Goal: Task Accomplishment & Management: Complete application form

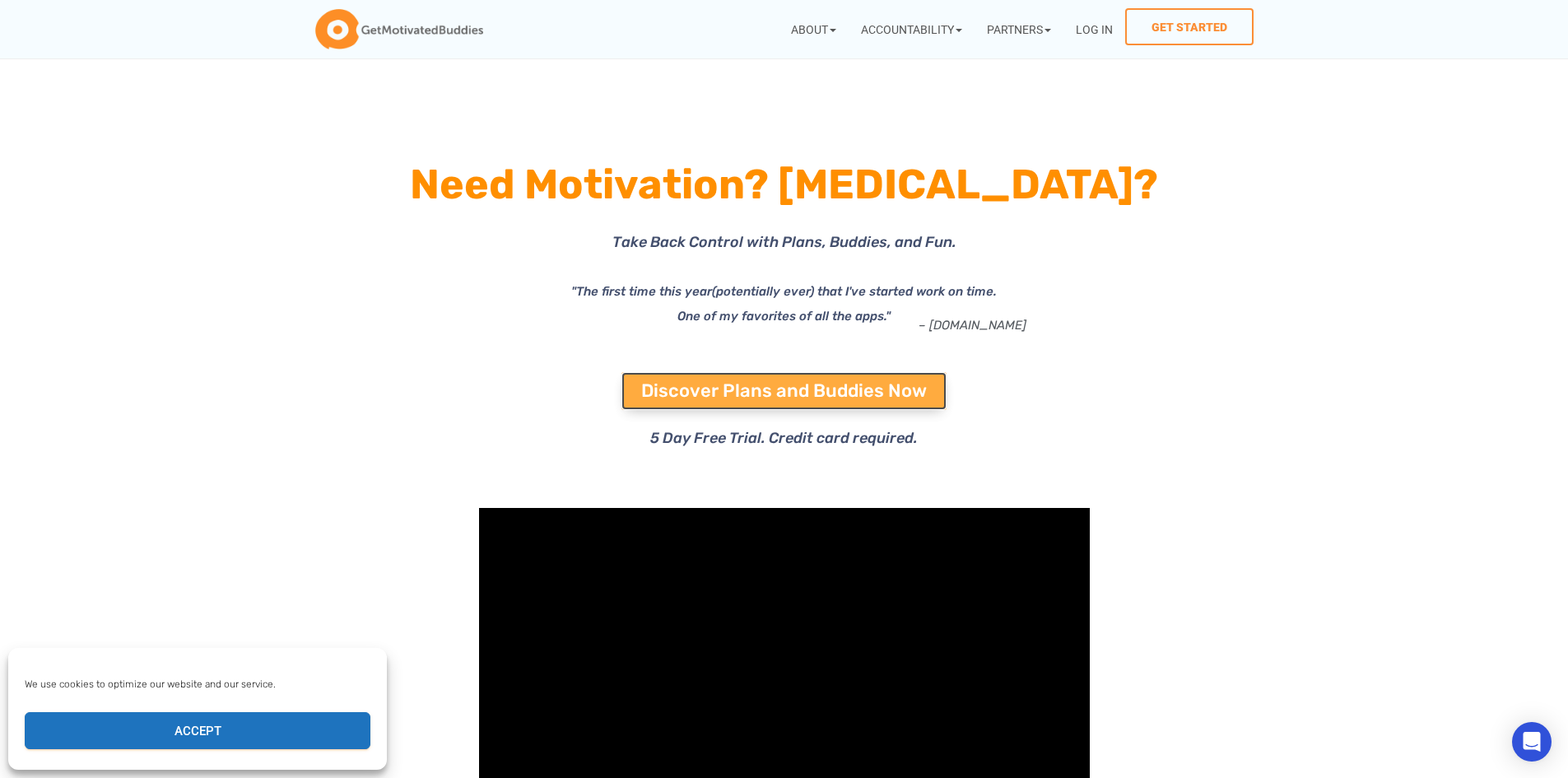
click at [705, 388] on span "Discover Plans and Buddies Now" at bounding box center [784, 391] width 286 height 18
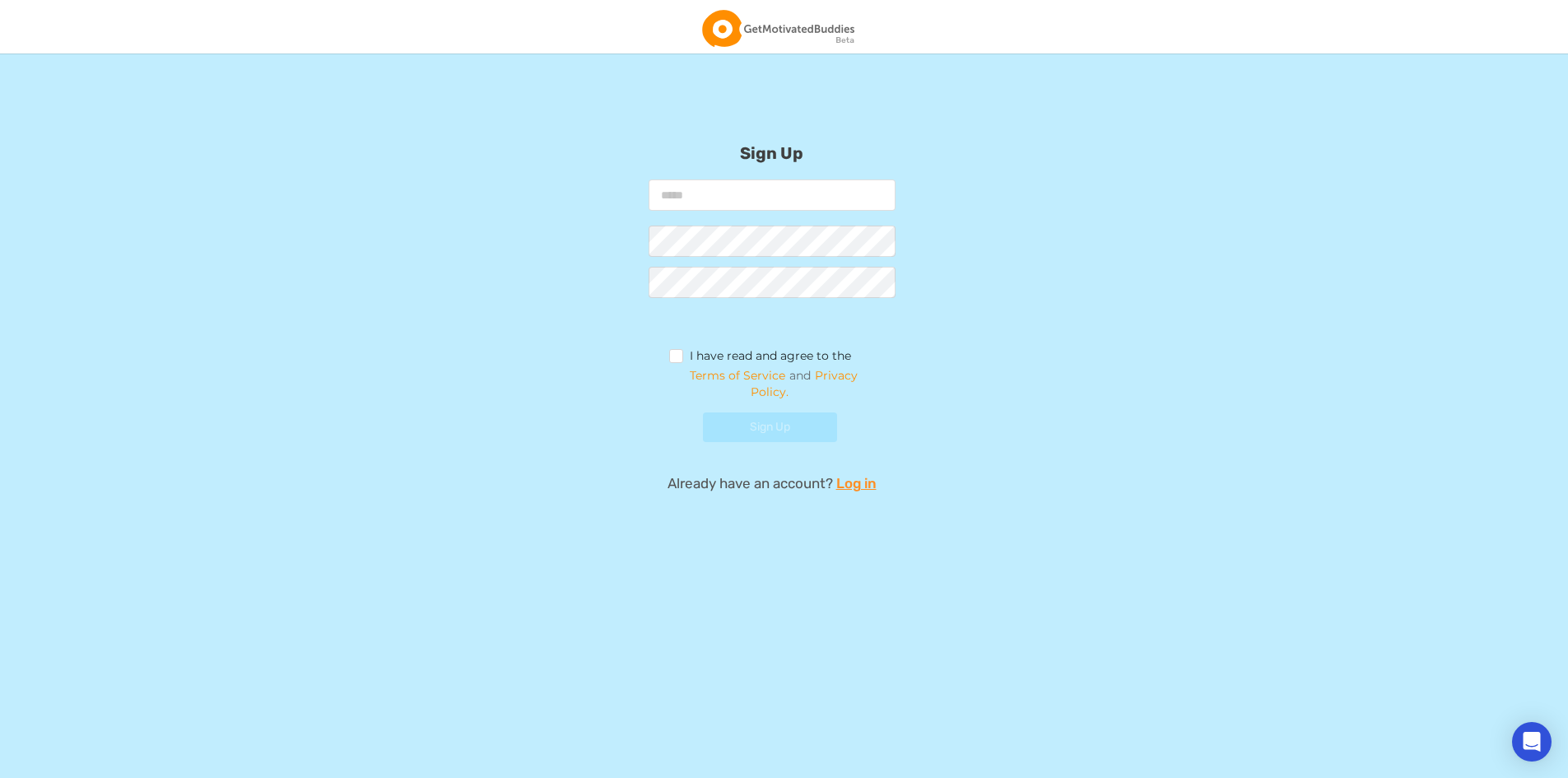
click at [701, 192] on input "email" at bounding box center [771, 195] width 247 height 32
click at [867, 480] on link "Log in" at bounding box center [856, 483] width 41 height 20
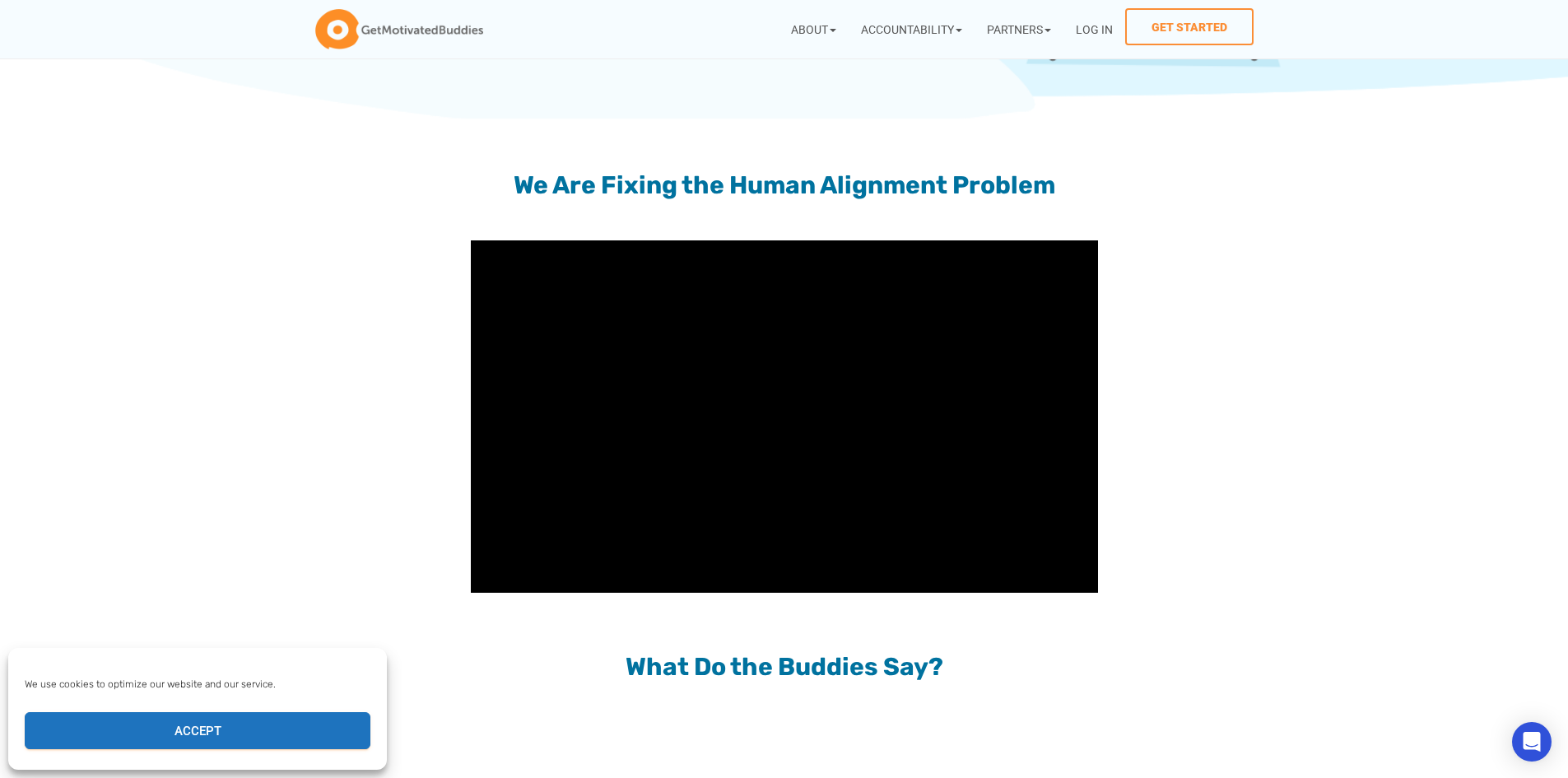
scroll to position [1564, 0]
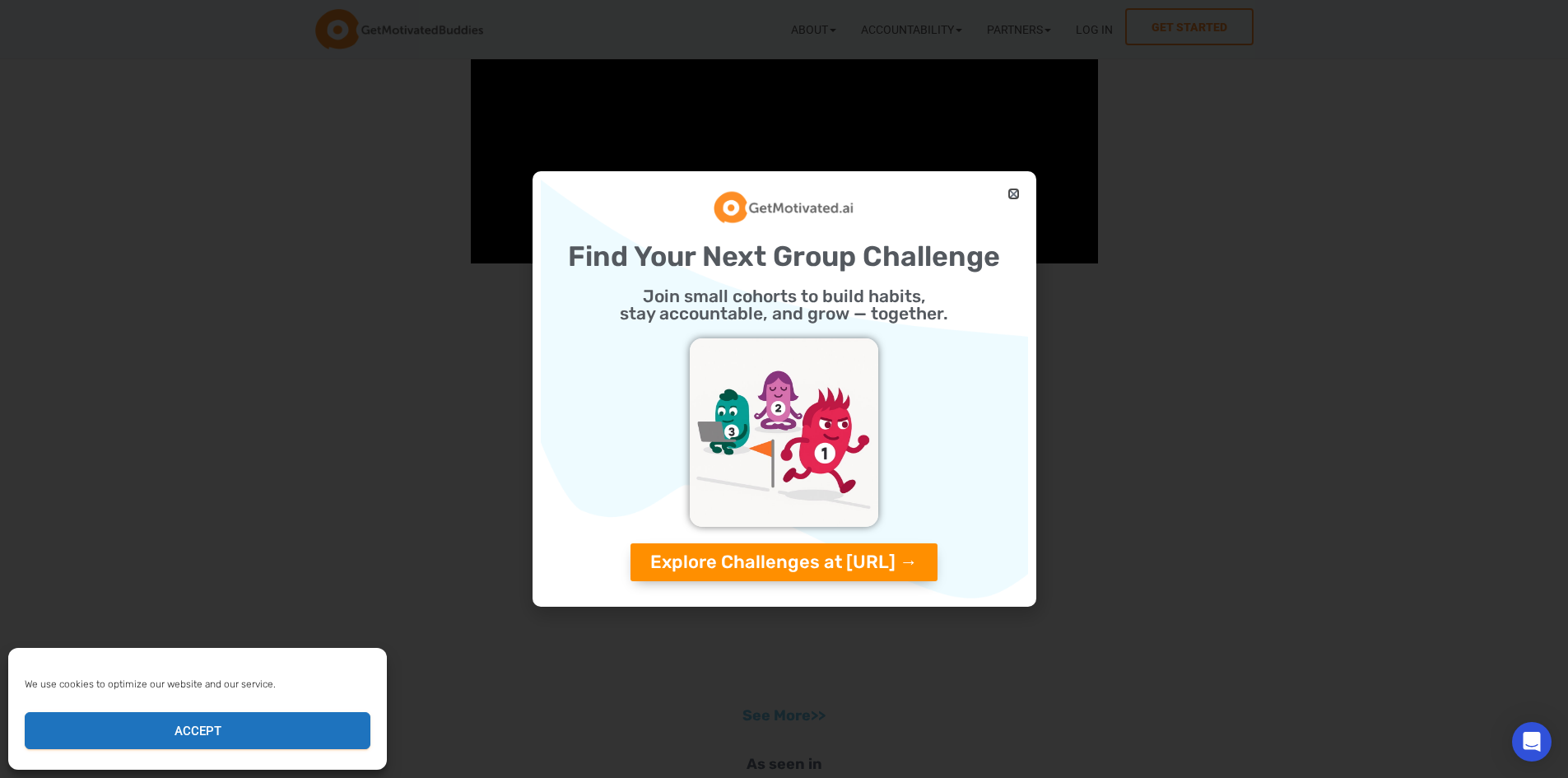
click at [1012, 196] on icon "Close" at bounding box center [1014, 193] width 12 height 12
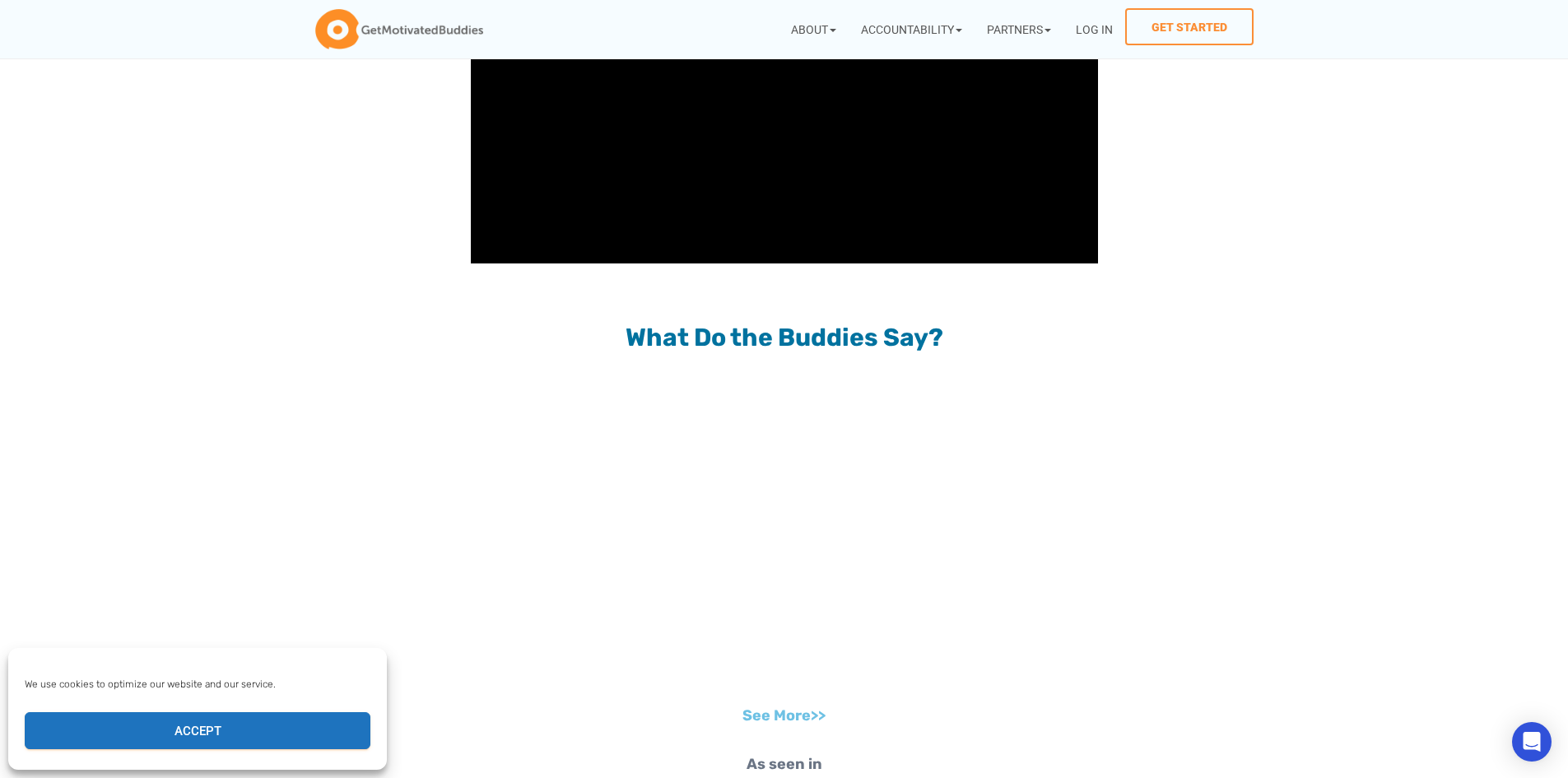
click at [1229, 366] on div "What Do the Buddies Say?" at bounding box center [784, 338] width 906 height 93
click at [217, 736] on button "Accept" at bounding box center [198, 731] width 345 height 37
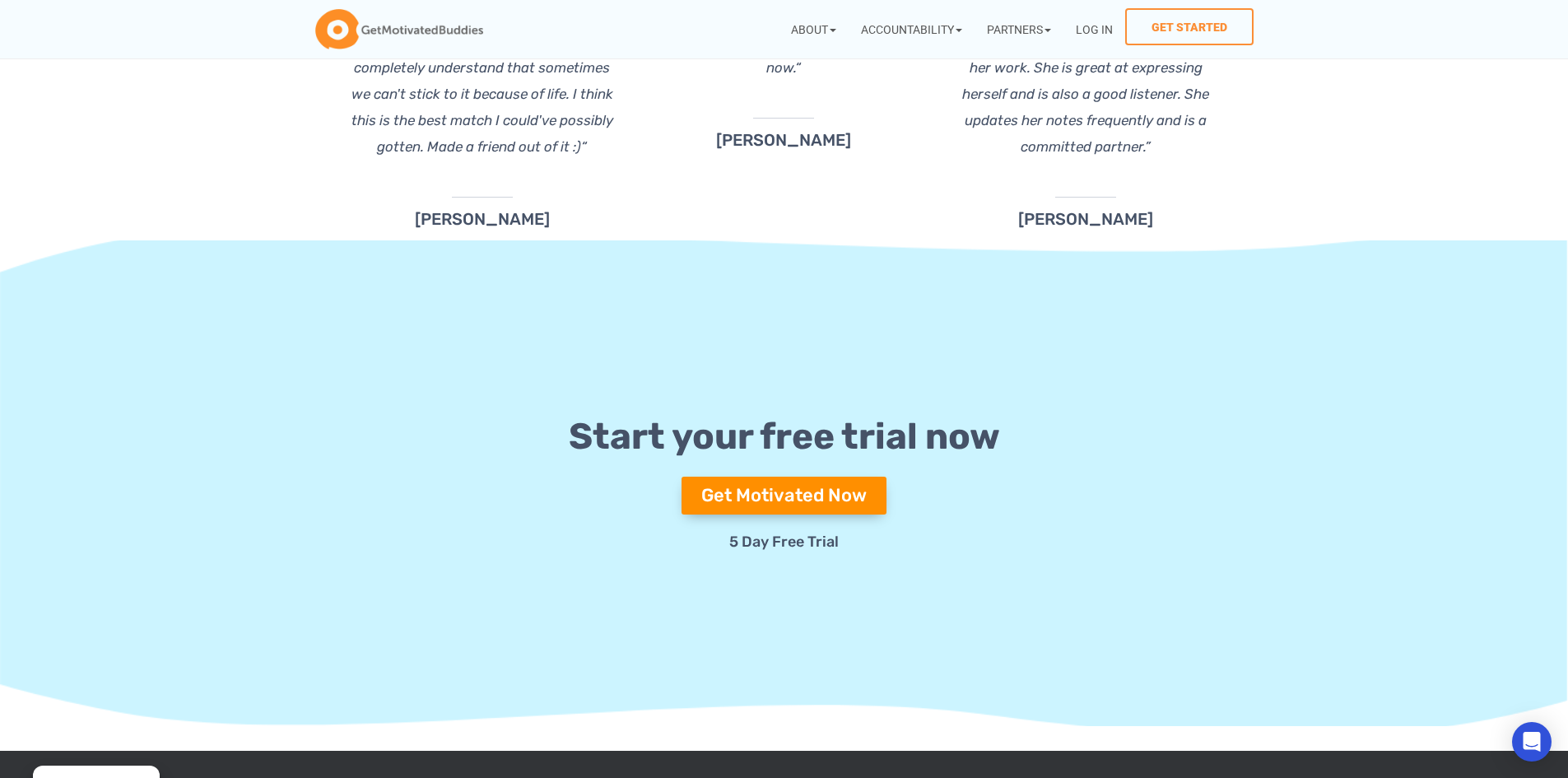
scroll to position [5913, 0]
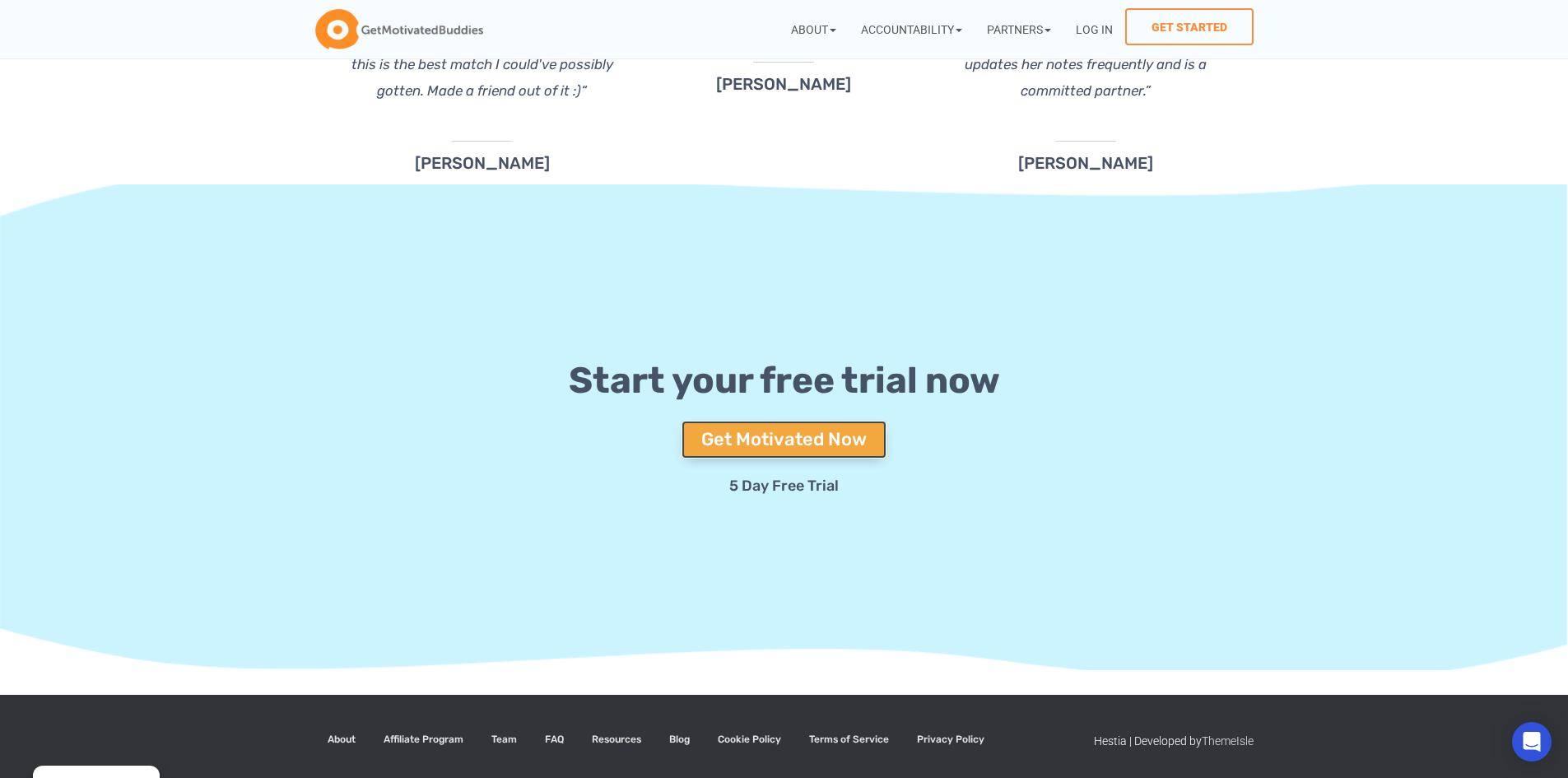
click at [724, 431] on span "Get Motivated Now" at bounding box center [784, 440] width 165 height 18
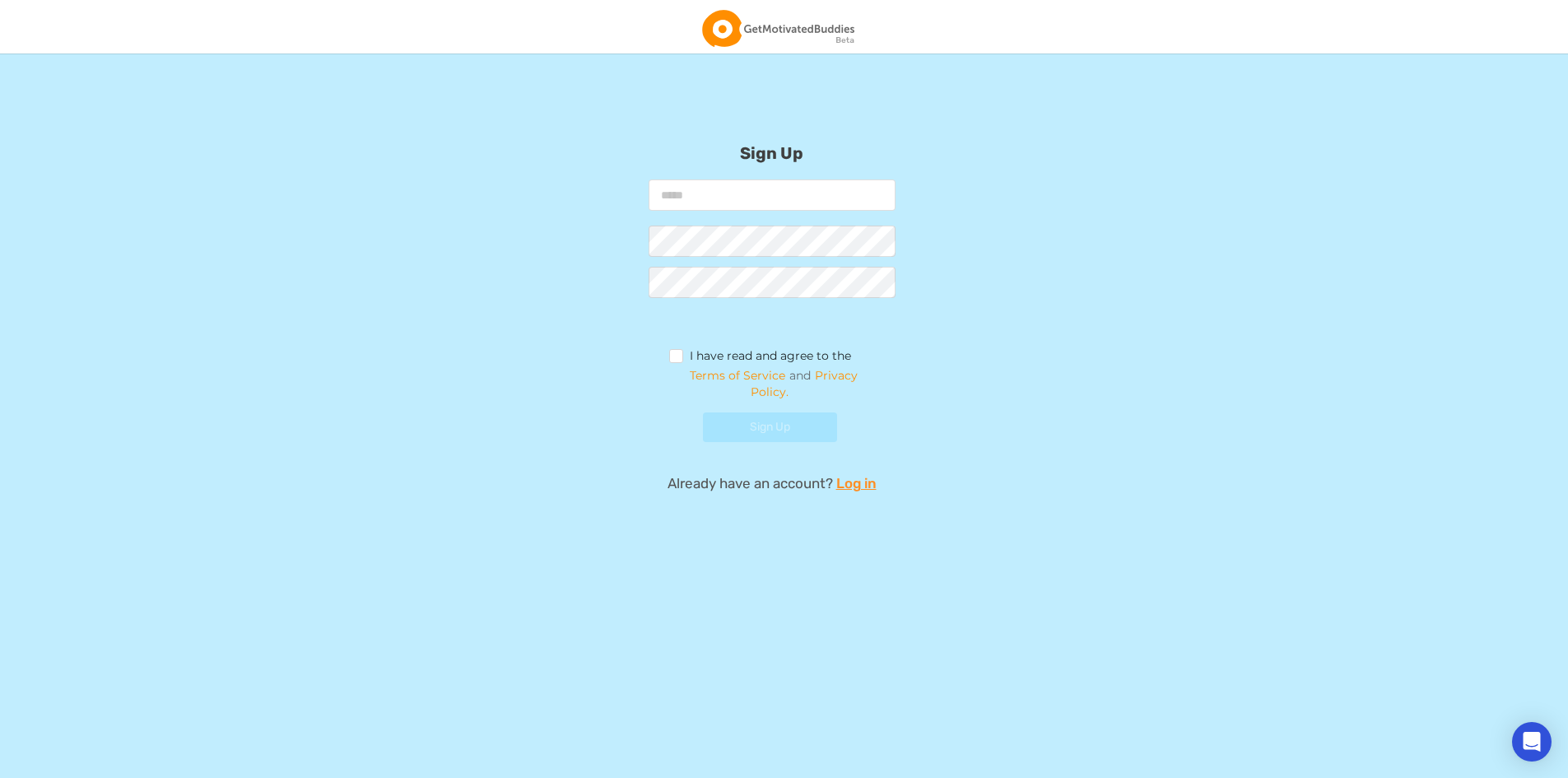
click at [744, 201] on input "email" at bounding box center [771, 195] width 247 height 32
type input "**********"
click at [675, 354] on label "I have read and agree to the" at bounding box center [760, 358] width 183 height 18
click at [755, 411] on form "**********" at bounding box center [771, 316] width 658 height 274
click at [763, 421] on button "Sign Up" at bounding box center [770, 428] width 134 height 30
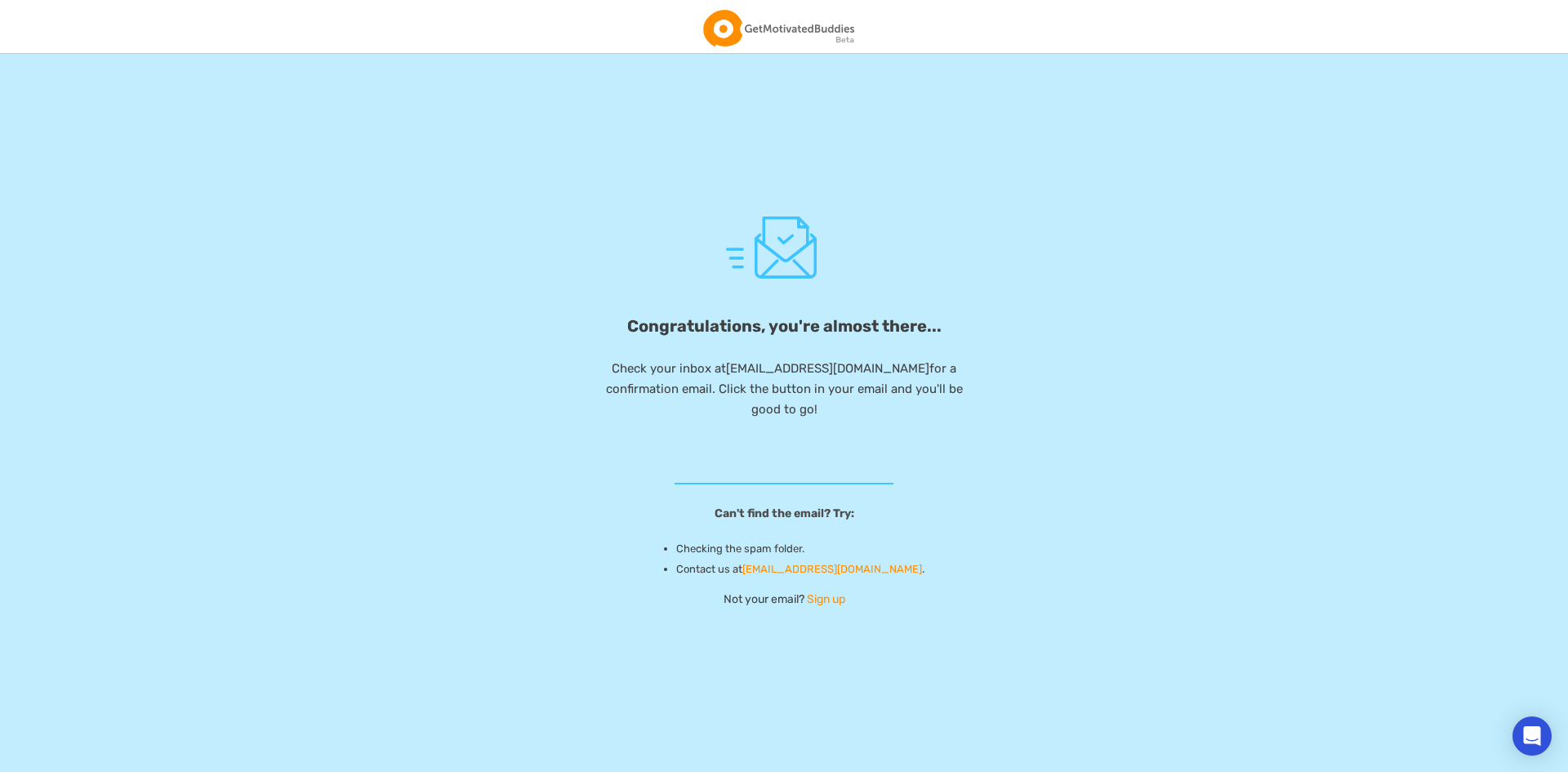
click at [810, 451] on div "Congratulations, you're almost there... Check your inbox at ulknasibbayli@gmail…" at bounding box center [784, 412] width 395 height 414
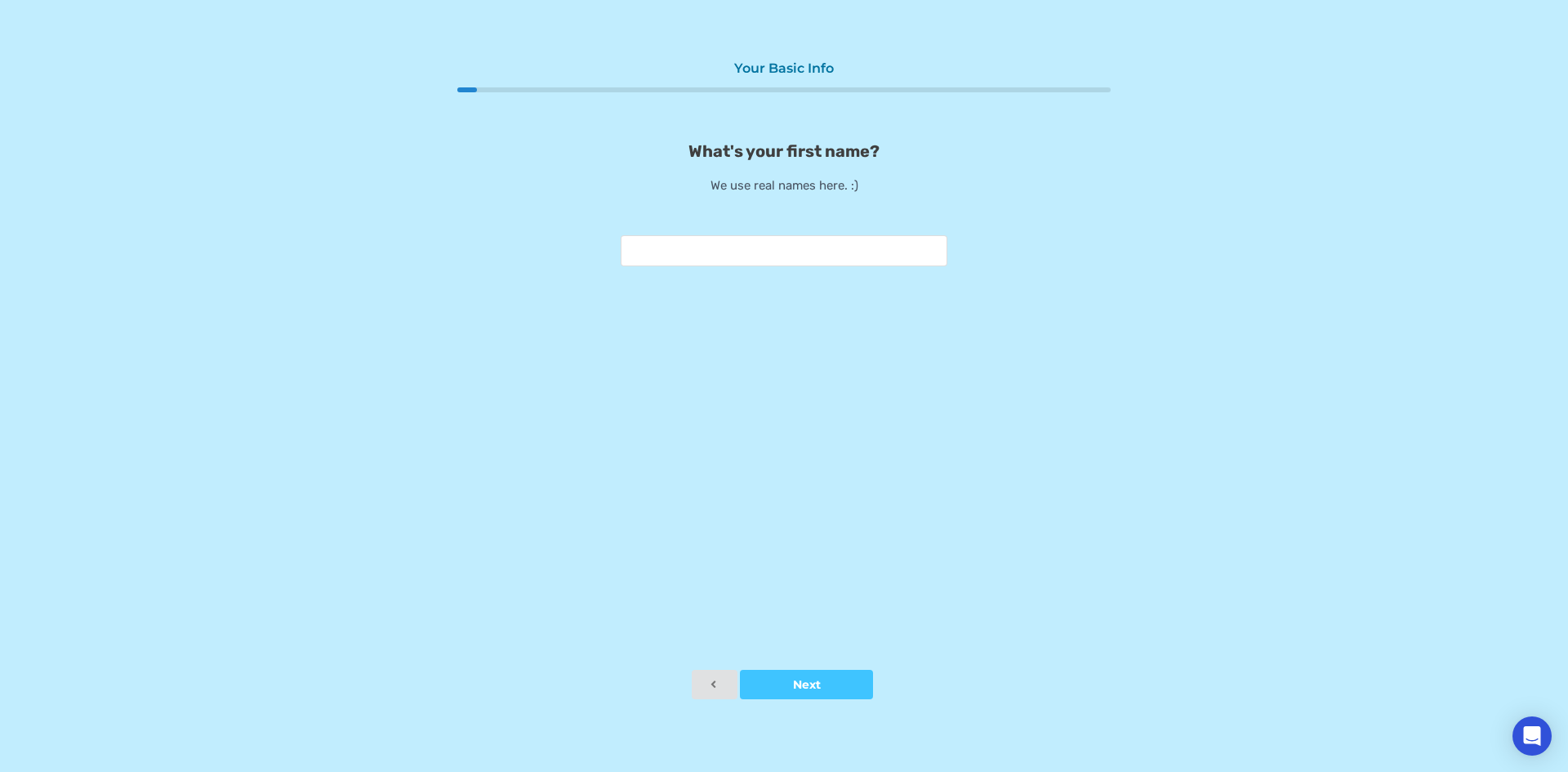
click at [682, 251] on input "text" at bounding box center [784, 251] width 327 height 31
type input "*****"
click at [852, 686] on div at bounding box center [806, 685] width 133 height 12
click at [775, 253] on input "text" at bounding box center [784, 251] width 327 height 31
type input "*"
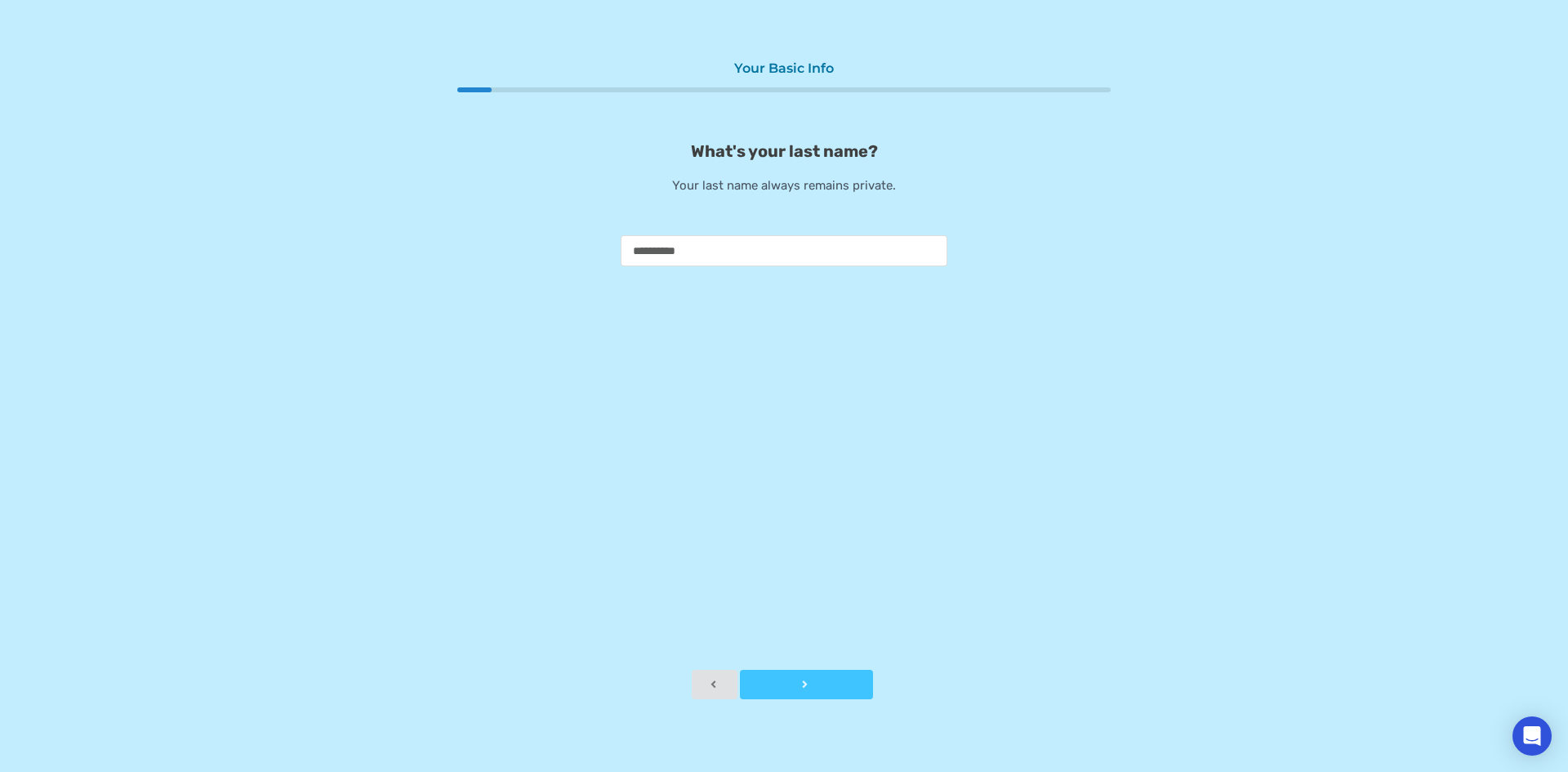
type input "**********"
click at [803, 680] on div at bounding box center [806, 685] width 133 height 12
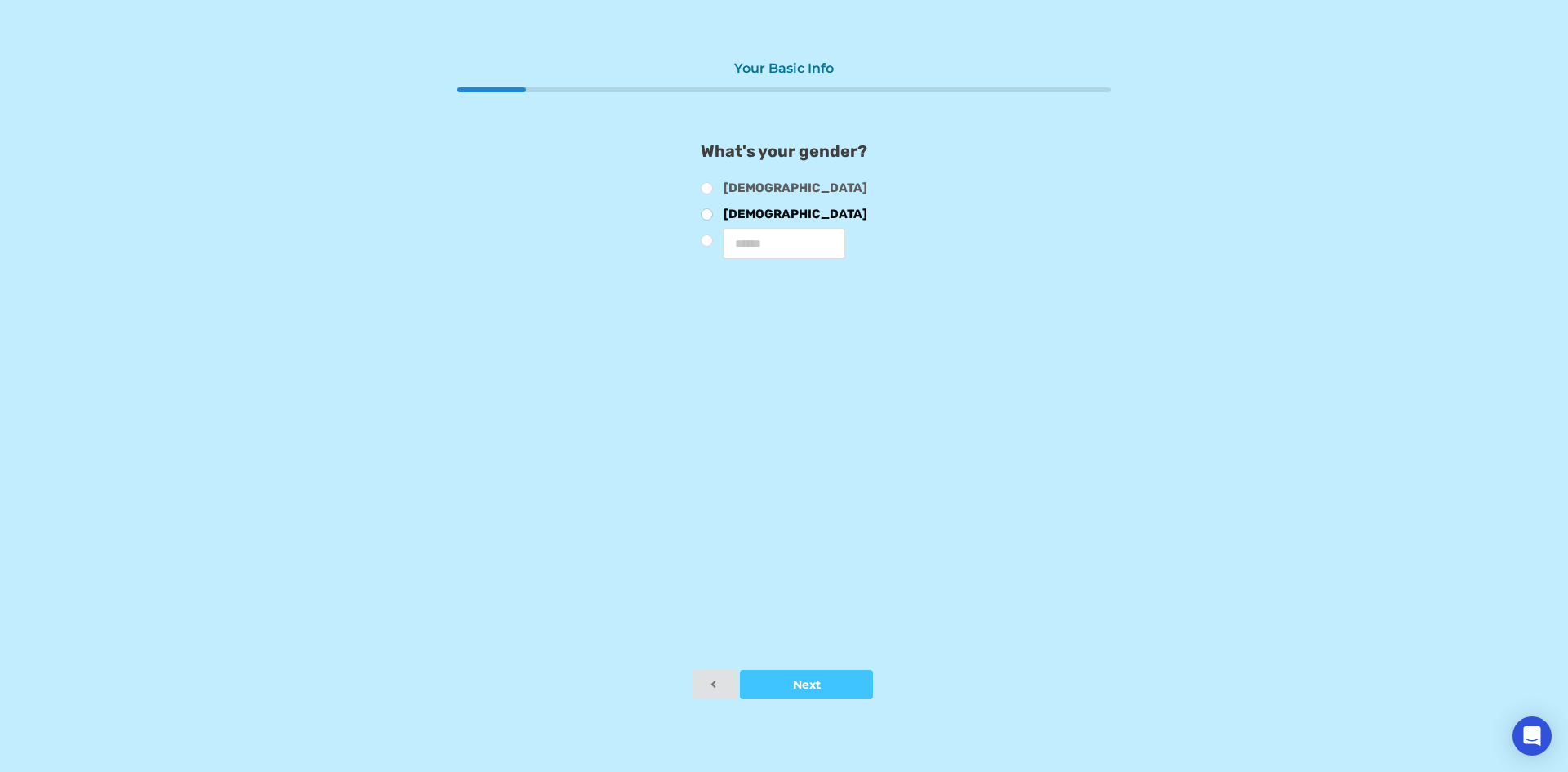
click at [741, 209] on label "[DEMOGRAPHIC_DATA]" at bounding box center [784, 217] width 166 height 18
click at [810, 691] on button "Next" at bounding box center [806, 685] width 133 height 30
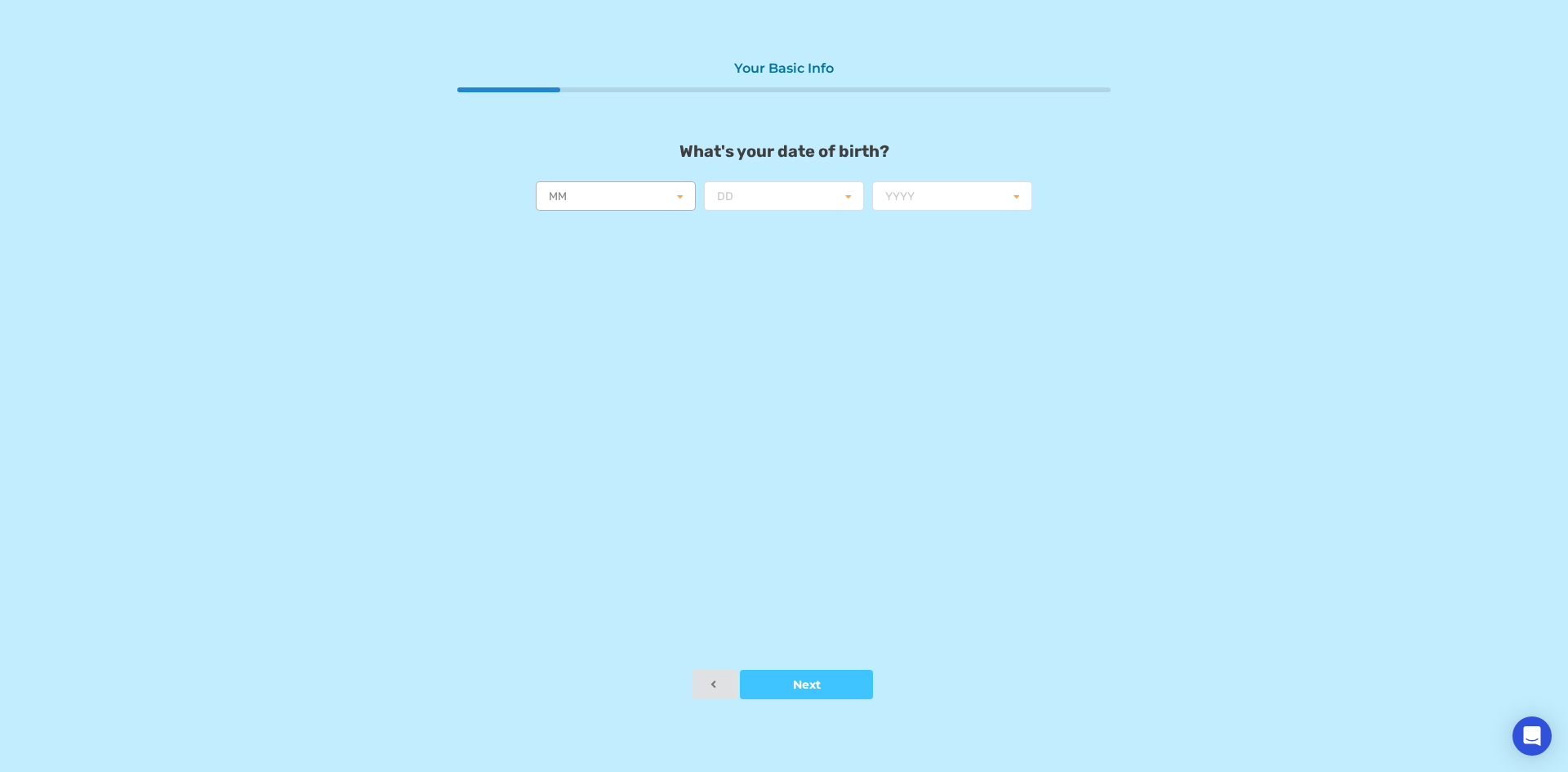
click at [665, 201] on input "text" at bounding box center [616, 197] width 158 height 30
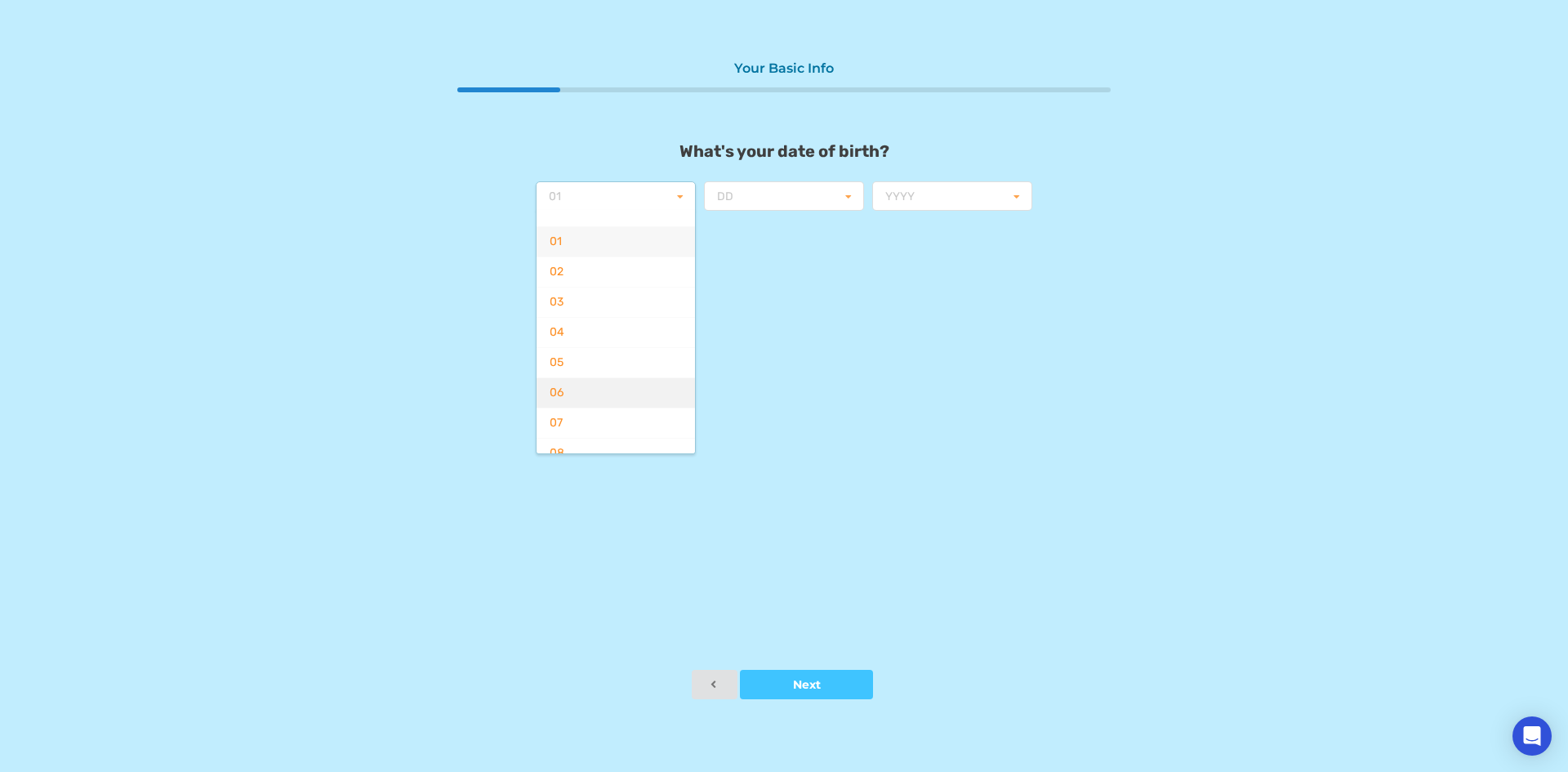
click at [596, 378] on div "06" at bounding box center [615, 392] width 158 height 30
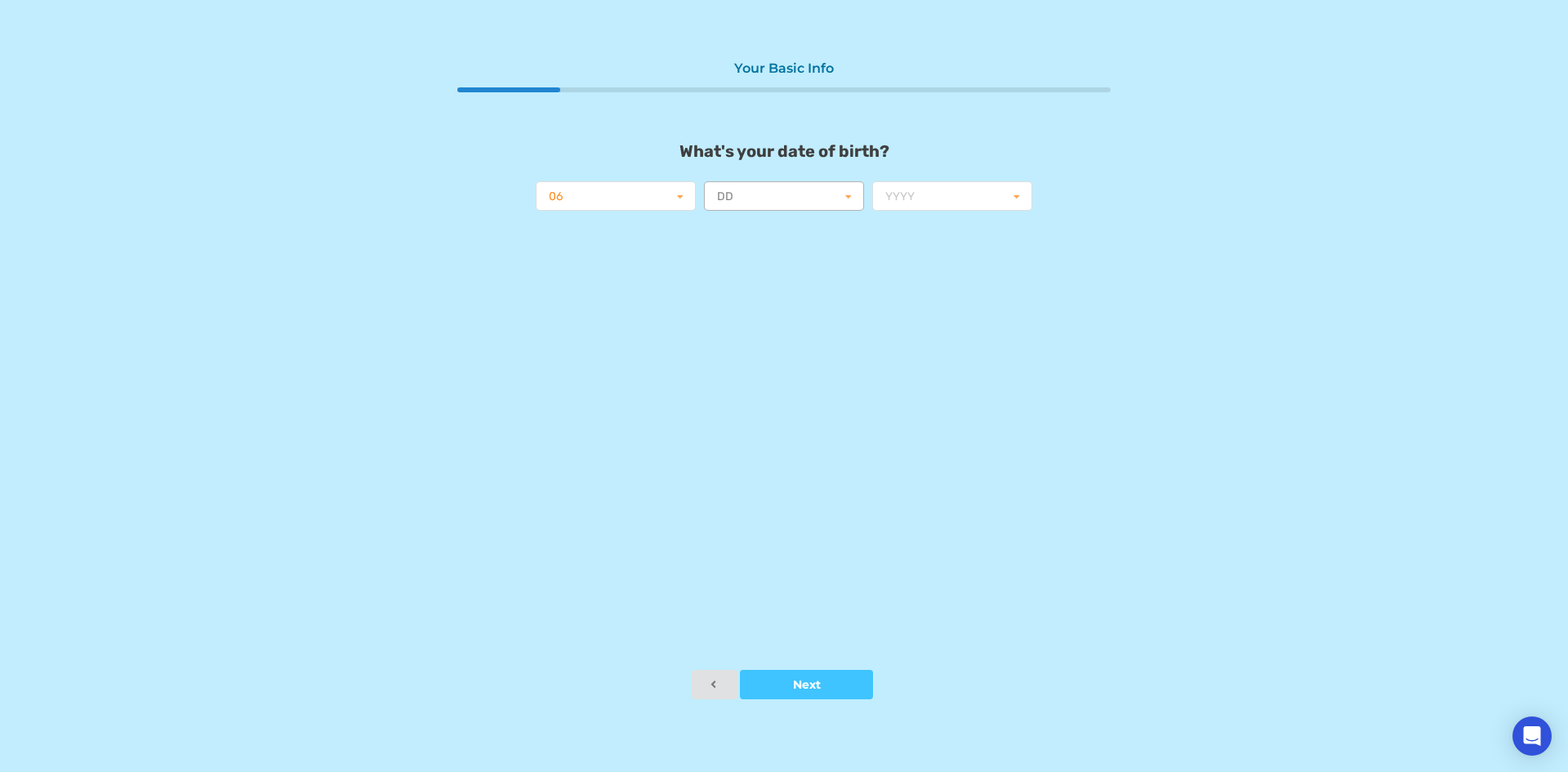
click at [765, 206] on input "text" at bounding box center [785, 197] width 158 height 30
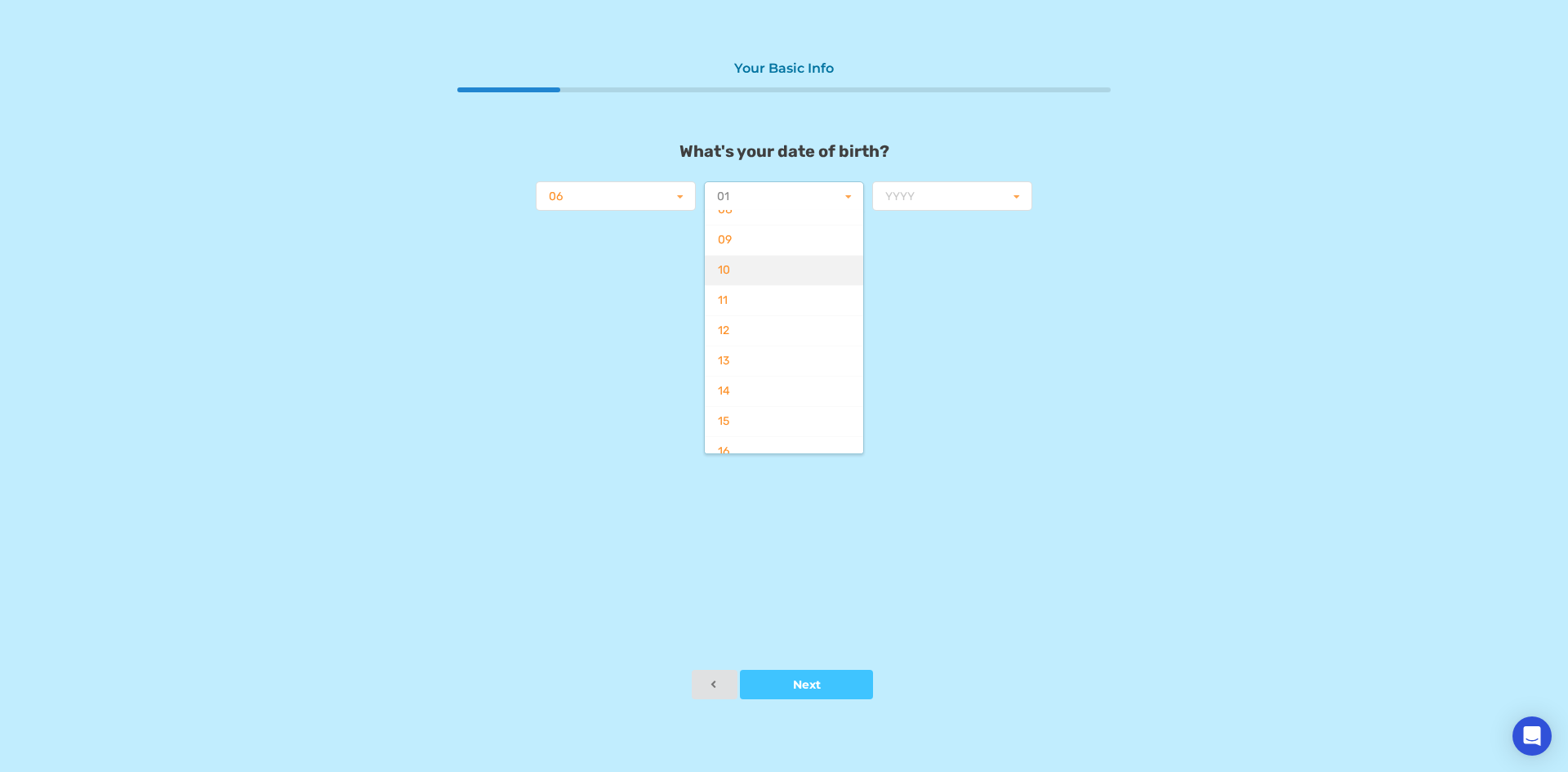
scroll to position [245, 0]
click at [733, 308] on div "11" at bounding box center [784, 298] width 158 height 30
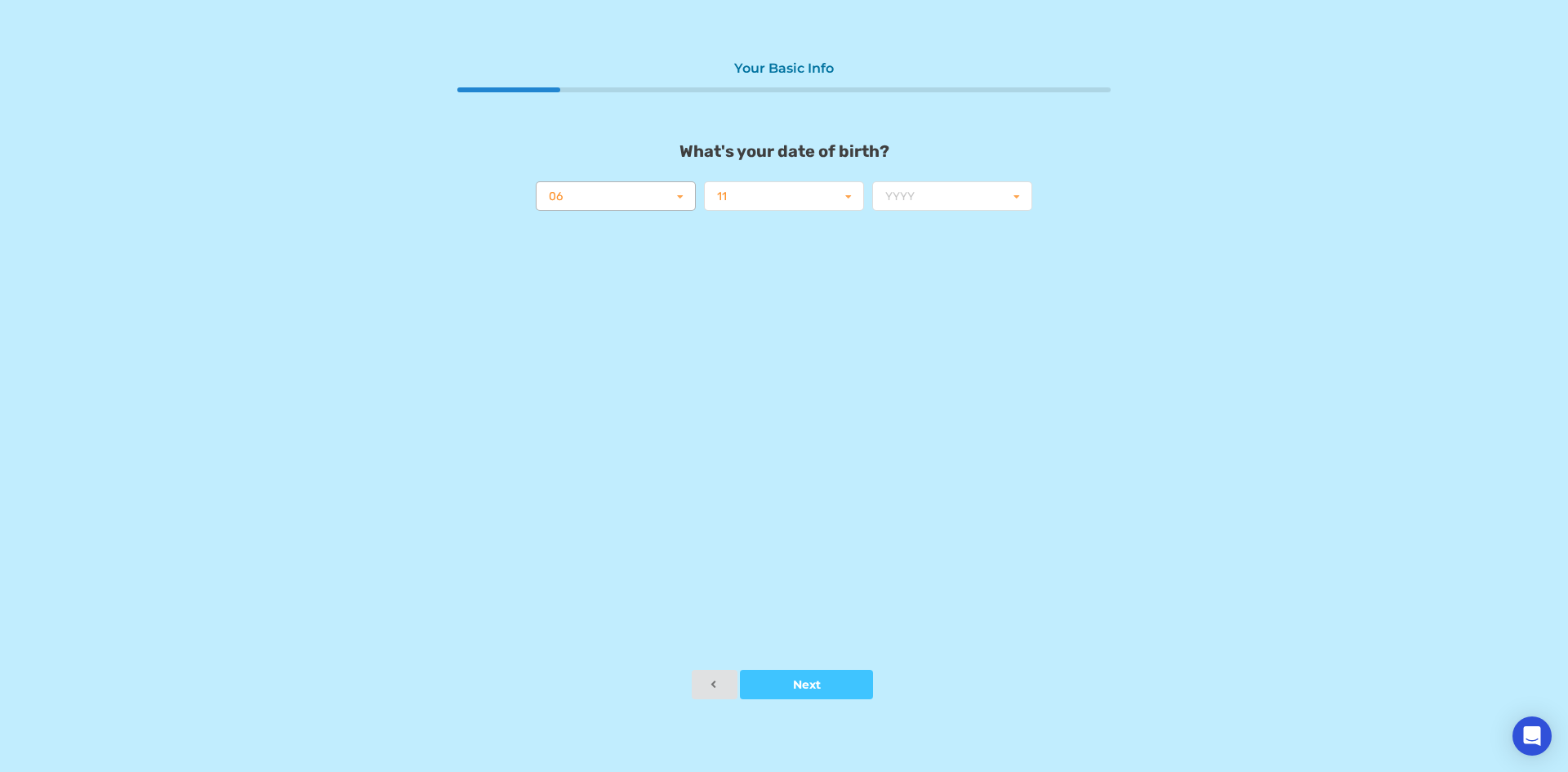
click at [630, 185] on input "text" at bounding box center [616, 197] width 158 height 30
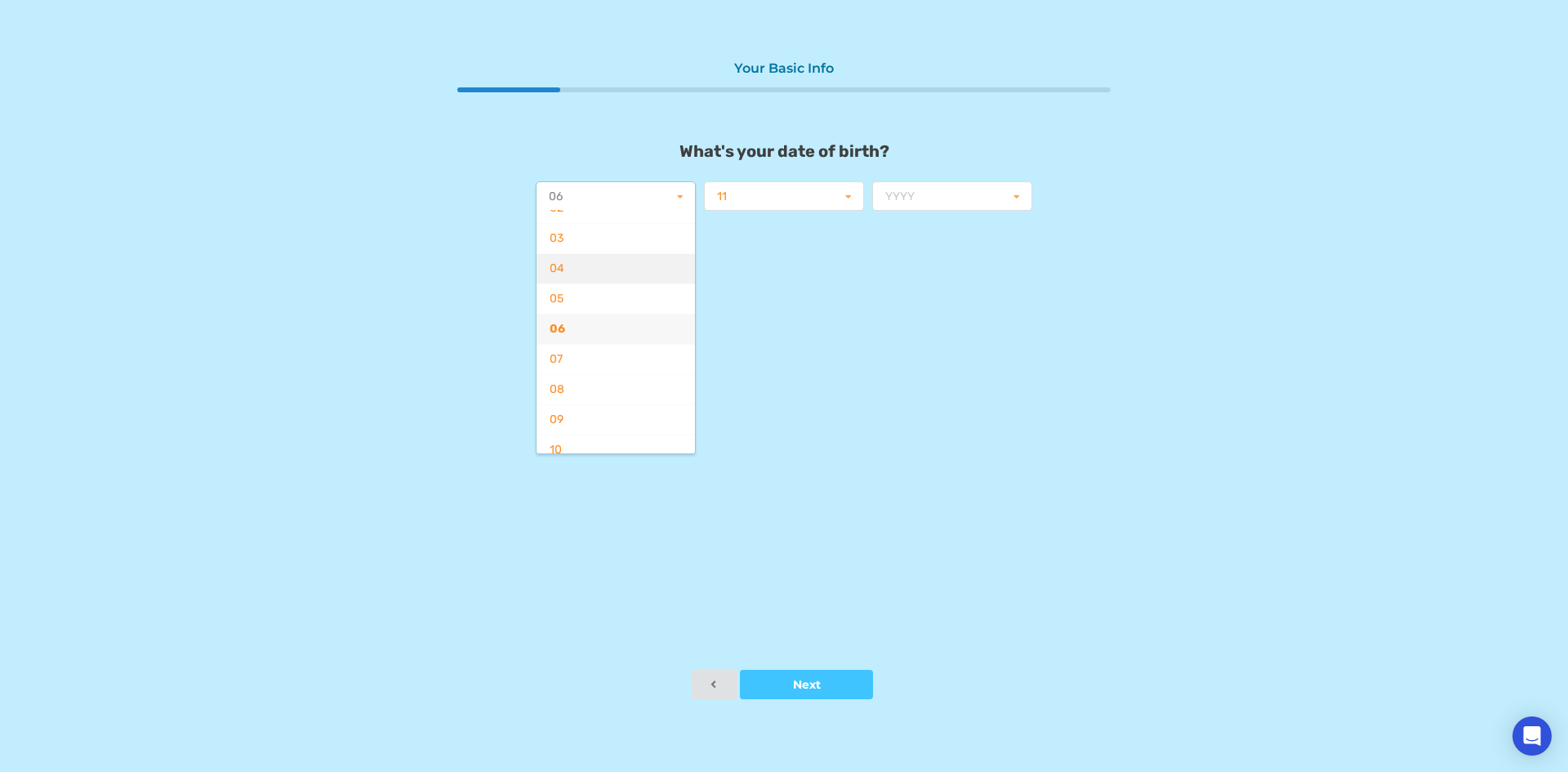
scroll to position [119, 0]
click at [577, 403] on div "11" at bounding box center [615, 408] width 158 height 30
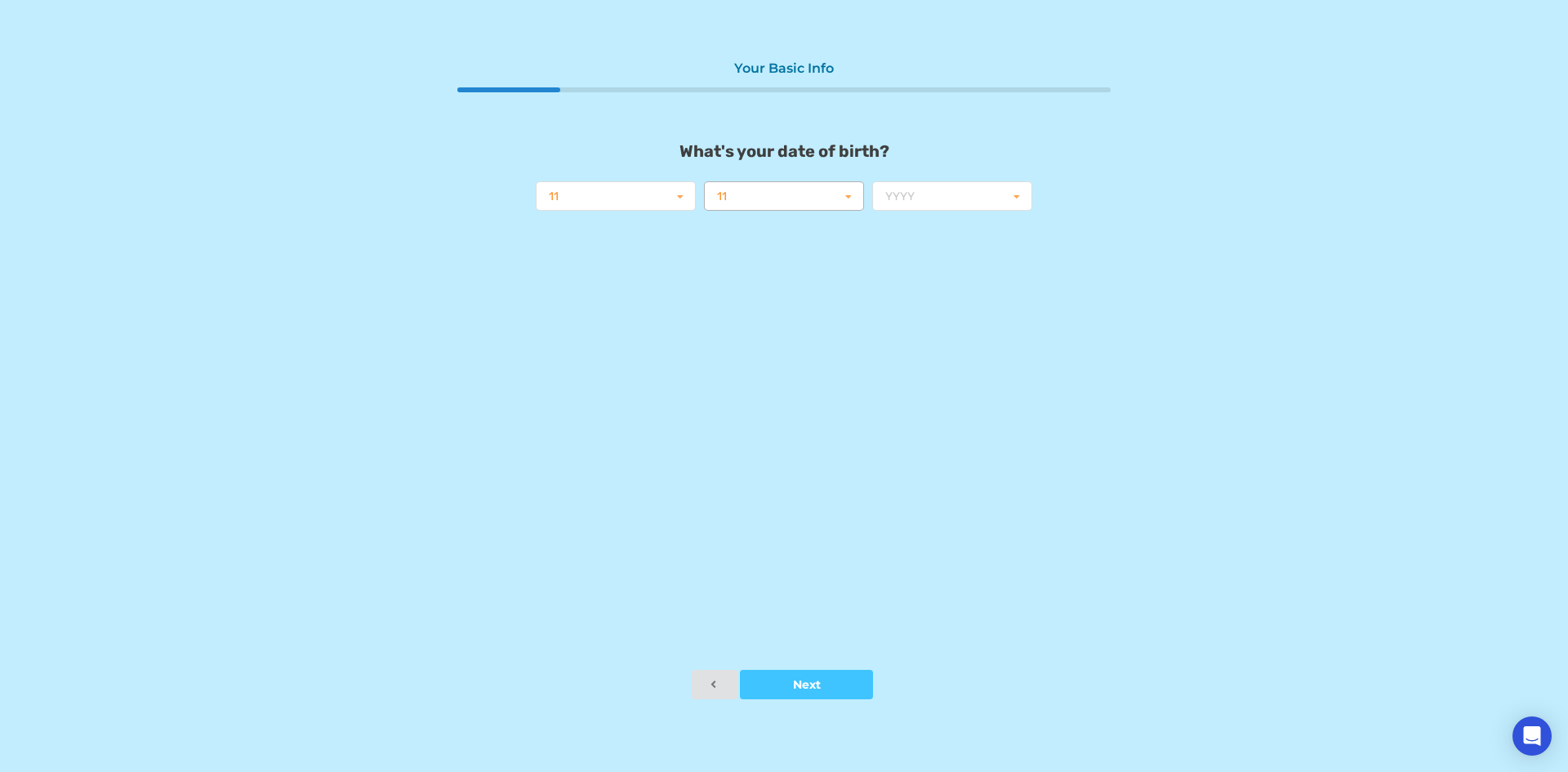
click at [773, 203] on input "text" at bounding box center [785, 197] width 158 height 30
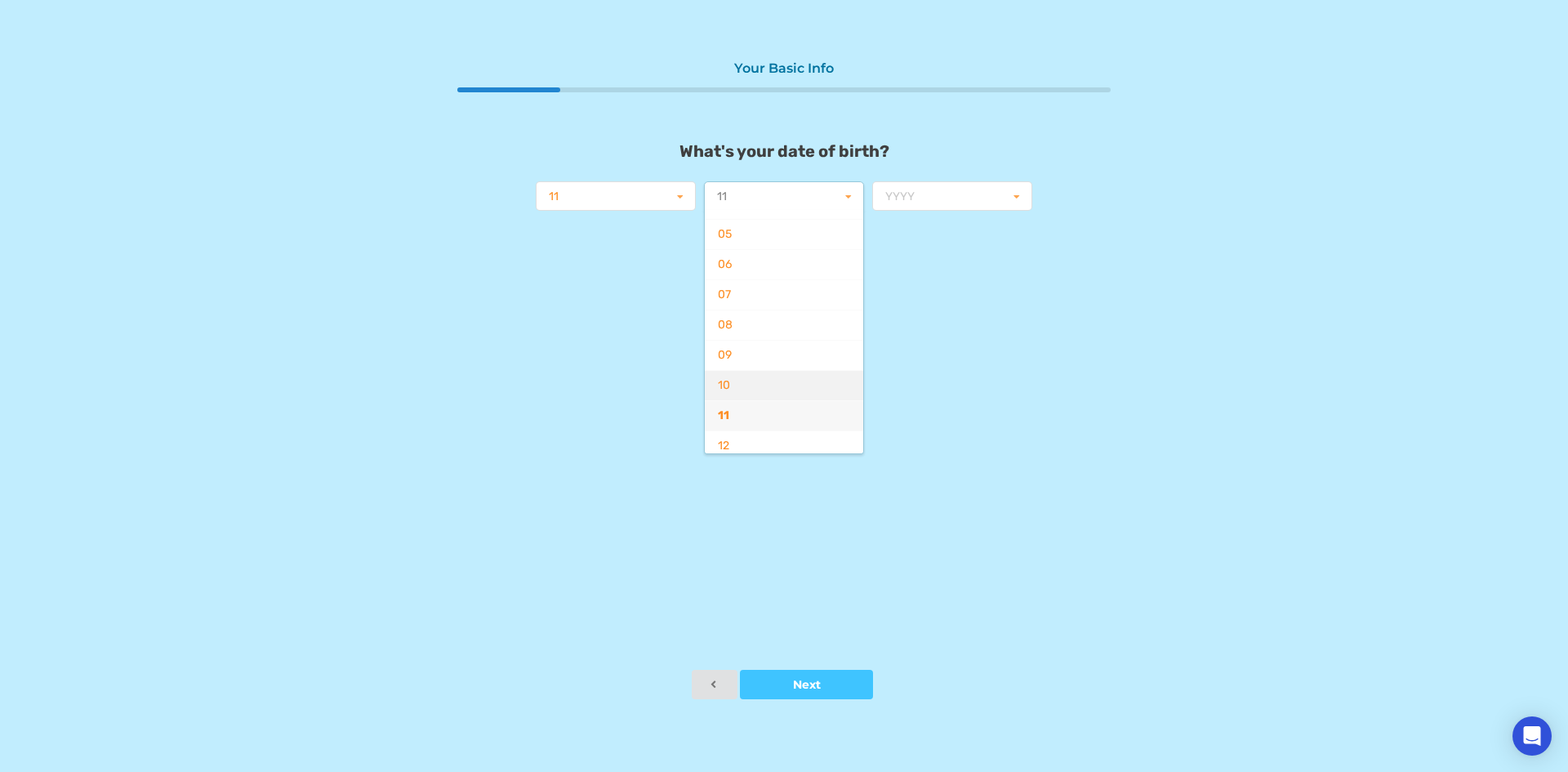
scroll to position [0, 0]
click at [762, 367] on div "06" at bounding box center [784, 376] width 158 height 30
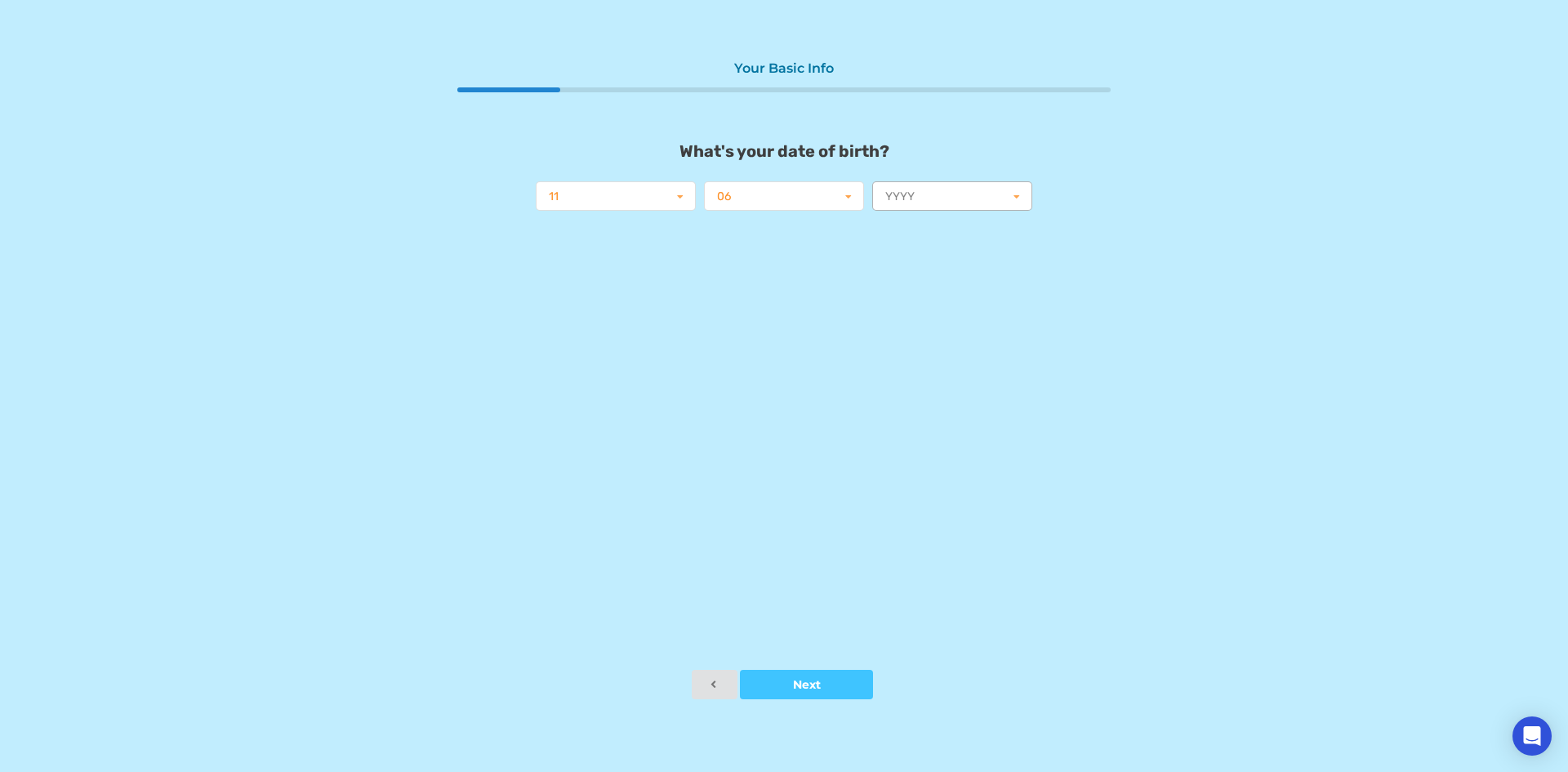
click at [922, 194] on input "text" at bounding box center [953, 197] width 158 height 30
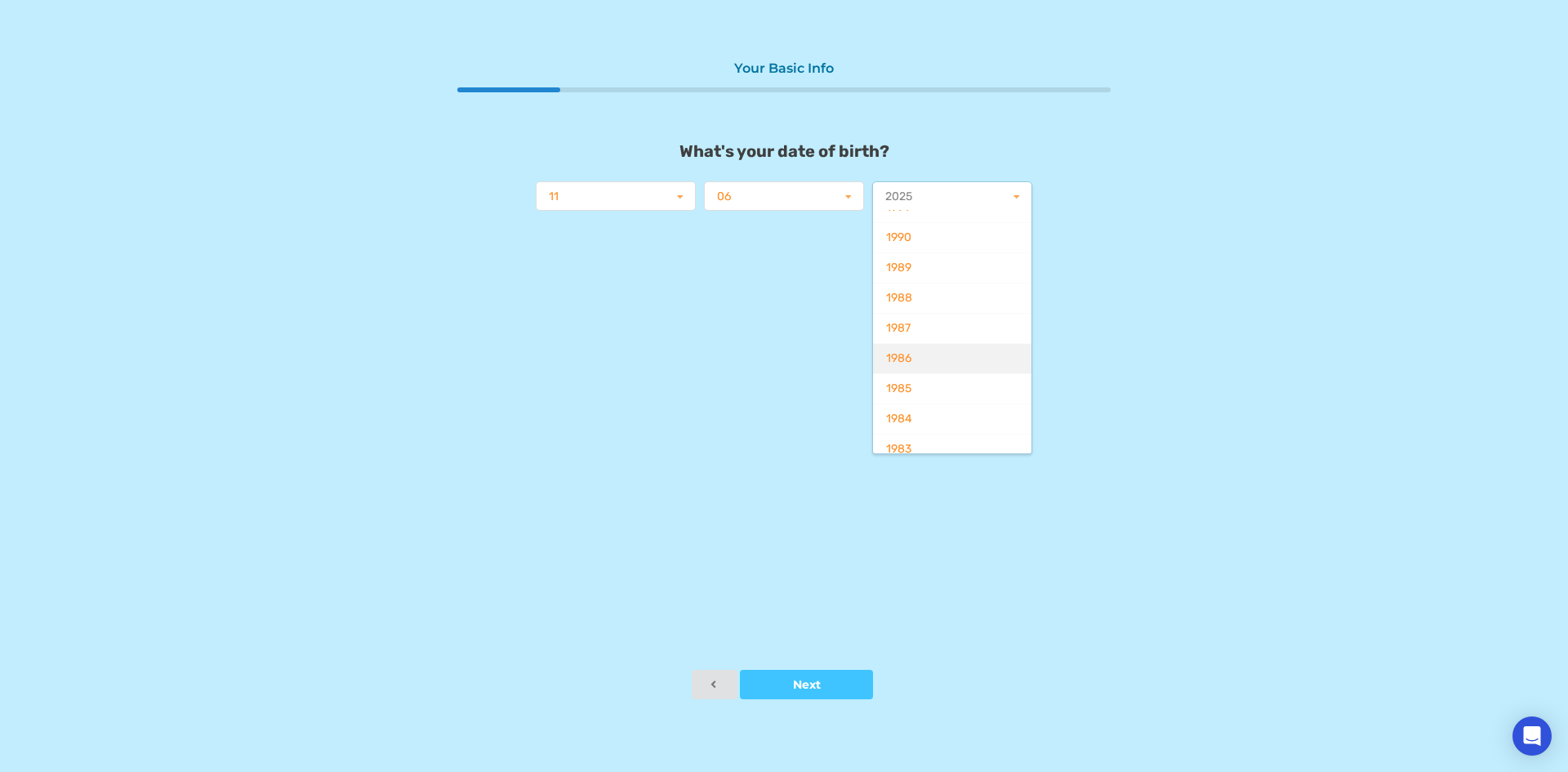
scroll to position [1144, 0]
click at [917, 358] on div "1983" at bounding box center [952, 367] width 158 height 30
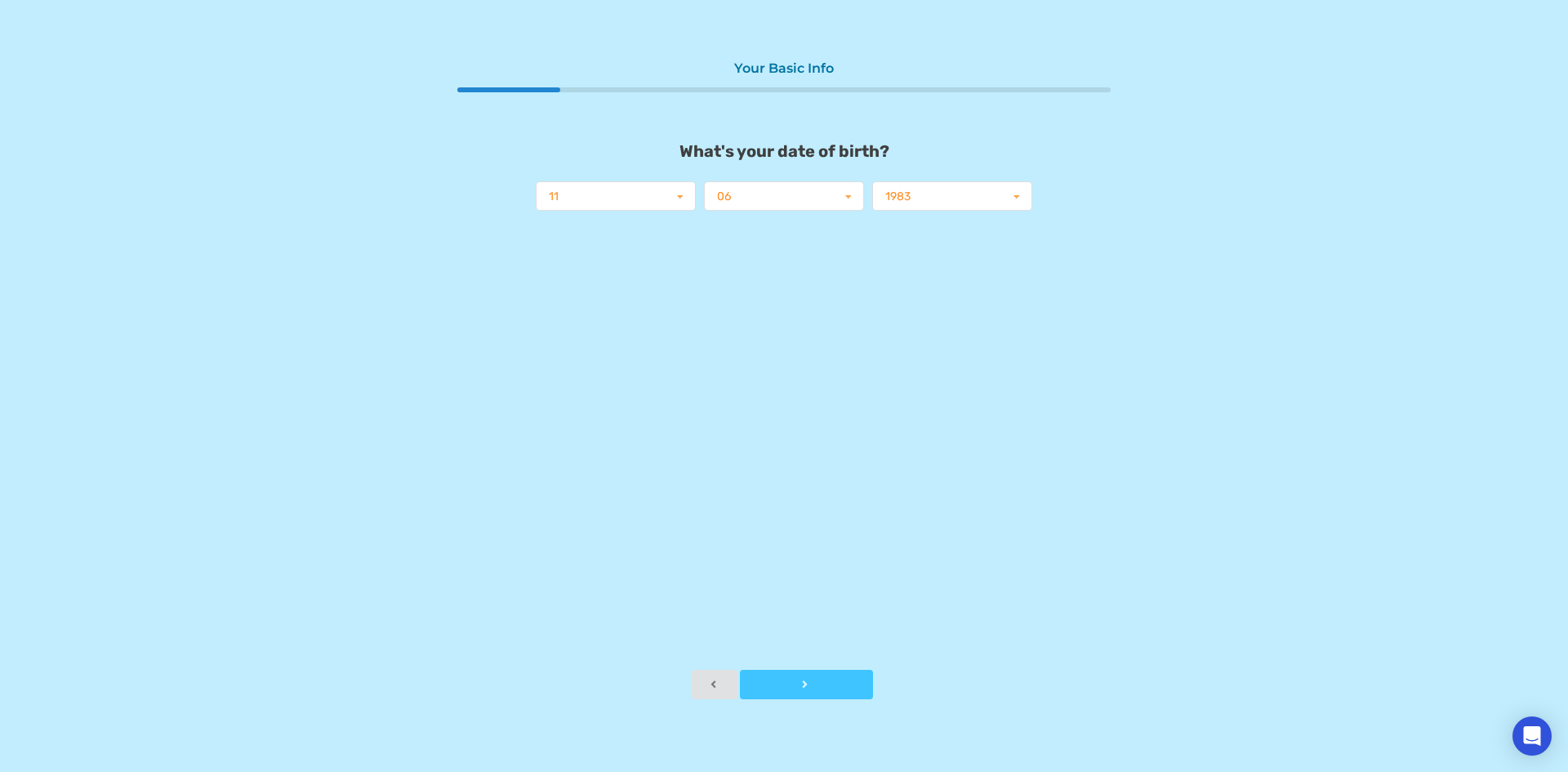
click at [805, 682] on div at bounding box center [806, 685] width 133 height 12
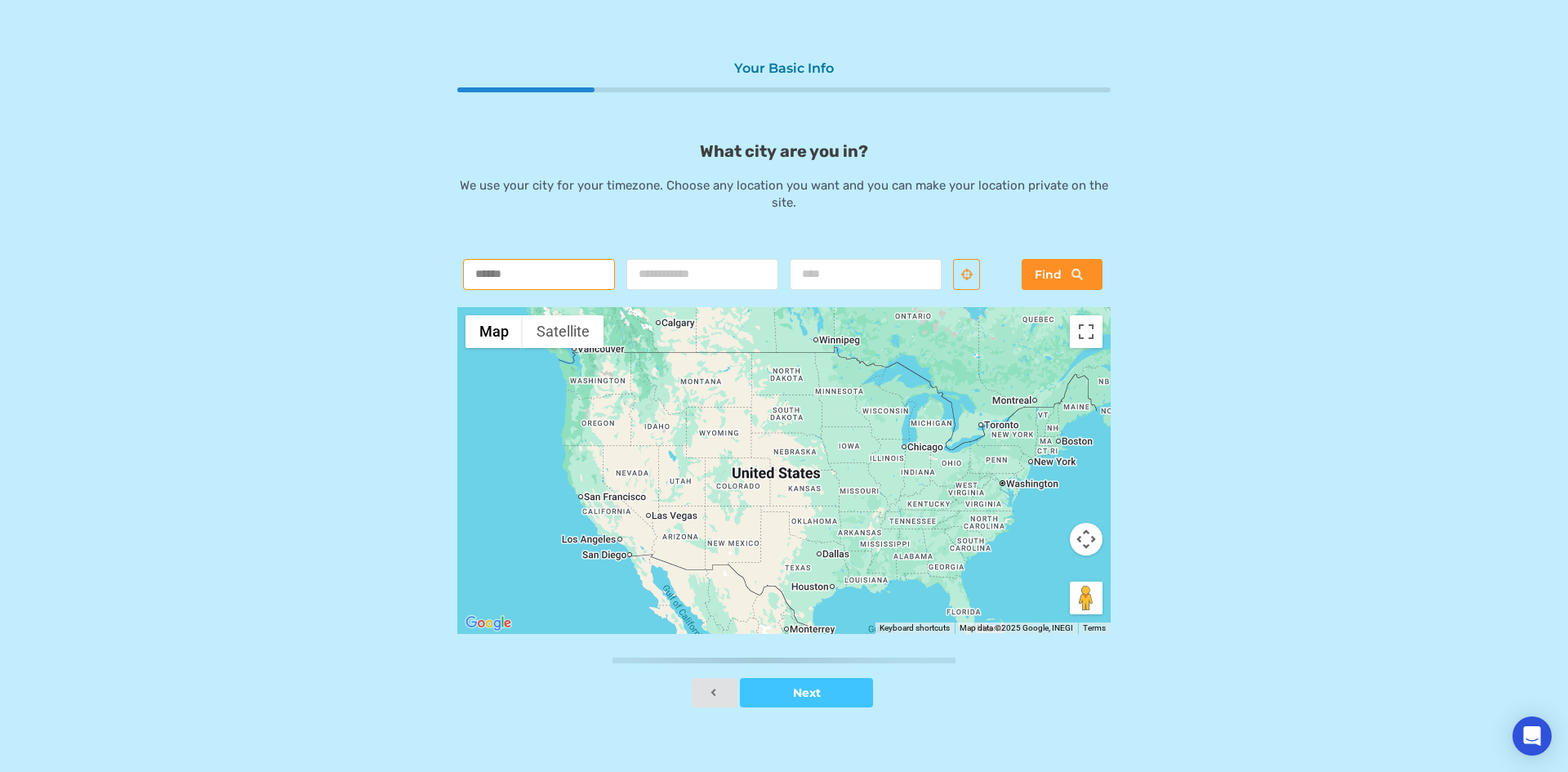
click at [560, 261] on input "text" at bounding box center [539, 274] width 152 height 31
click at [860, 260] on input "text" at bounding box center [866, 274] width 152 height 31
type input "****"
type input "**********"
click at [745, 273] on input "text" at bounding box center [702, 274] width 152 height 31
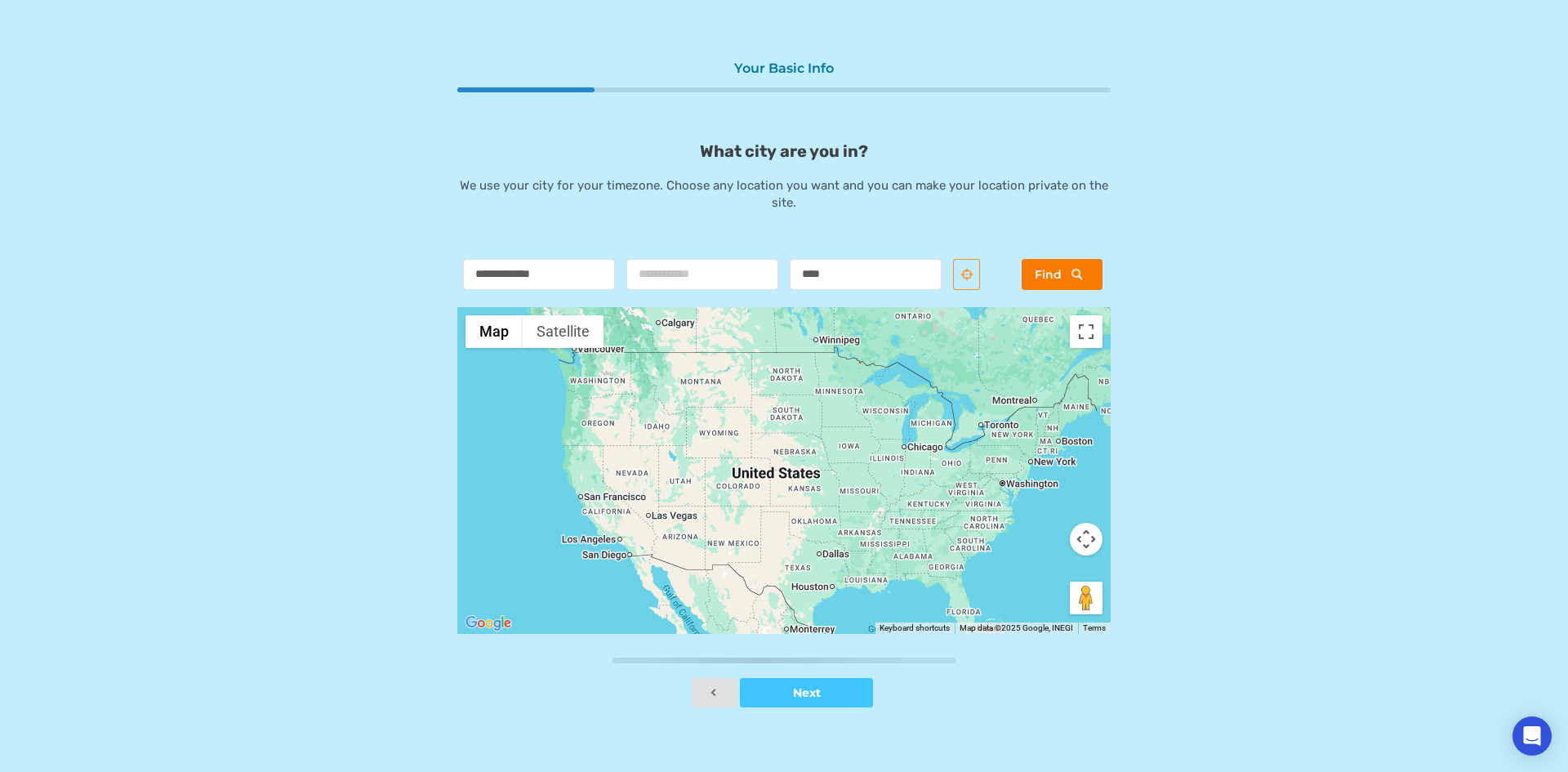
click at [1035, 281] on span "Find" at bounding box center [1048, 274] width 27 height 15
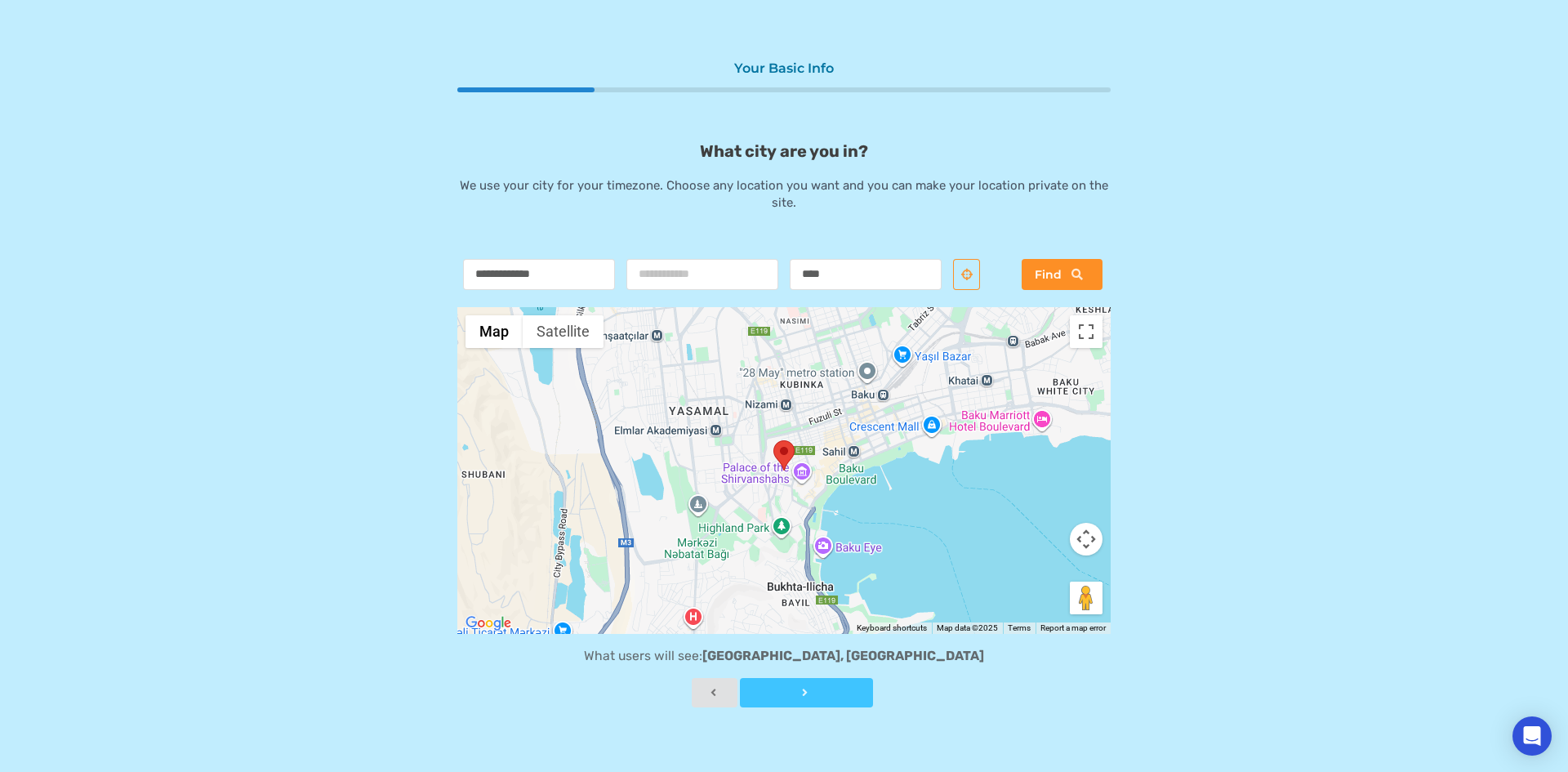
click at [827, 701] on button "Next" at bounding box center [806, 693] width 133 height 30
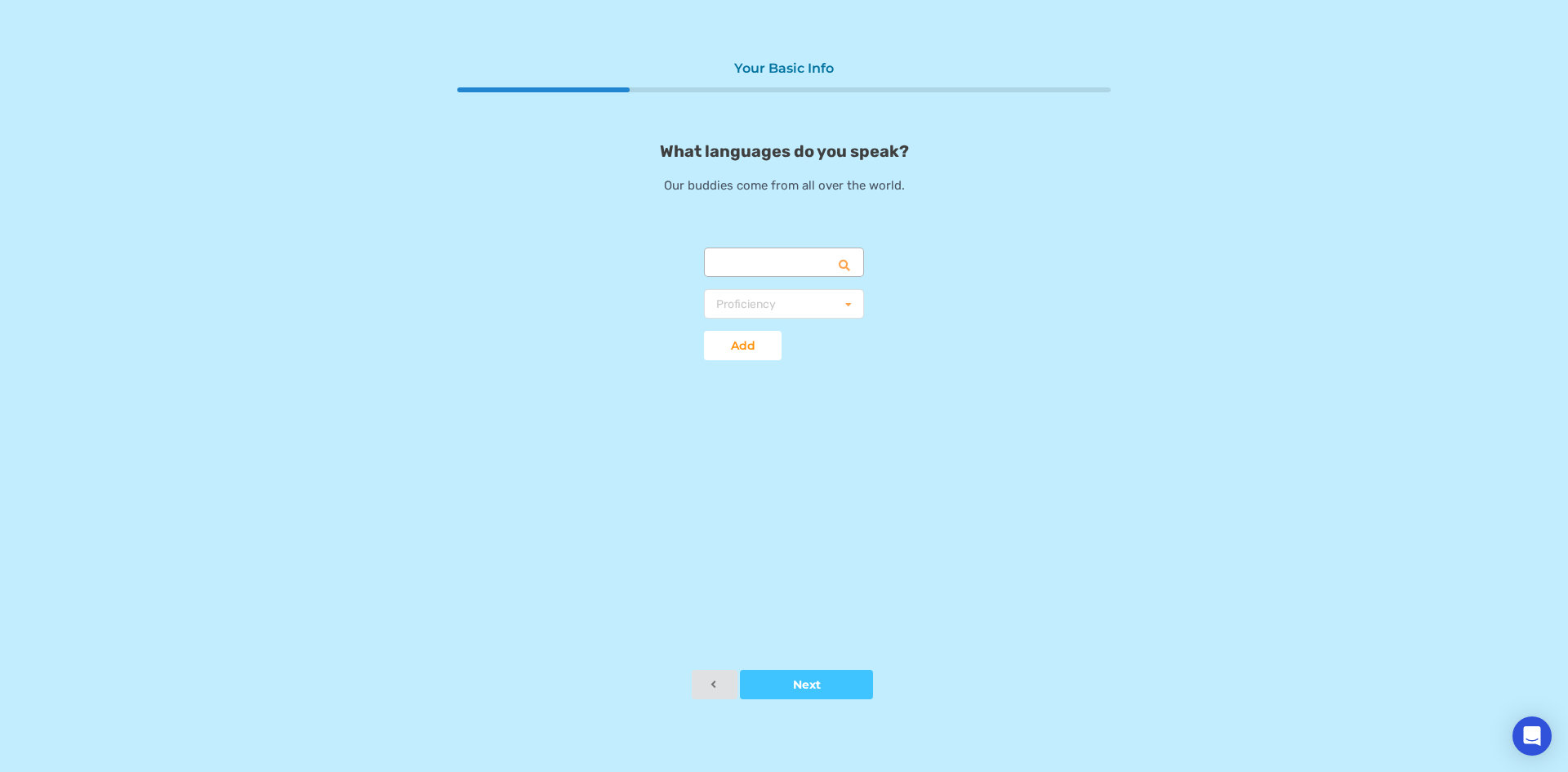
click at [777, 267] on input "text" at bounding box center [785, 263] width 158 height 30
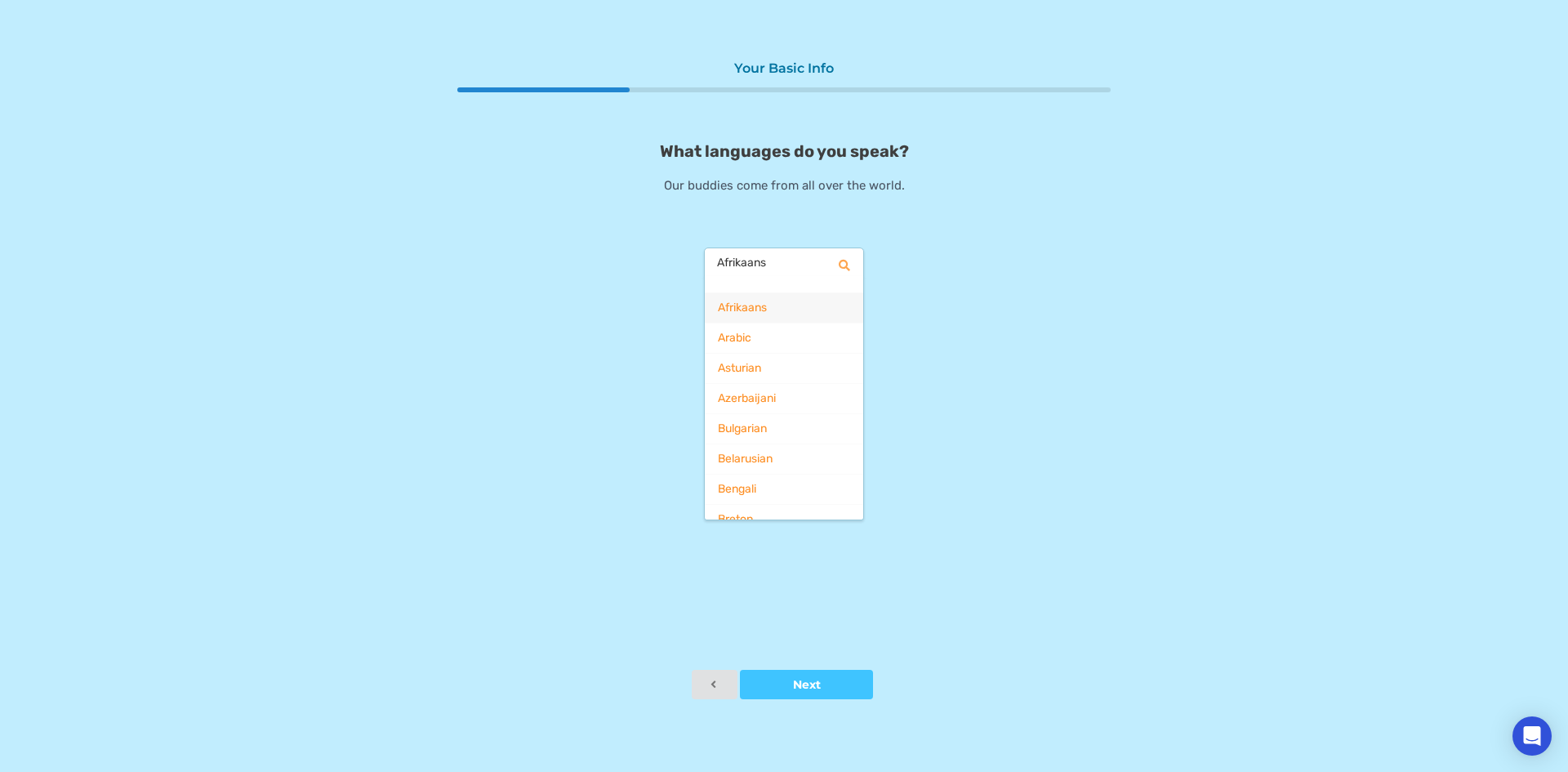
click at [997, 302] on div "What languages do you speak? Our buddies come from all over the world. Afrikaan…" at bounding box center [783, 260] width 653 height 236
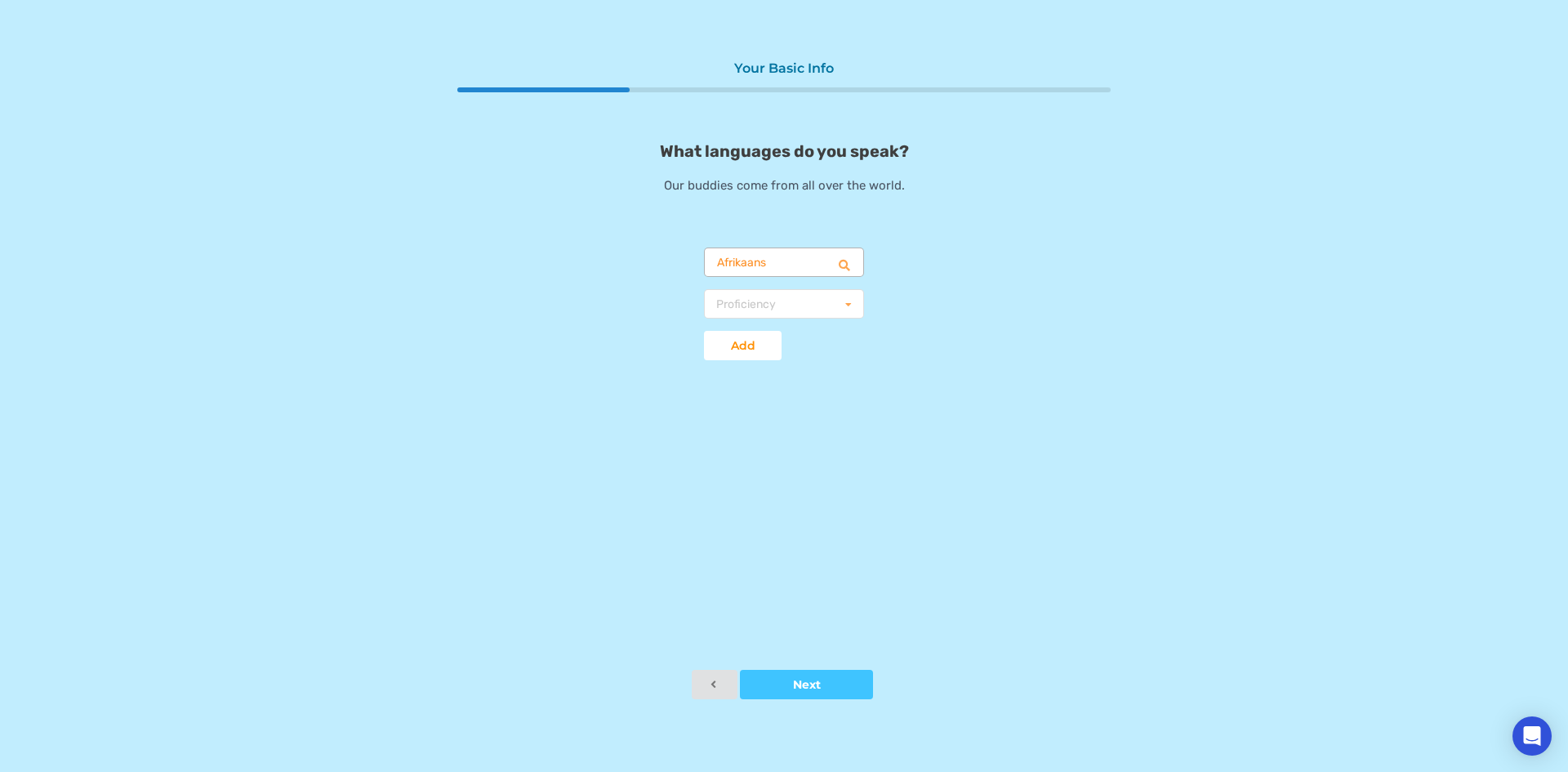
click at [789, 255] on input "text" at bounding box center [785, 263] width 158 height 30
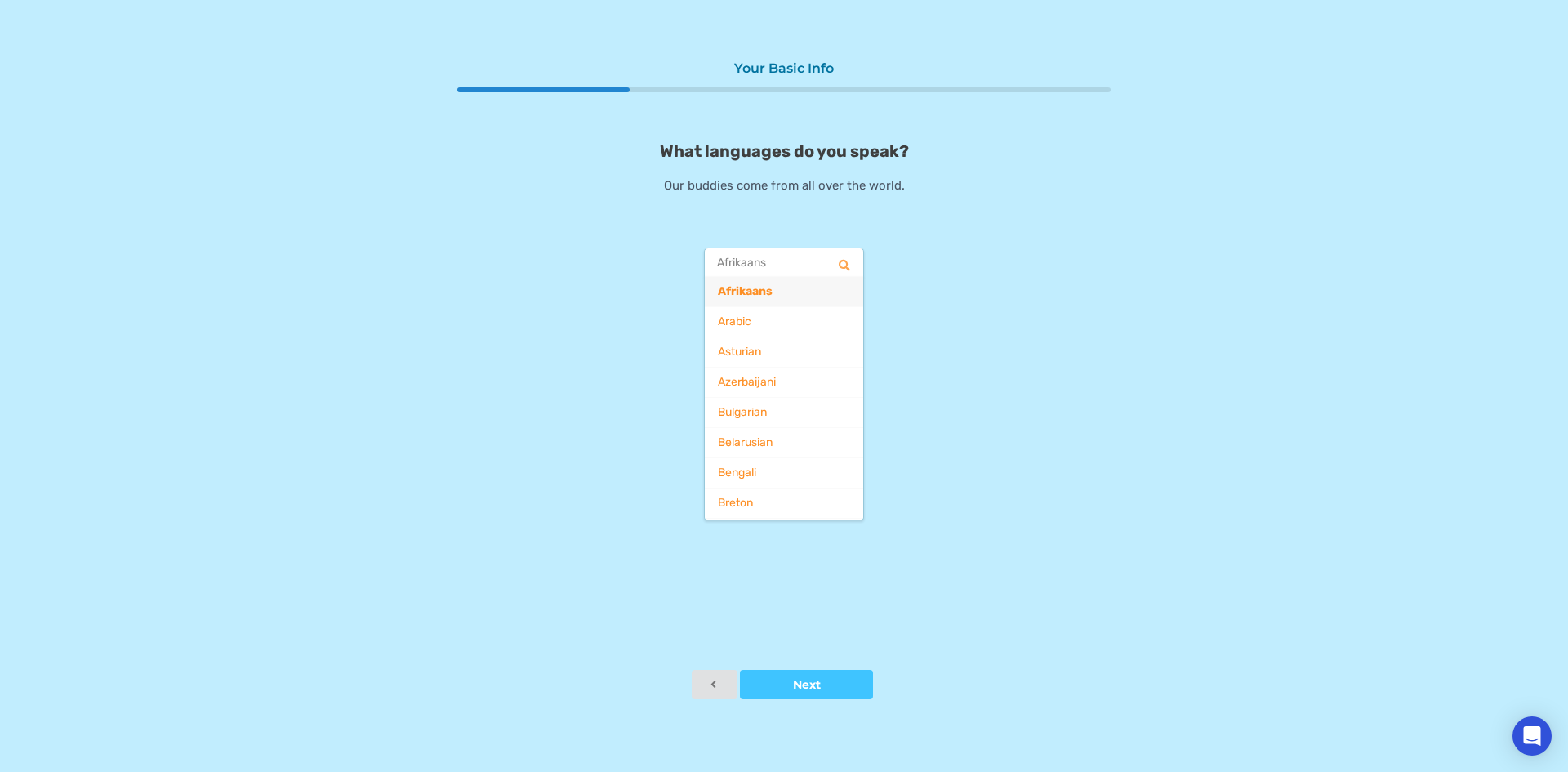
drag, startPoint x: 800, startPoint y: 268, endPoint x: 681, endPoint y: 263, distance: 119.1
click at [685, 266] on div "What languages do you speak? Our buddies come from all over the world. Afrikaan…" at bounding box center [783, 260] width 653 height 236
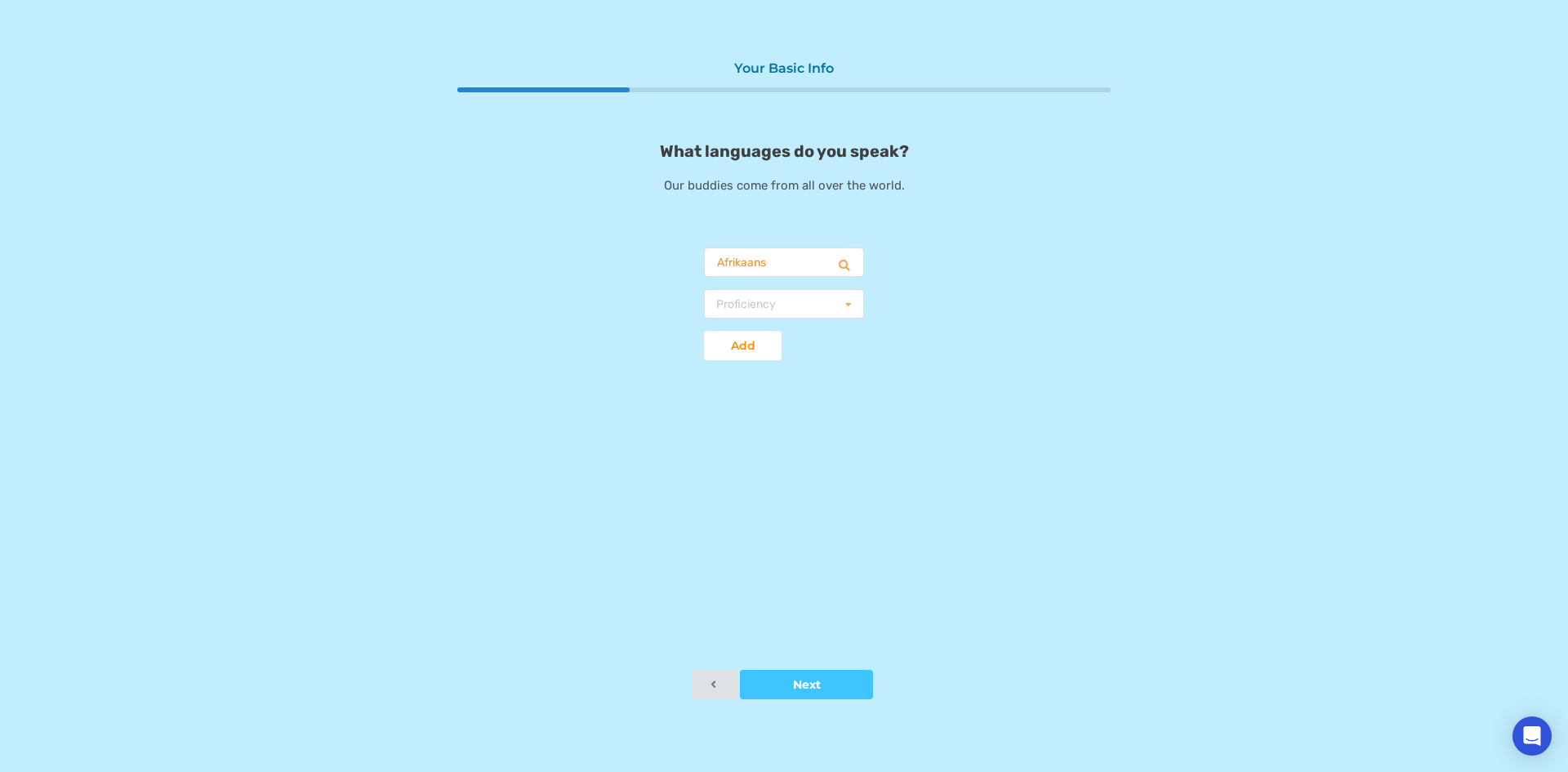
click at [1055, 271] on div "What languages do you speak? Our buddies come from all over the world. Afrikaan…" at bounding box center [783, 260] width 653 height 236
click at [837, 304] on icon at bounding box center [848, 305] width 25 height 30
click at [855, 271] on icon at bounding box center [844, 265] width 33 height 35
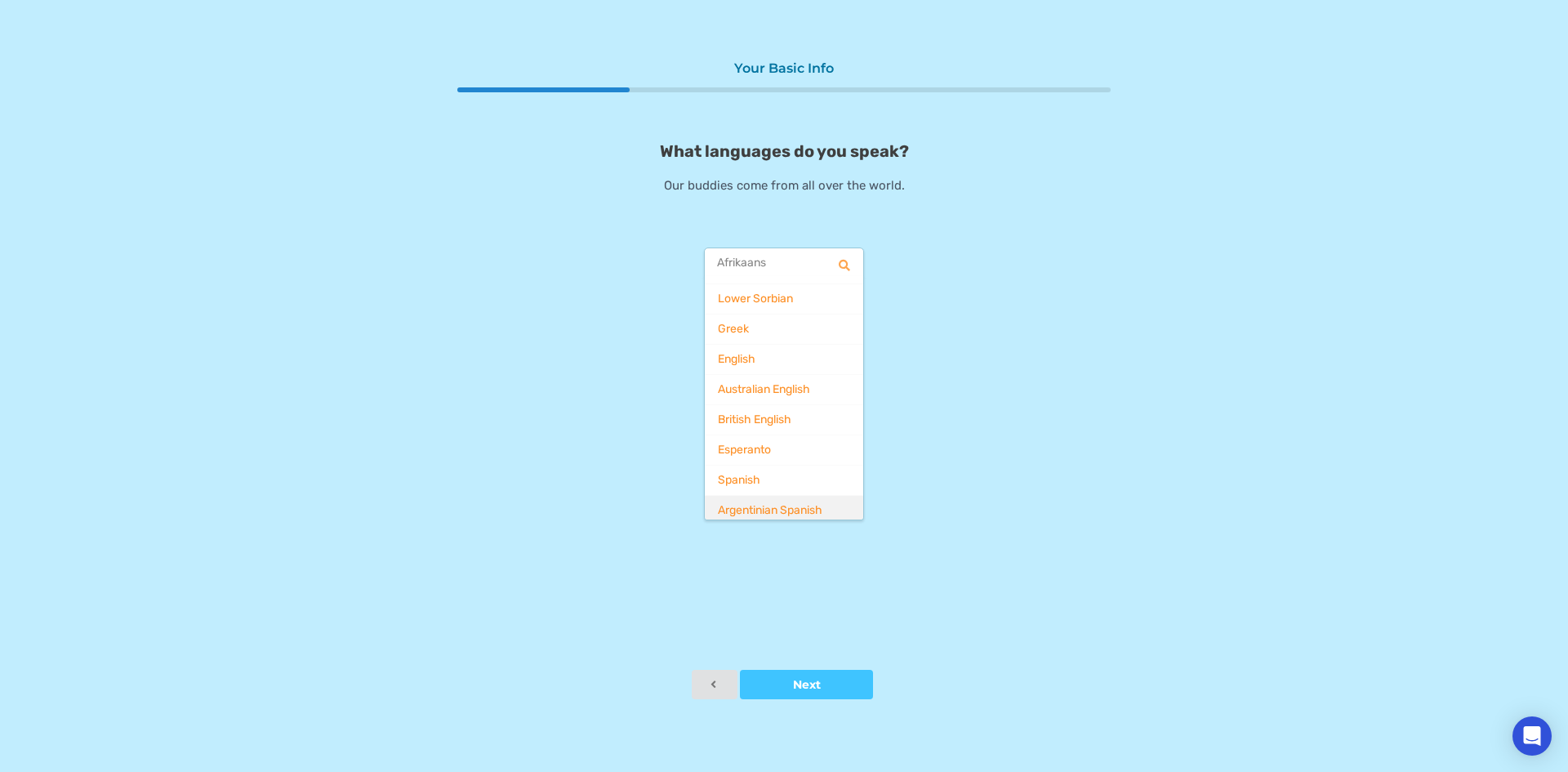
scroll to position [409, 0]
click at [766, 364] on div "English" at bounding box center [784, 366] width 158 height 30
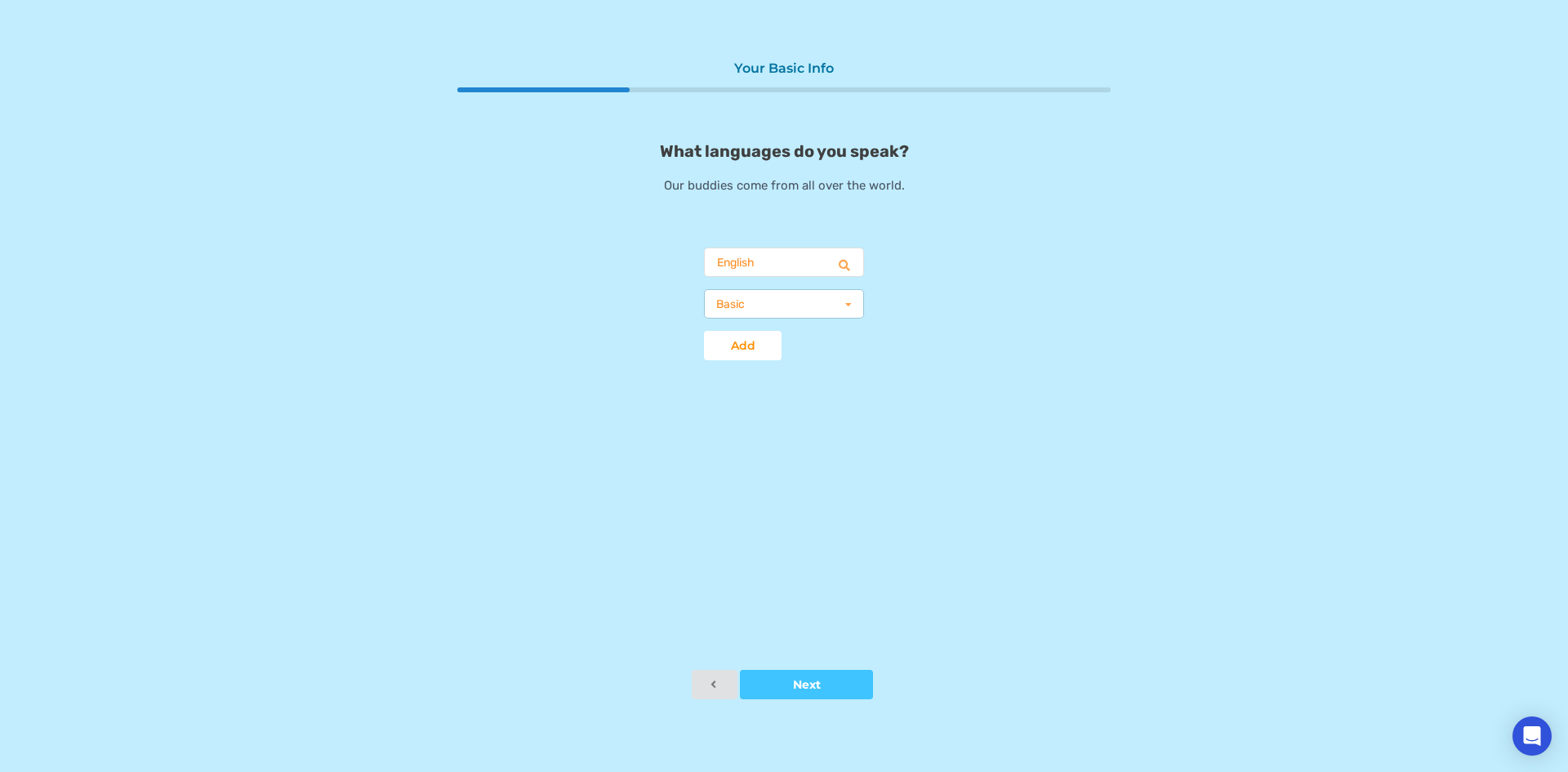
click at [763, 311] on div "Basic Basic Fluent Native" at bounding box center [784, 304] width 160 height 30
click at [763, 357] on div "Fluent" at bounding box center [784, 363] width 158 height 30
click at [771, 349] on div at bounding box center [743, 346] width 77 height 12
click at [1001, 362] on div "What languages do you speak? Our buddies come from all over the world. Afrikaan…" at bounding box center [783, 288] width 653 height 293
click at [740, 278] on div "Afrikaans Arabic Asturian Azerbaijani Bulgarian Belarusian Bengali Breton Bosni…" at bounding box center [784, 339] width 184 height 183
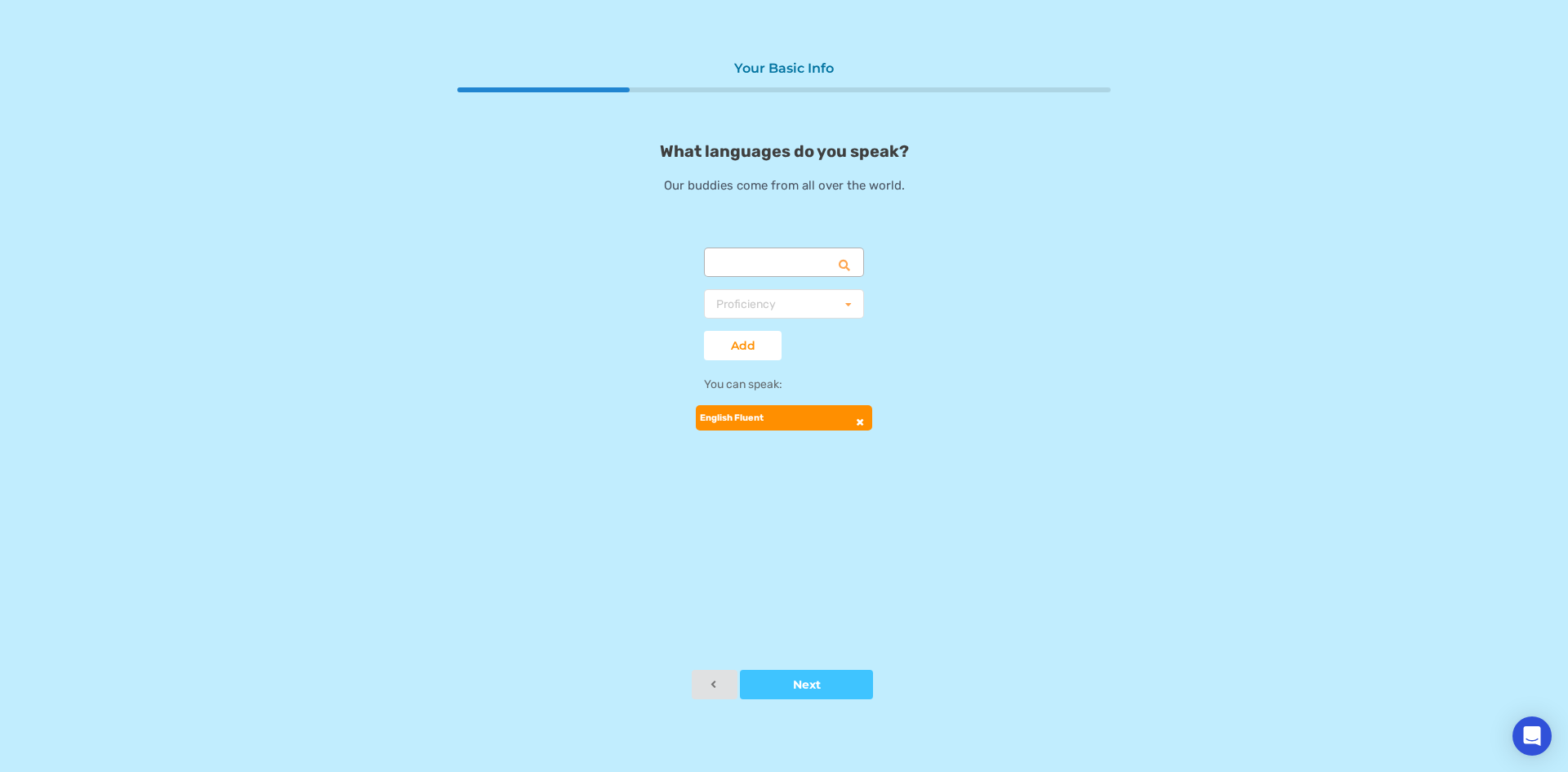
click at [745, 265] on input "text" at bounding box center [785, 263] width 158 height 30
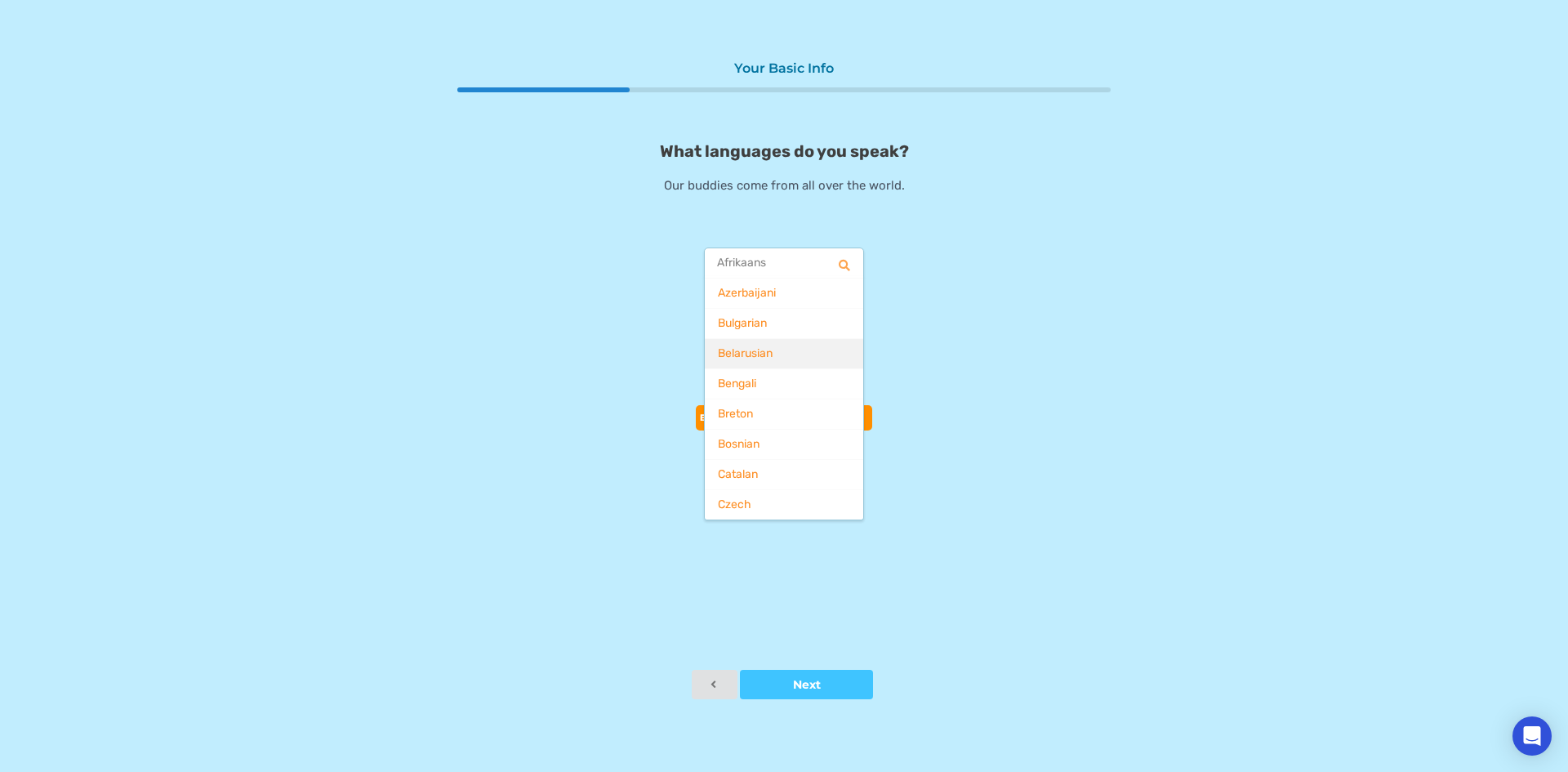
scroll to position [98, 0]
click at [736, 297] on span "Azerbaijani" at bounding box center [747, 300] width 58 height 14
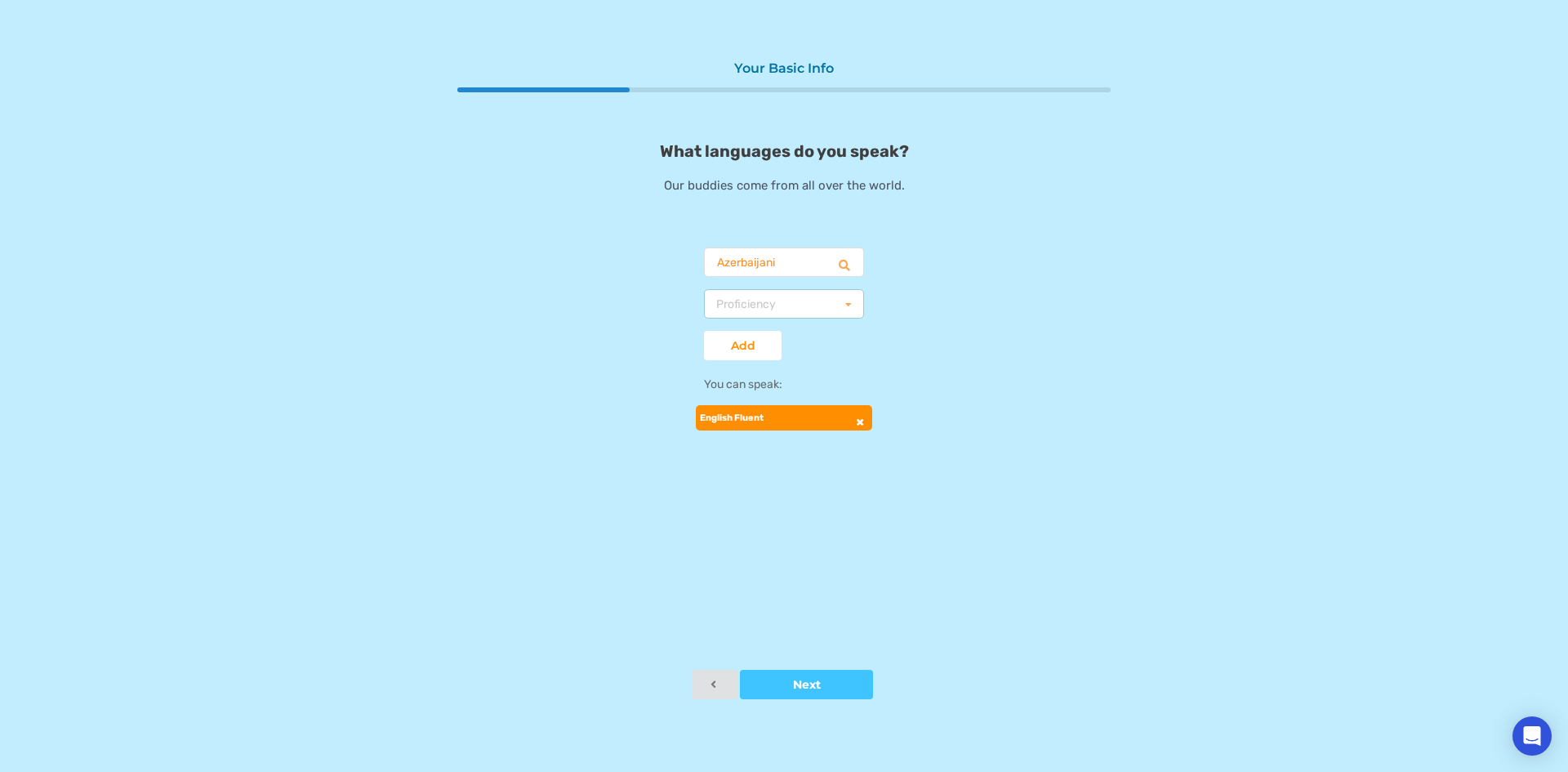
click at [768, 302] on div "Proficiency" at bounding box center [746, 305] width 59 height 12
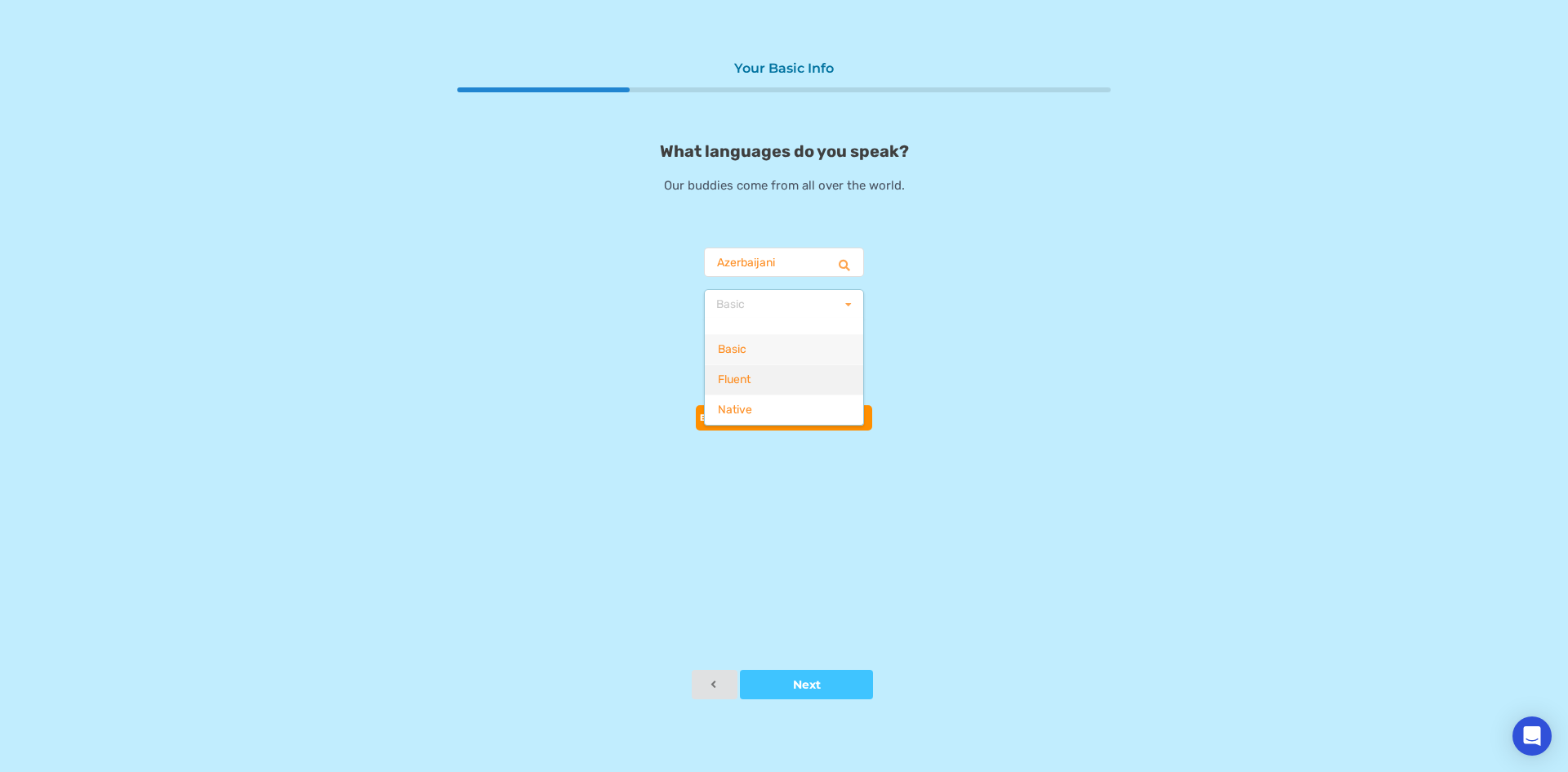
click at [775, 377] on div "Fluent" at bounding box center [784, 379] width 158 height 30
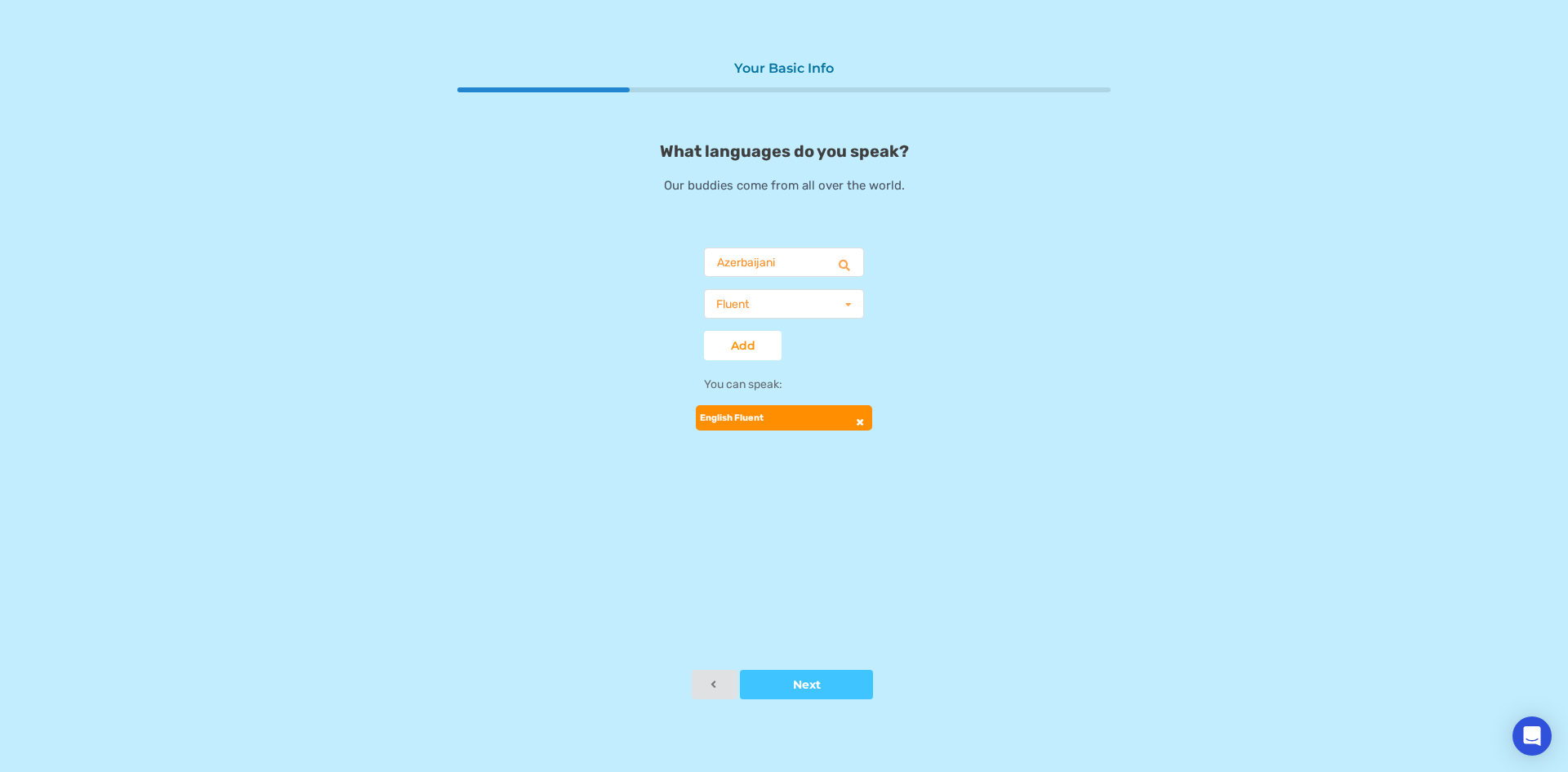
click at [775, 417] on div "English Fluent" at bounding box center [784, 418] width 176 height 26
click at [771, 356] on button "Add" at bounding box center [743, 346] width 77 height 30
click at [777, 273] on input "text" at bounding box center [785, 263] width 158 height 30
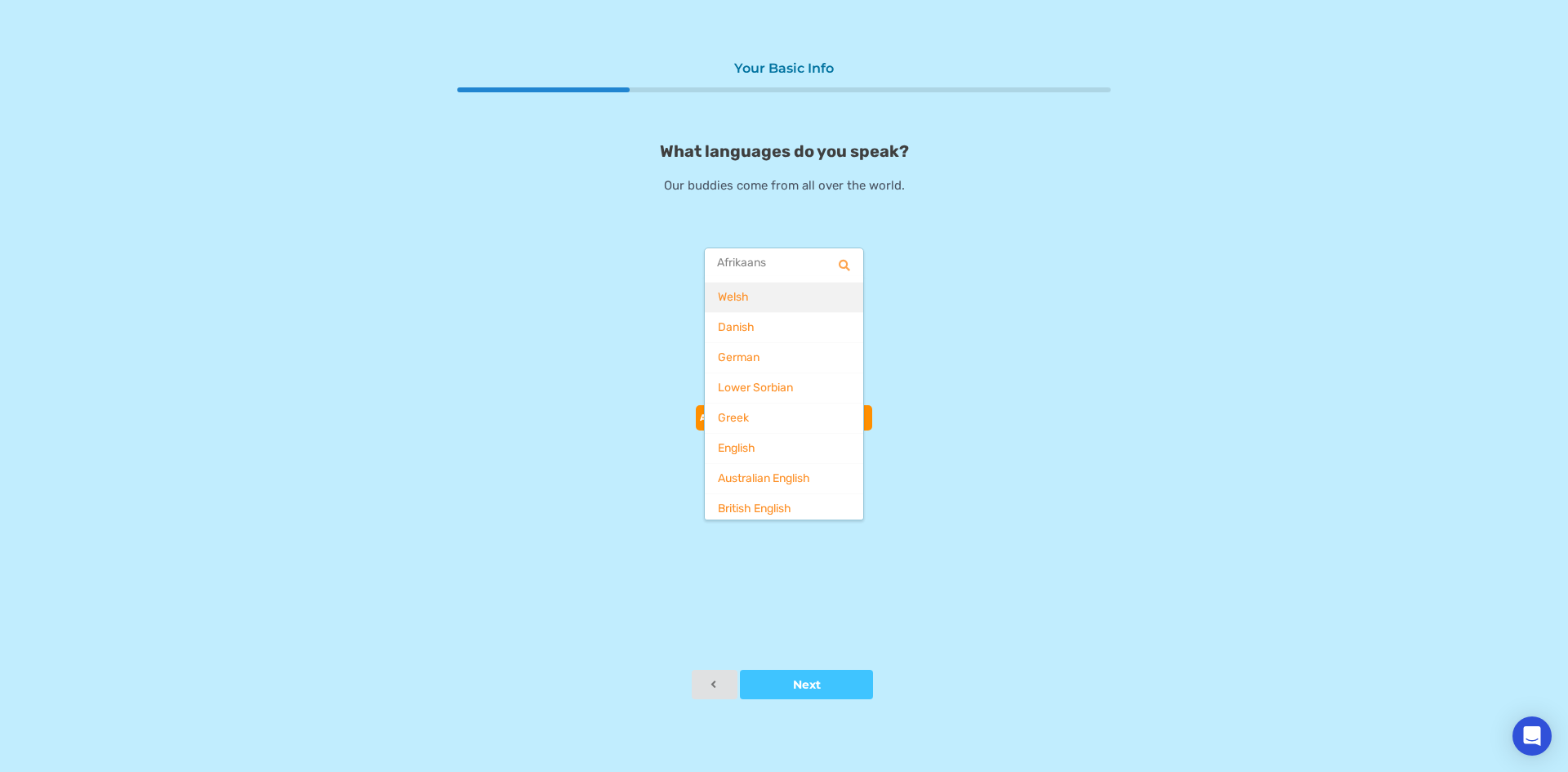
scroll to position [425, 0]
click at [728, 365] on span "English" at bounding box center [737, 366] width 38 height 14
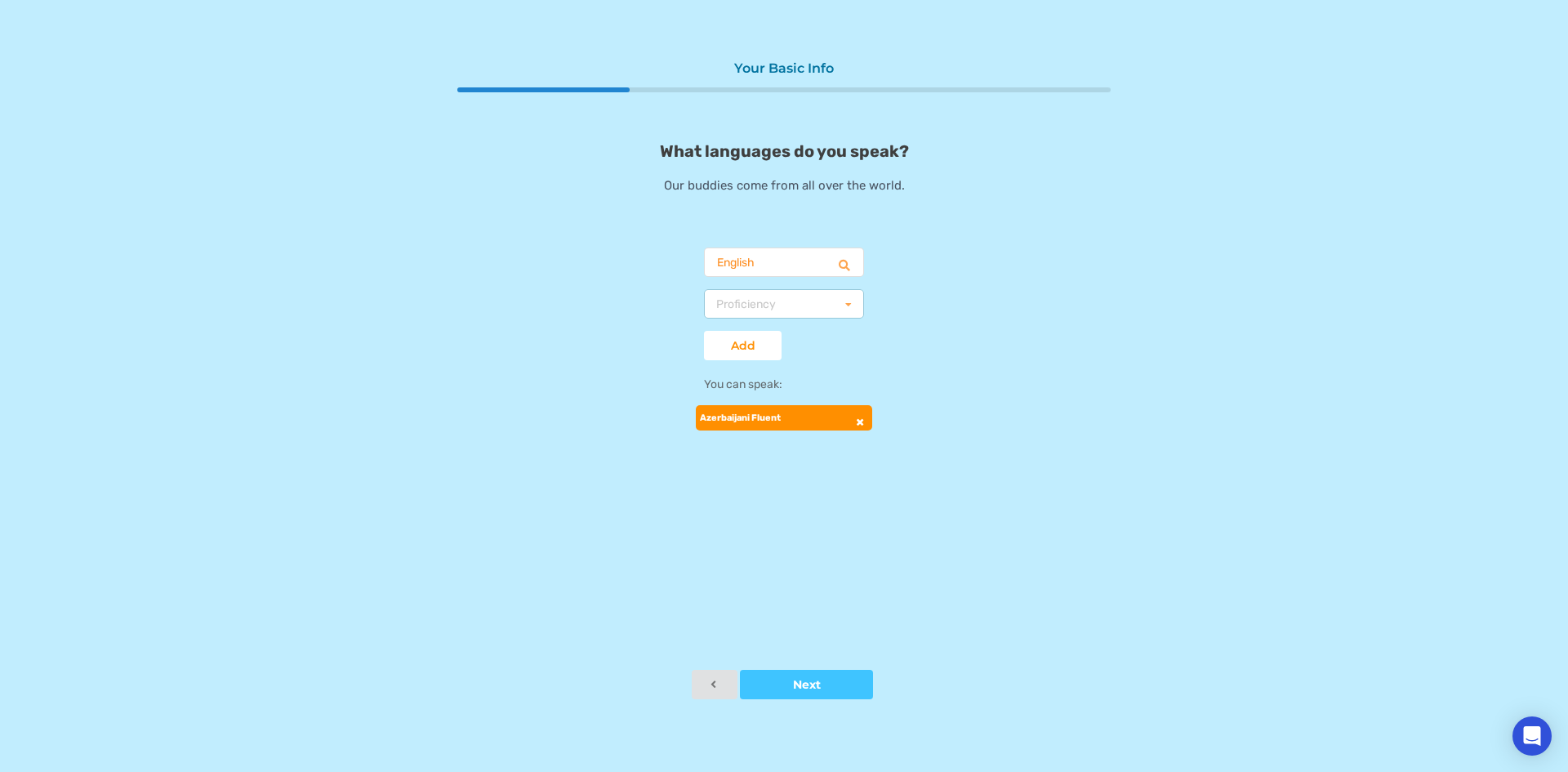
click at [776, 305] on div "Proficiency Basic Fluent Native" at bounding box center [784, 304] width 160 height 30
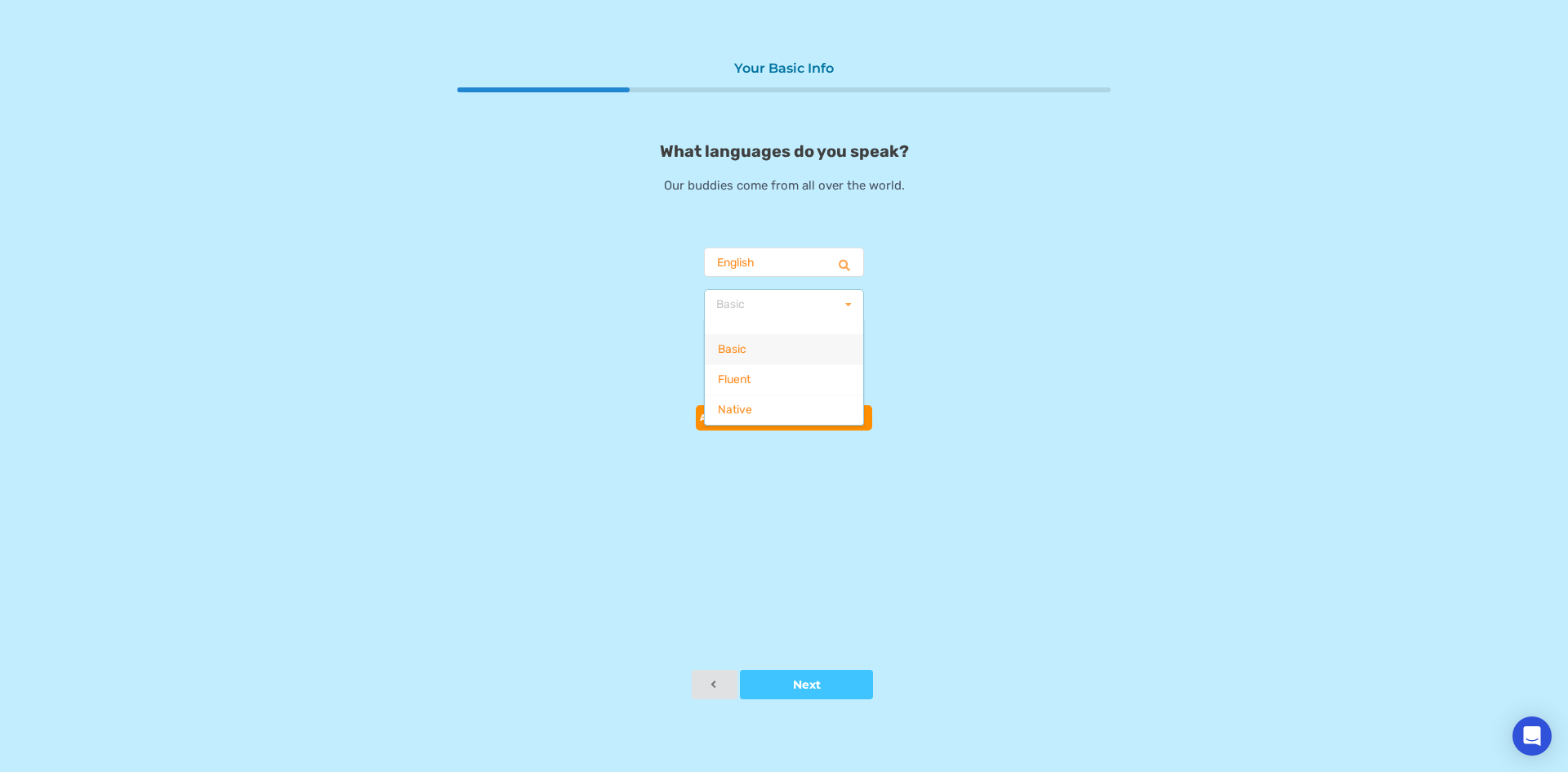
click at [772, 378] on div "Fluent" at bounding box center [784, 379] width 158 height 30
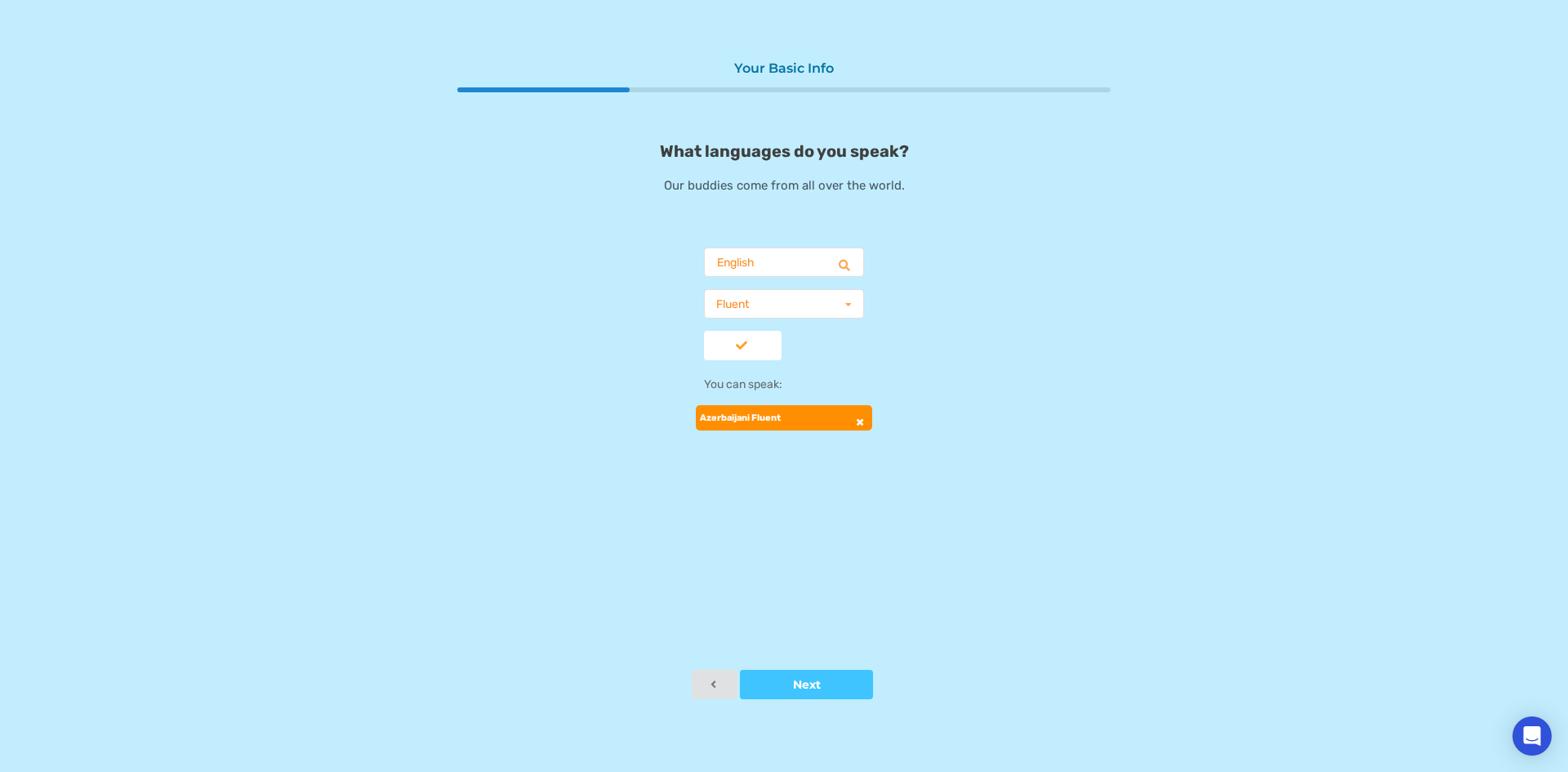
click at [762, 348] on div at bounding box center [743, 346] width 77 height 12
click at [753, 263] on input "text" at bounding box center [785, 263] width 158 height 30
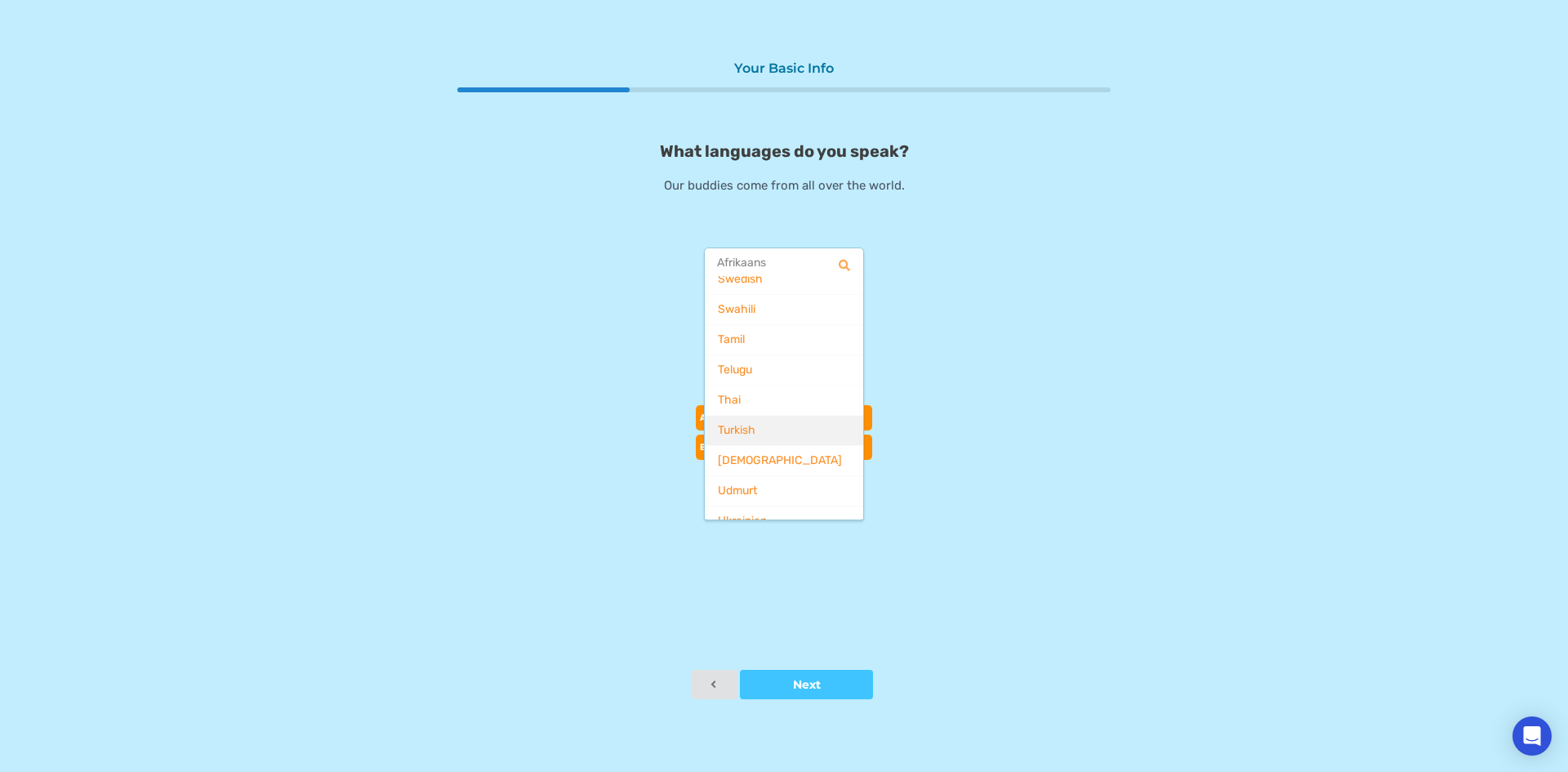
scroll to position [2385, 0]
click at [736, 397] on span "Turkish" at bounding box center [737, 400] width 38 height 14
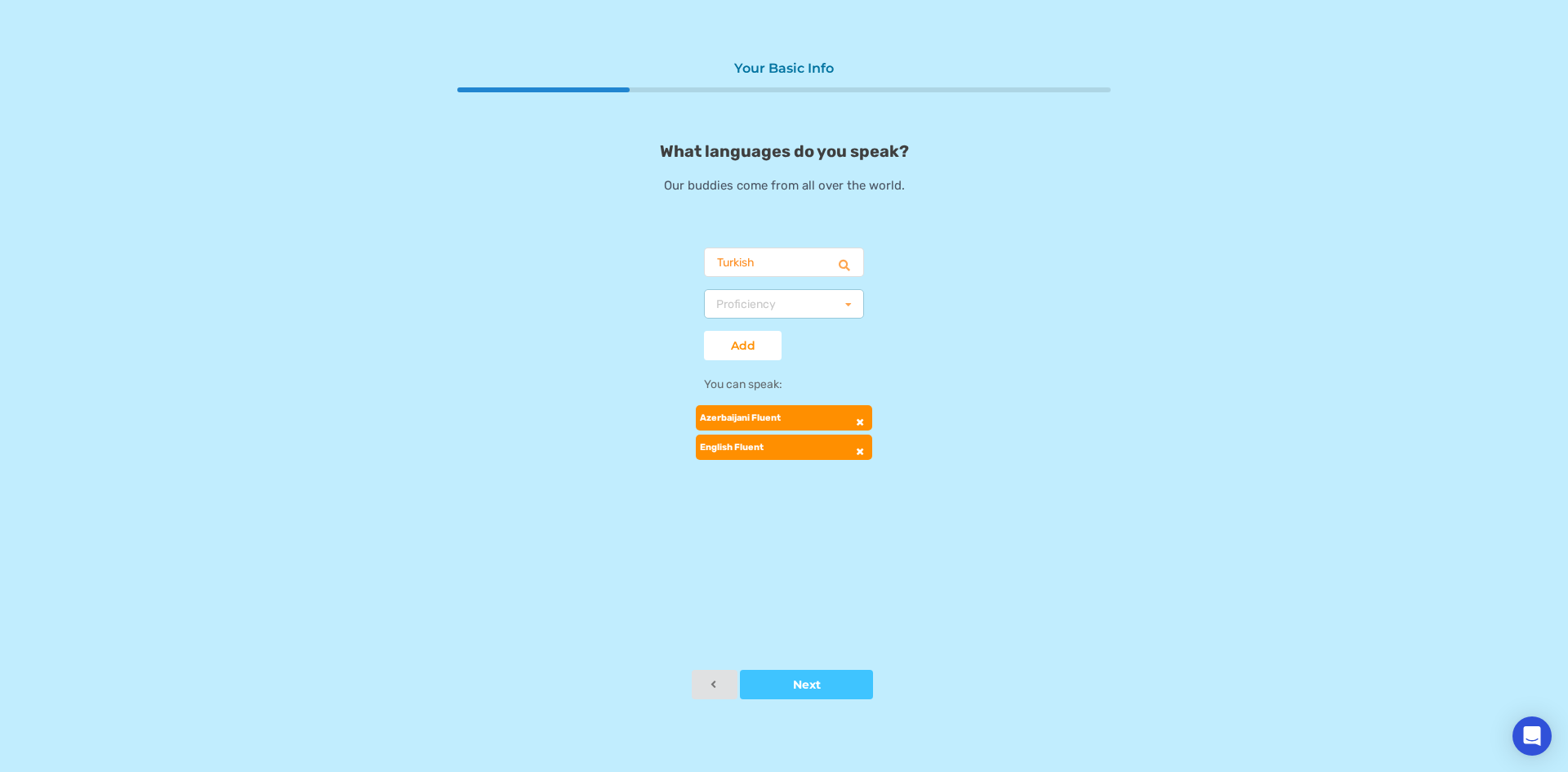
click at [757, 291] on div "Proficiency Basic Fluent Native" at bounding box center [784, 304] width 160 height 30
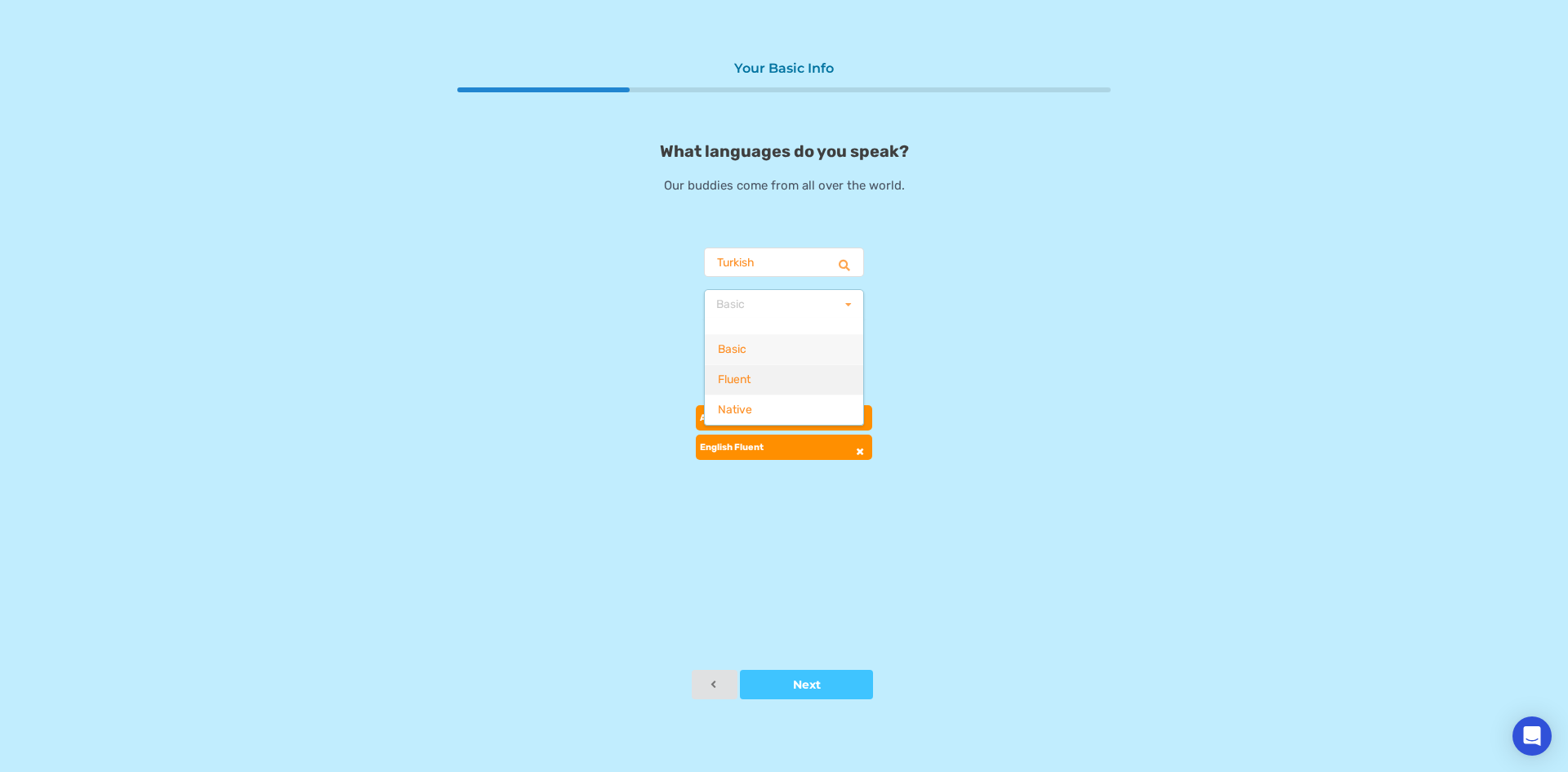
click at [765, 368] on div "Fluent" at bounding box center [784, 379] width 158 height 30
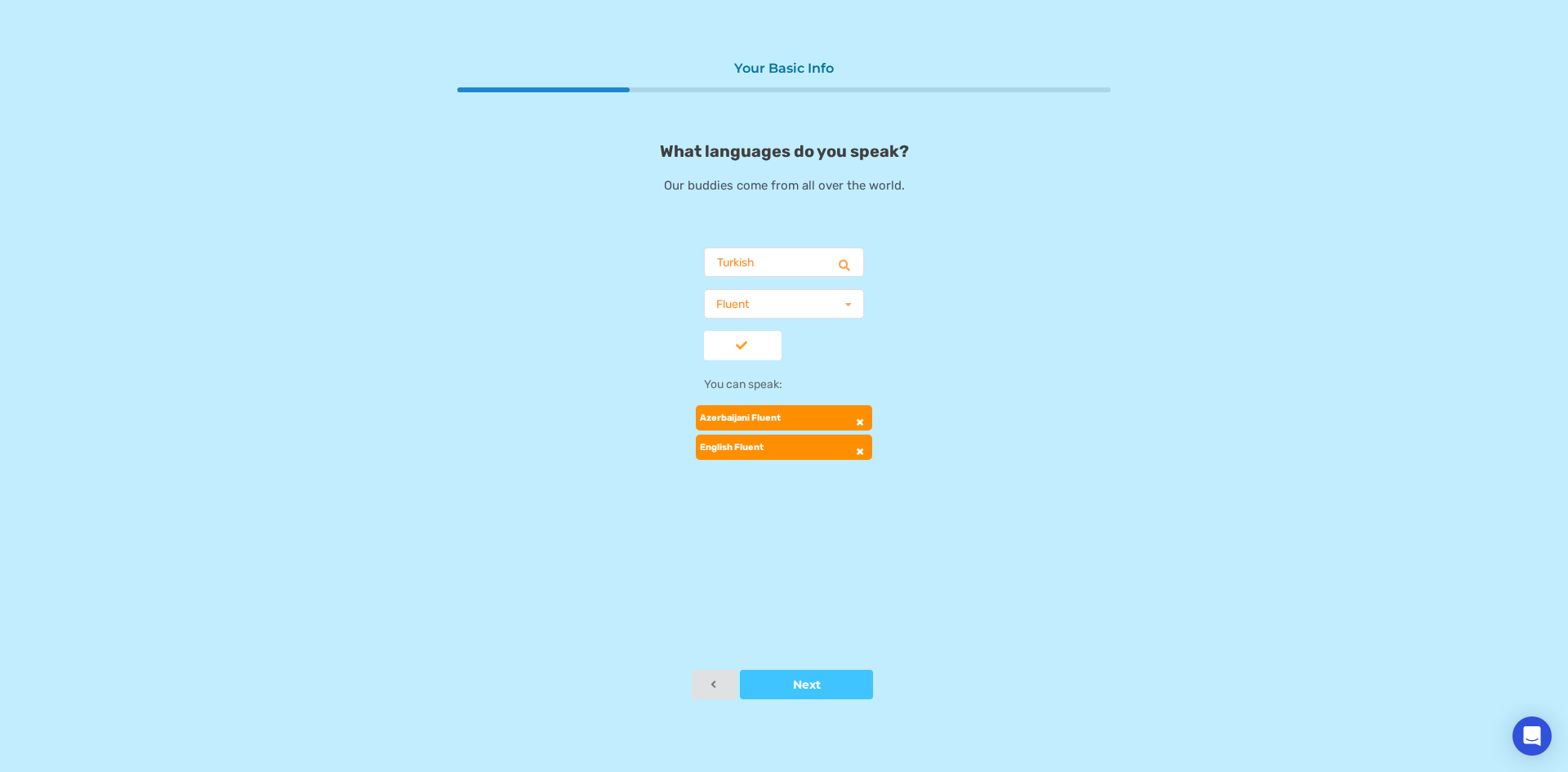
click at [760, 350] on div at bounding box center [743, 346] width 77 height 12
click at [785, 696] on button "Next" at bounding box center [806, 685] width 133 height 30
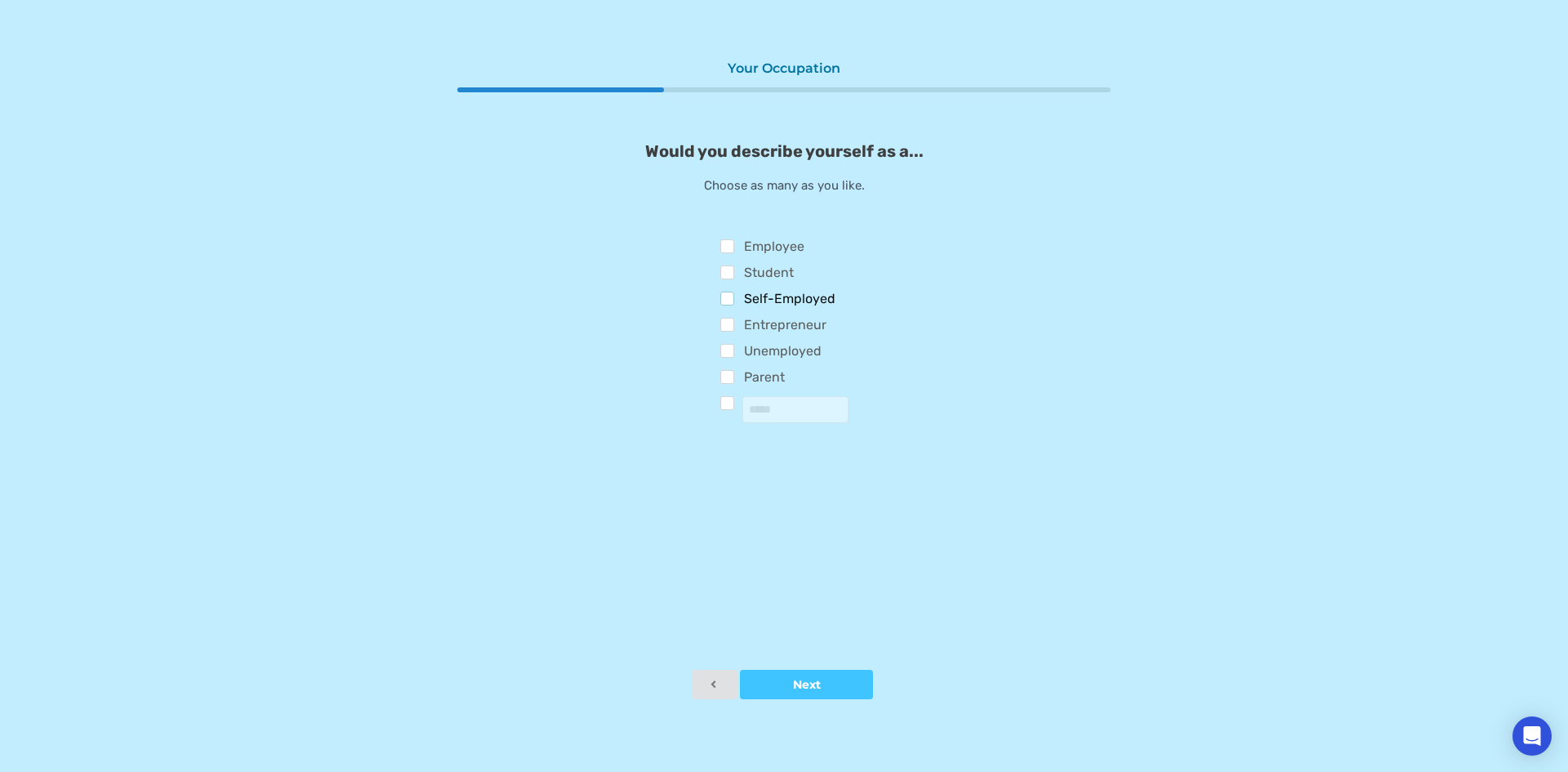
click at [731, 297] on label "Self-Employed" at bounding box center [778, 301] width 116 height 18
click at [814, 673] on button "Next" at bounding box center [806, 685] width 133 height 30
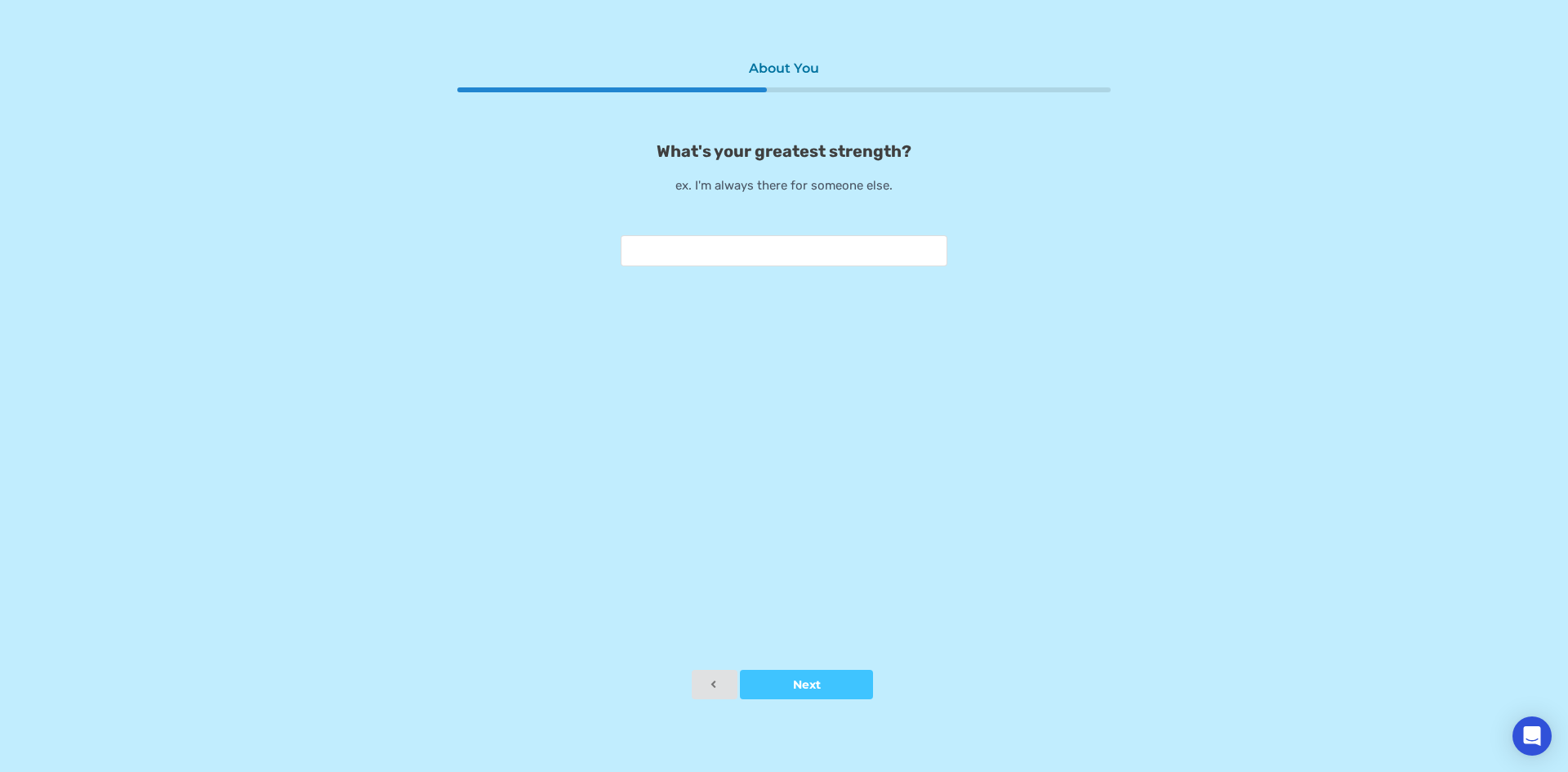
click at [721, 246] on input "text" at bounding box center [784, 251] width 327 height 31
click at [721, 245] on input "text" at bounding box center [784, 251] width 327 height 31
type input "**********"
click at [775, 685] on div at bounding box center [806, 685] width 133 height 12
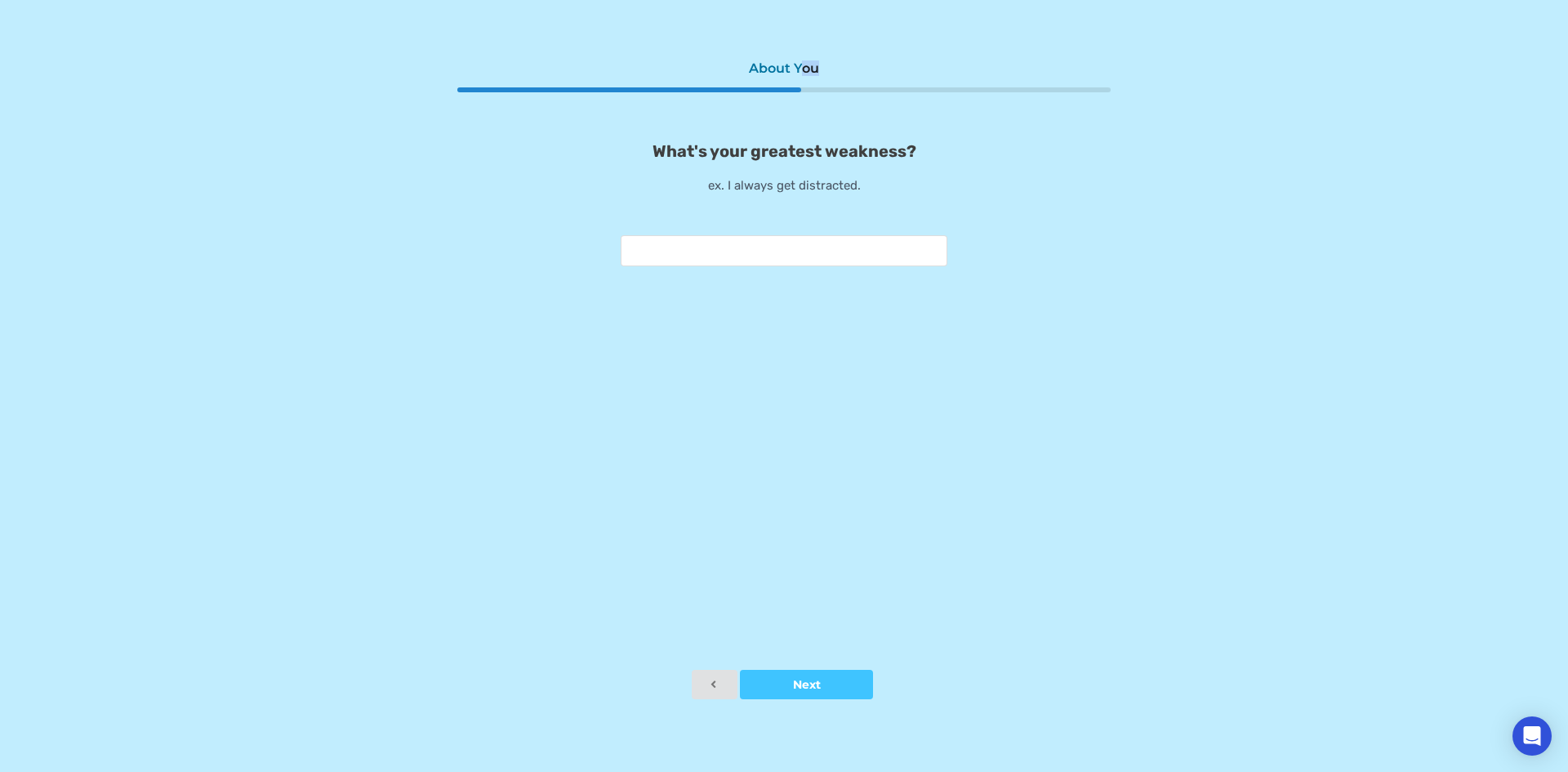
drag, startPoint x: 800, startPoint y: 64, endPoint x: 813, endPoint y: 85, distance: 24.7
click at [813, 85] on div "About You What's your greatest weakness? ex. I always get distracted." at bounding box center [783, 361] width 653 height 618
click at [764, 248] on input "text" at bounding box center [784, 251] width 327 height 31
type input "**********"
click at [792, 678] on button "Next" at bounding box center [806, 685] width 133 height 30
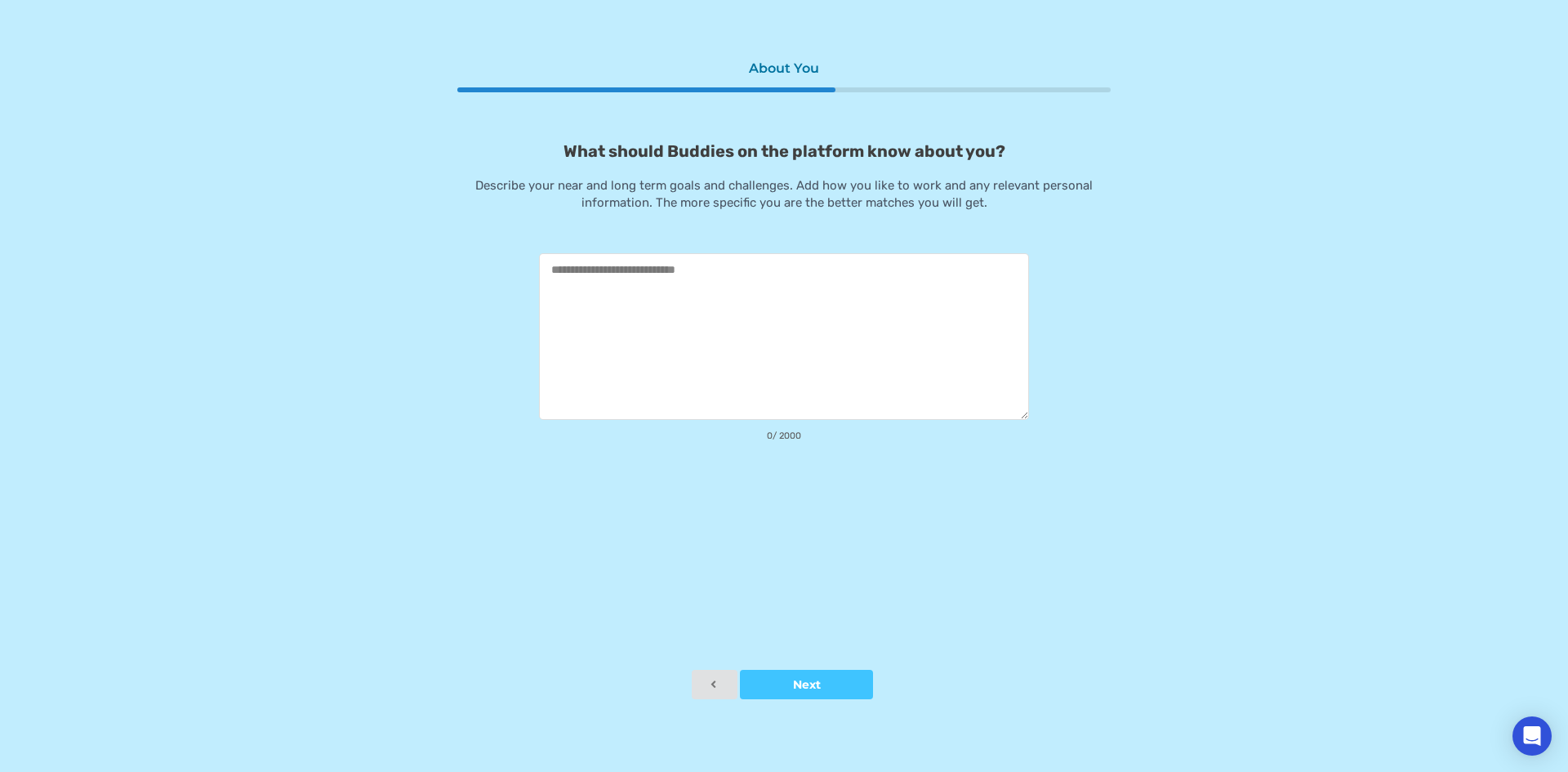
click at [757, 291] on textarea at bounding box center [783, 336] width 490 height 166
click at [679, 301] on textarea at bounding box center [783, 336] width 490 height 166
type textarea "*"
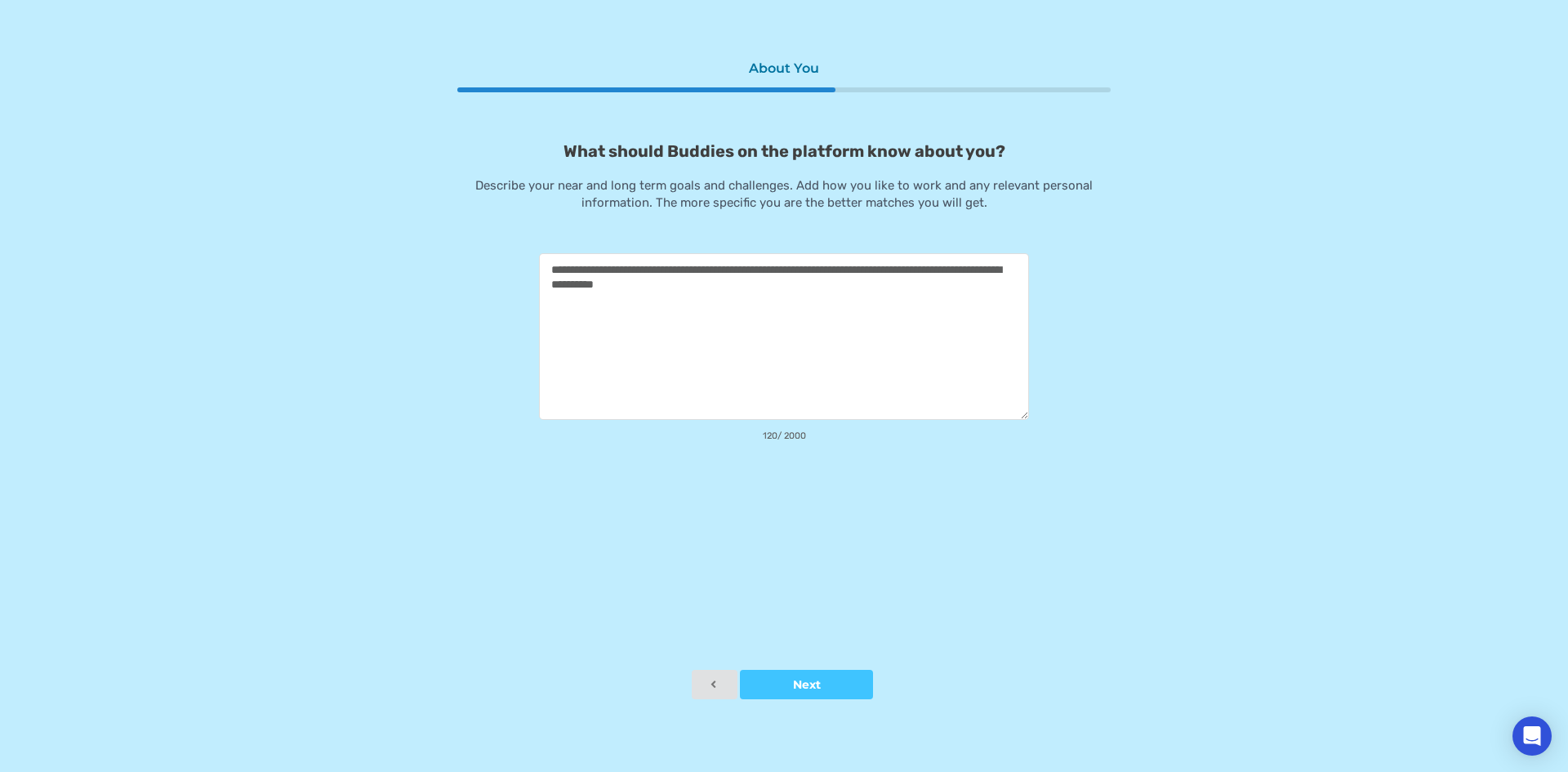
click at [847, 272] on textarea "**********" at bounding box center [783, 336] width 490 height 166
click at [852, 272] on textarea "**********" at bounding box center [783, 336] width 490 height 166
click at [918, 310] on textarea "**********" at bounding box center [783, 336] width 490 height 166
drag, startPoint x: 842, startPoint y: 306, endPoint x: 467, endPoint y: 259, distance: 377.9
click at [467, 259] on div "**********" at bounding box center [783, 293] width 653 height 303
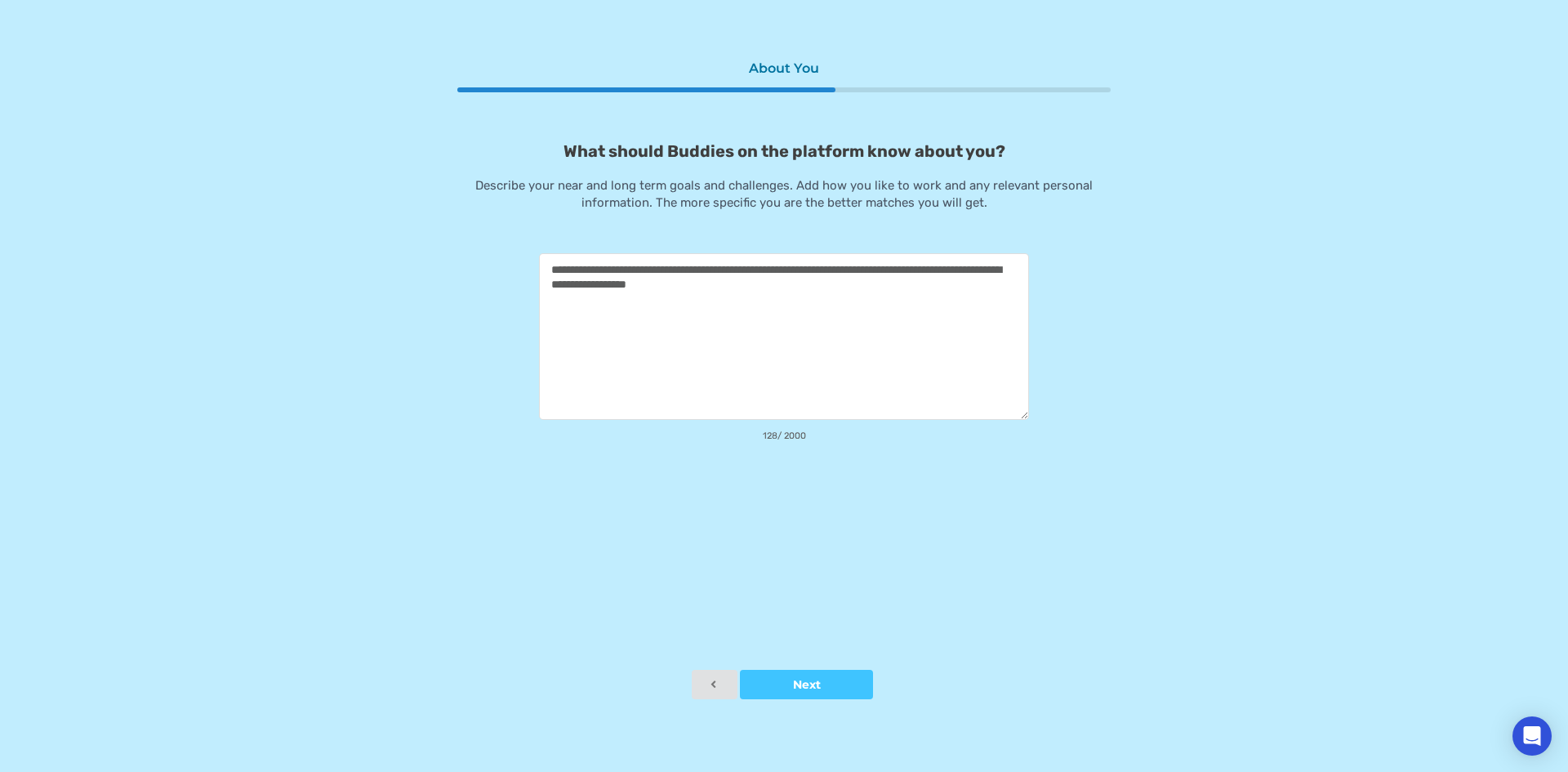
click at [738, 302] on textarea "**********" at bounding box center [783, 336] width 490 height 166
drag, startPoint x: 834, startPoint y: 289, endPoint x: 265, endPoint y: 198, distance: 576.2
click at [265, 198] on div "**********" at bounding box center [784, 386] width 1568 height 772
paste textarea "****"
click at [808, 288] on textarea "**********" at bounding box center [783, 336] width 490 height 166
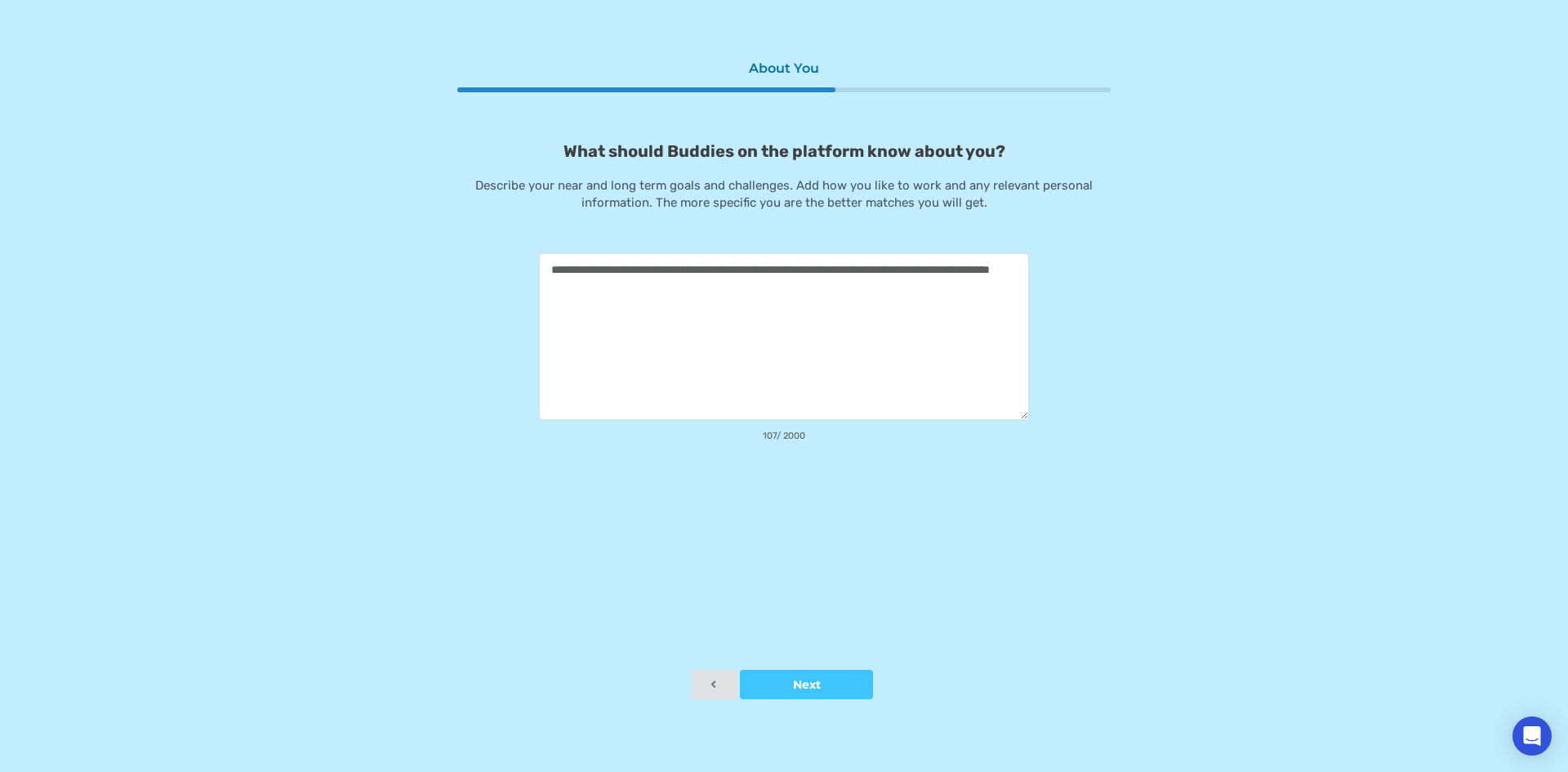
paste textarea "**********"
type textarea "**********"
click at [772, 685] on div at bounding box center [806, 685] width 133 height 12
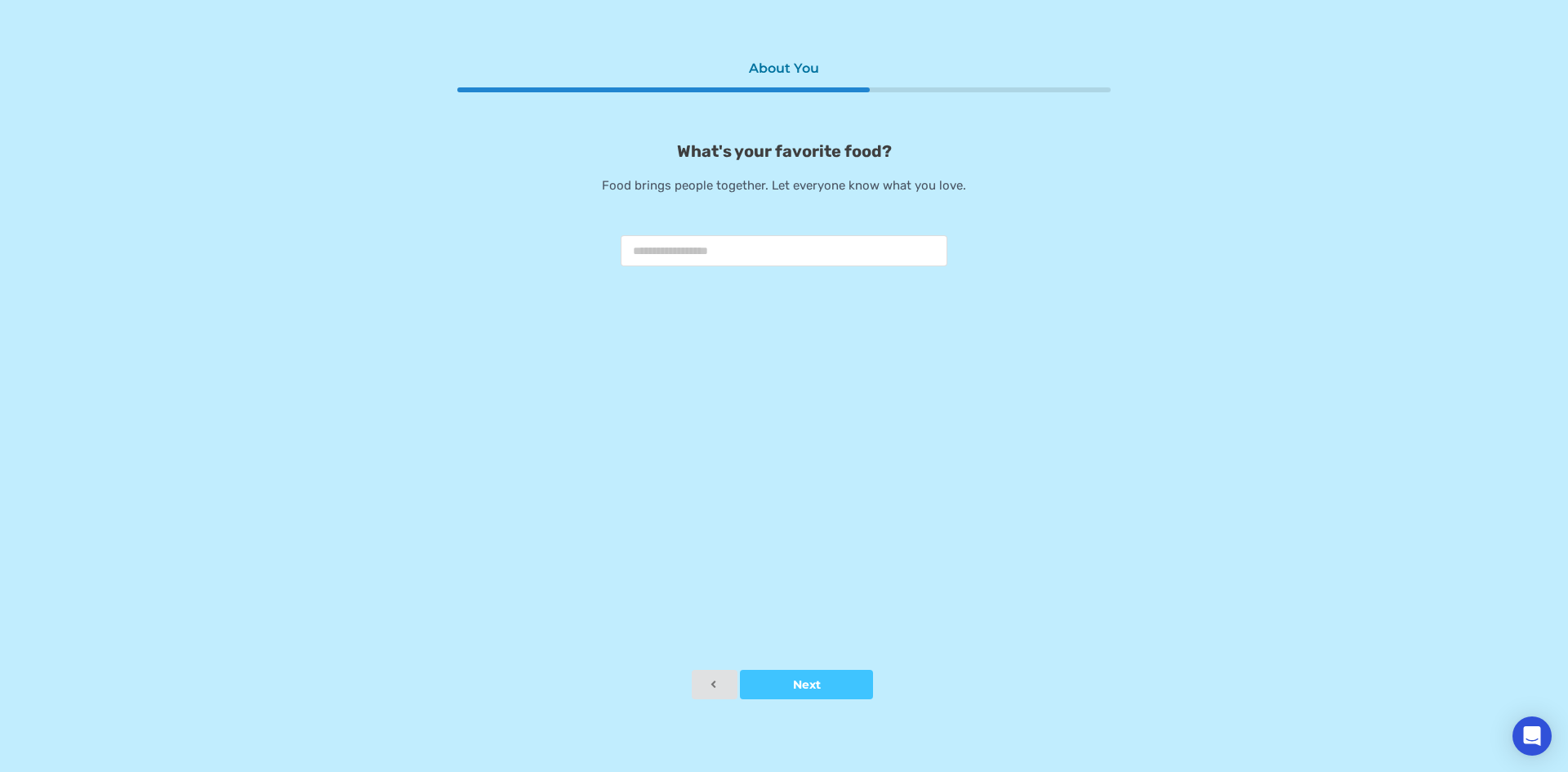
click at [702, 260] on input "text" at bounding box center [784, 251] width 327 height 31
type input "*********"
click at [827, 682] on div at bounding box center [806, 685] width 133 height 12
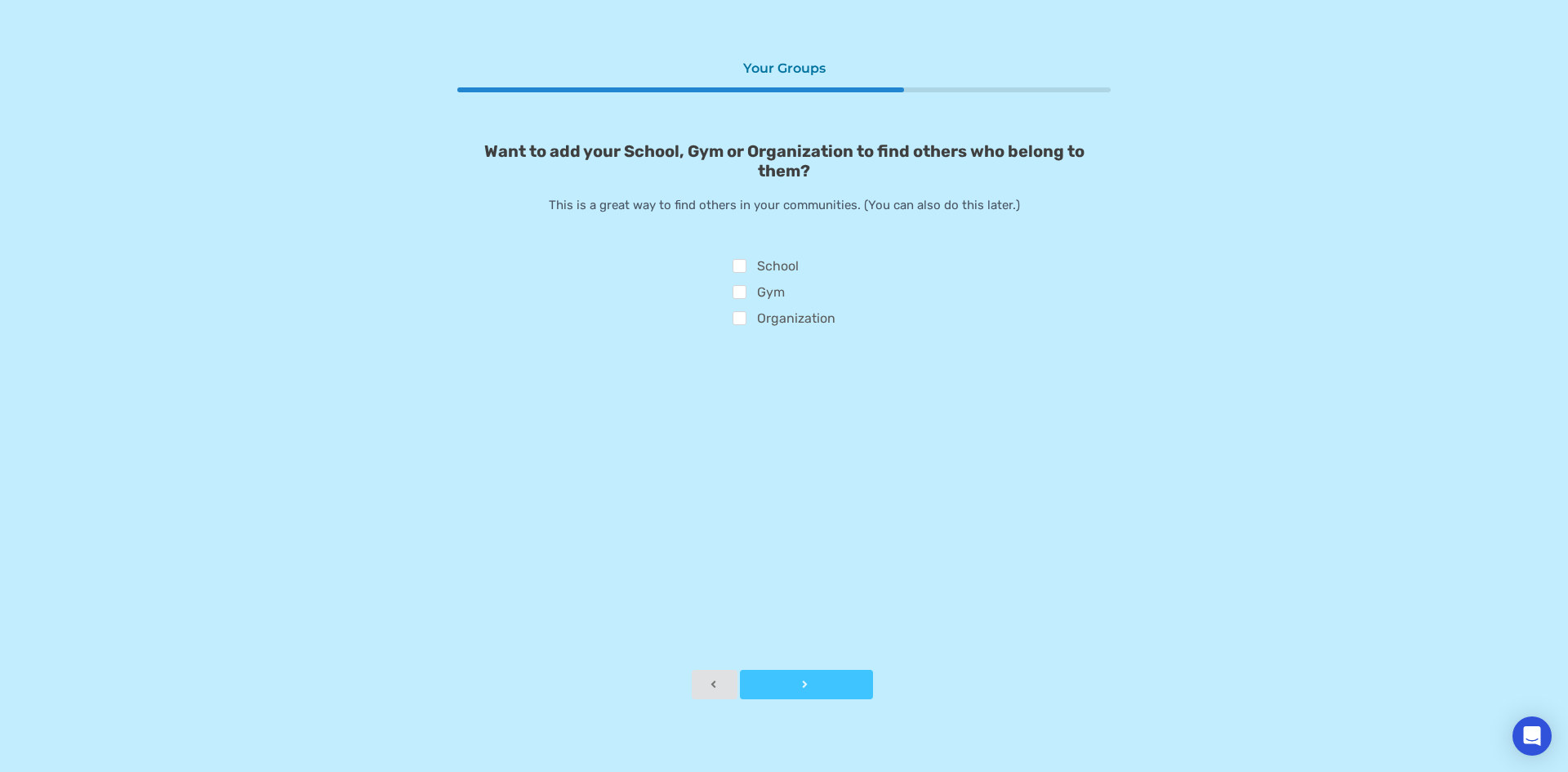
click at [805, 681] on icon at bounding box center [805, 685] width 14 height 12
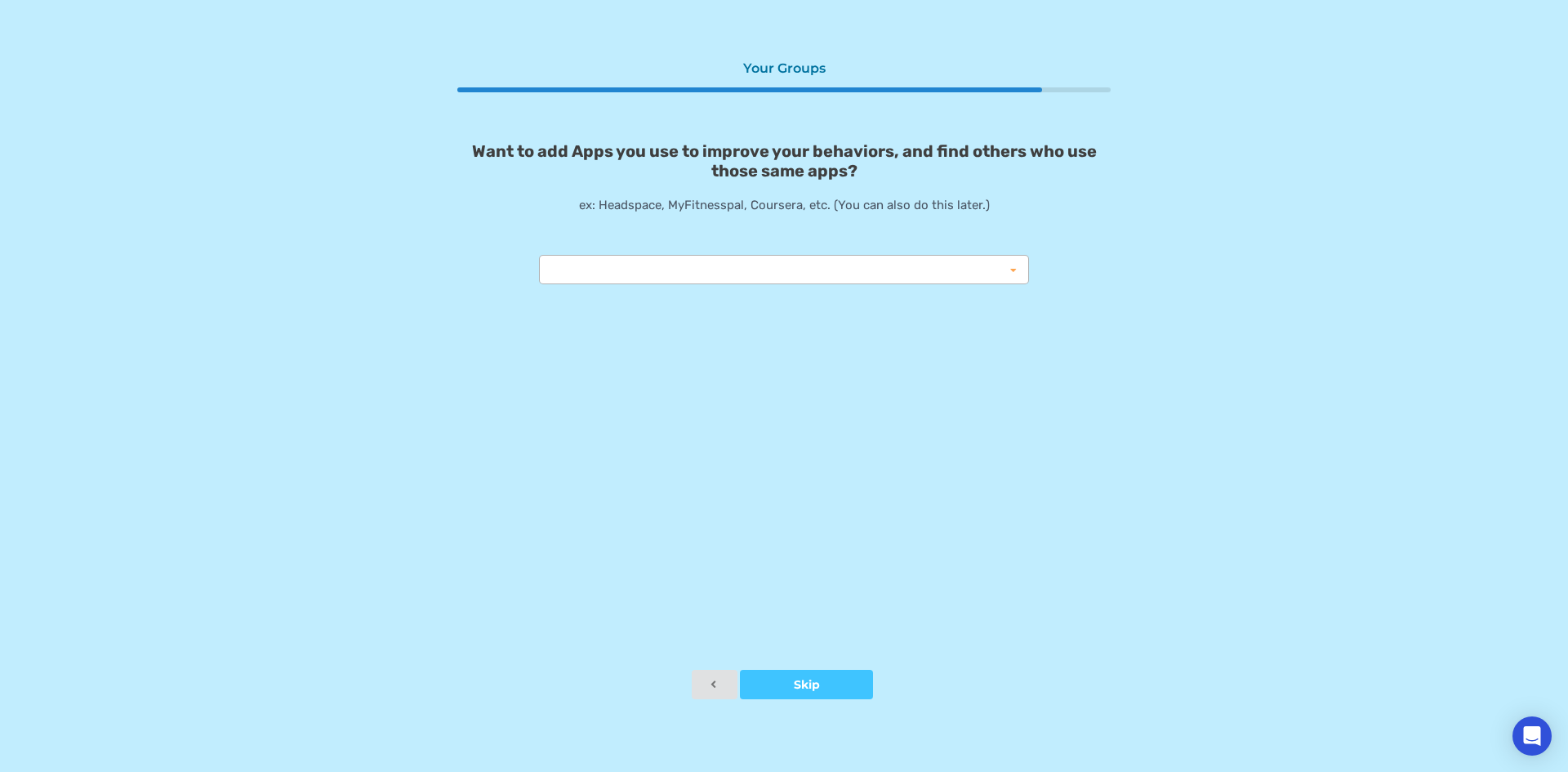
click at [815, 275] on div "Instagram Reduction MapMyRide ITrackBites ludite Duolingo Cronometer Ovia Coven…" at bounding box center [783, 269] width 490 height 30
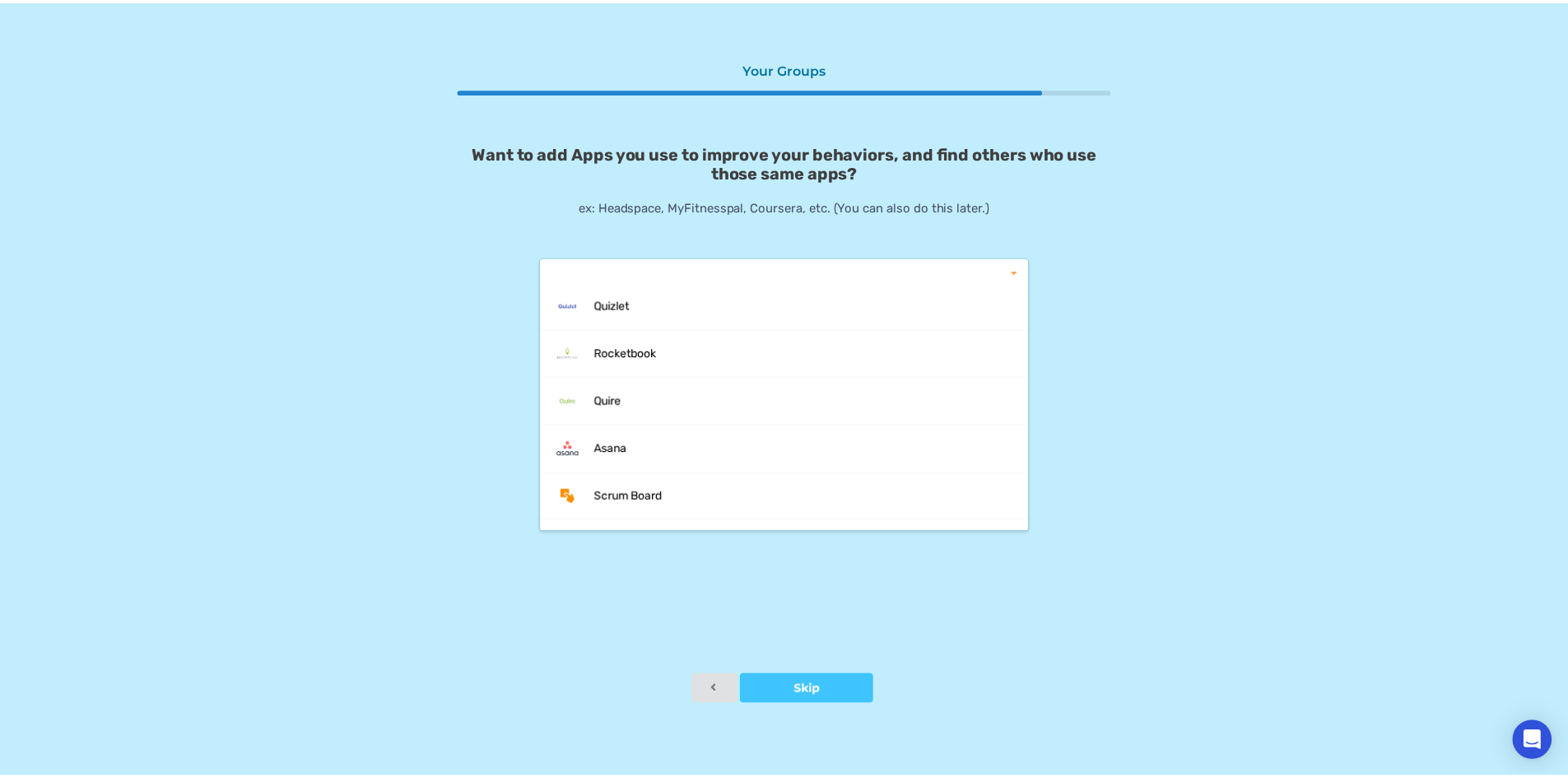
scroll to position [741, 0]
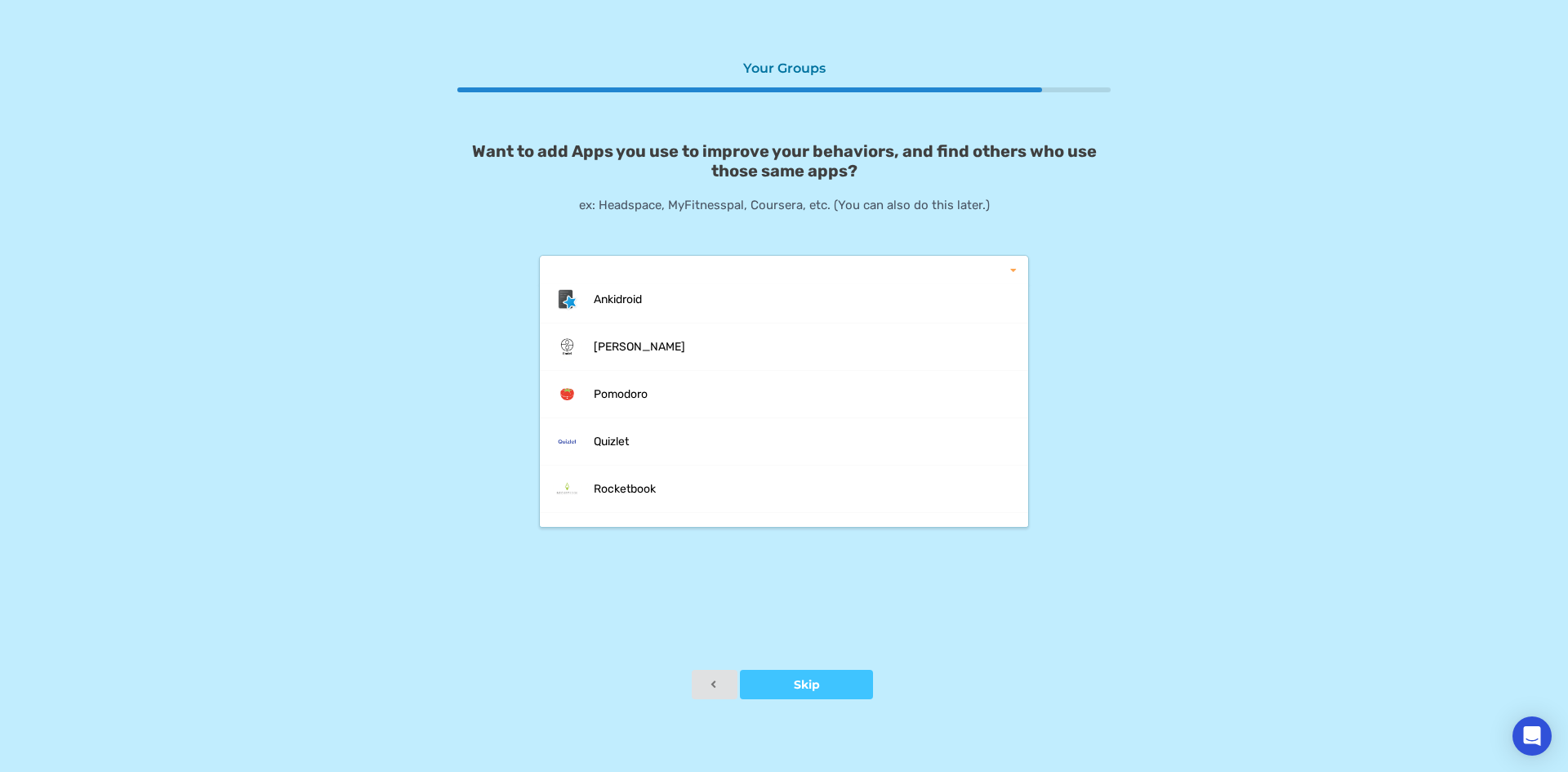
click at [1235, 373] on div "Your Groups Want to add Apps you use to improve your behaviors, and find others…" at bounding box center [784, 386] width 1568 height 772
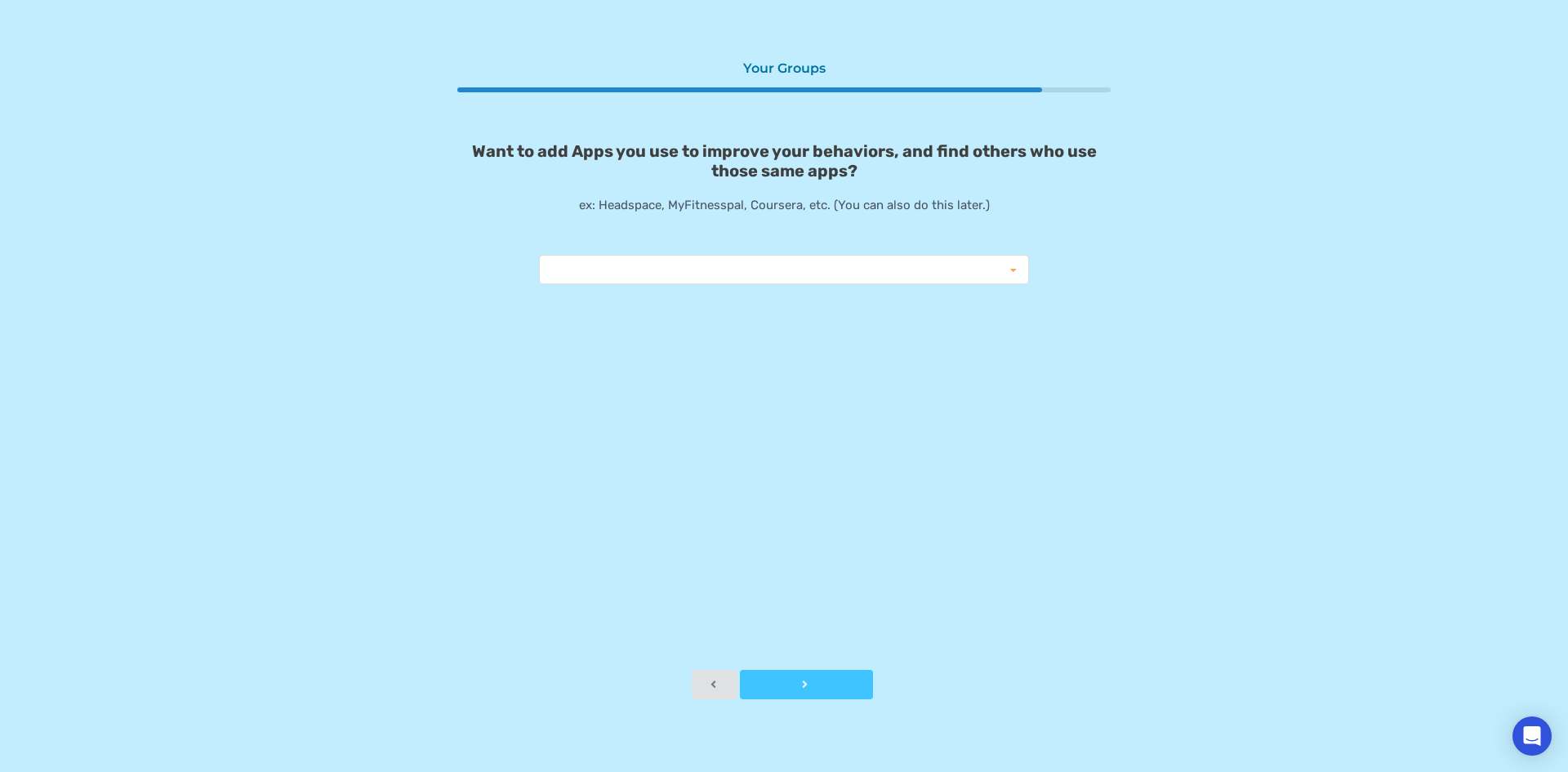
click at [819, 681] on div at bounding box center [806, 685] width 133 height 12
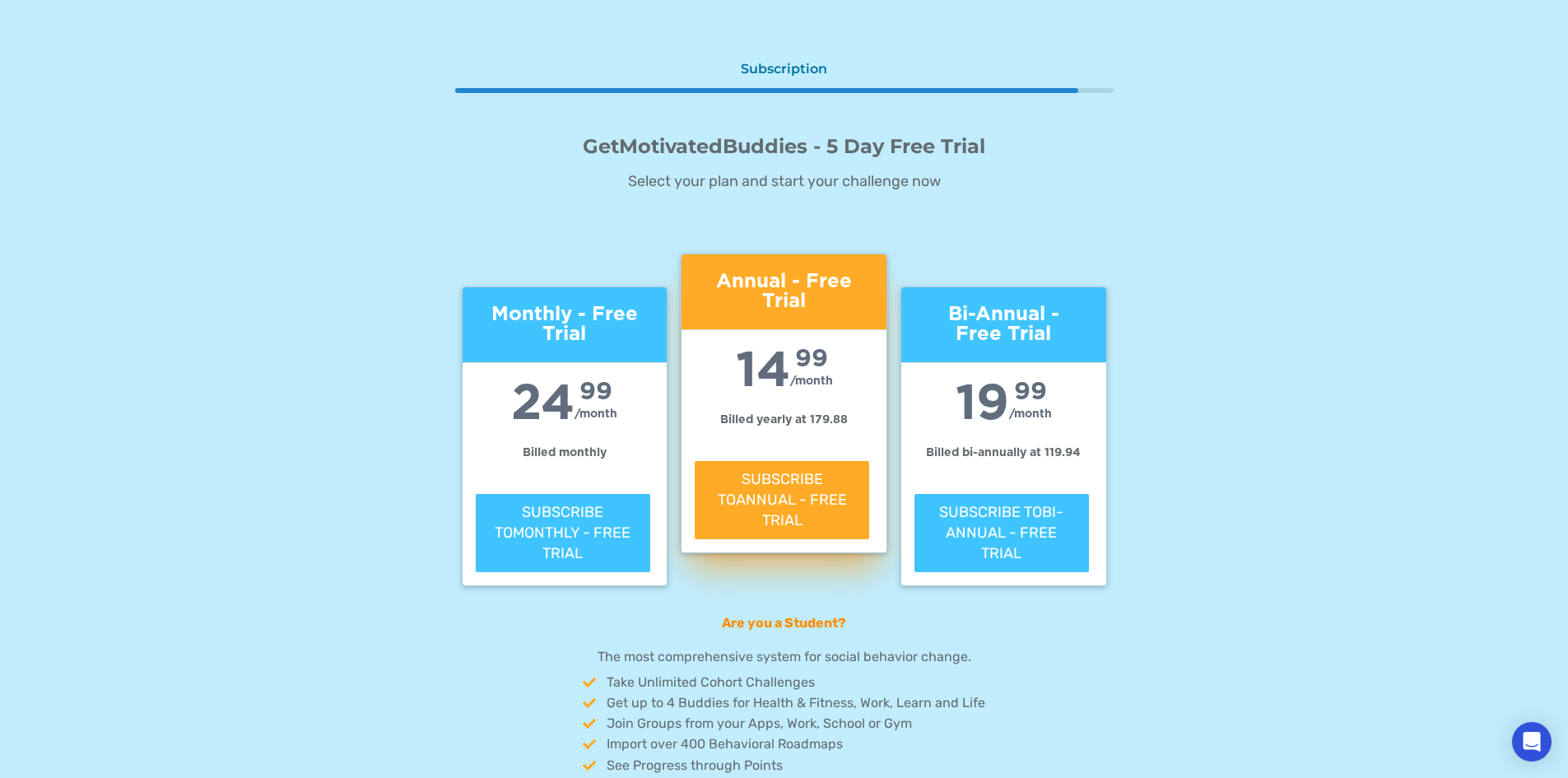
click at [544, 407] on span "24" at bounding box center [543, 404] width 63 height 49
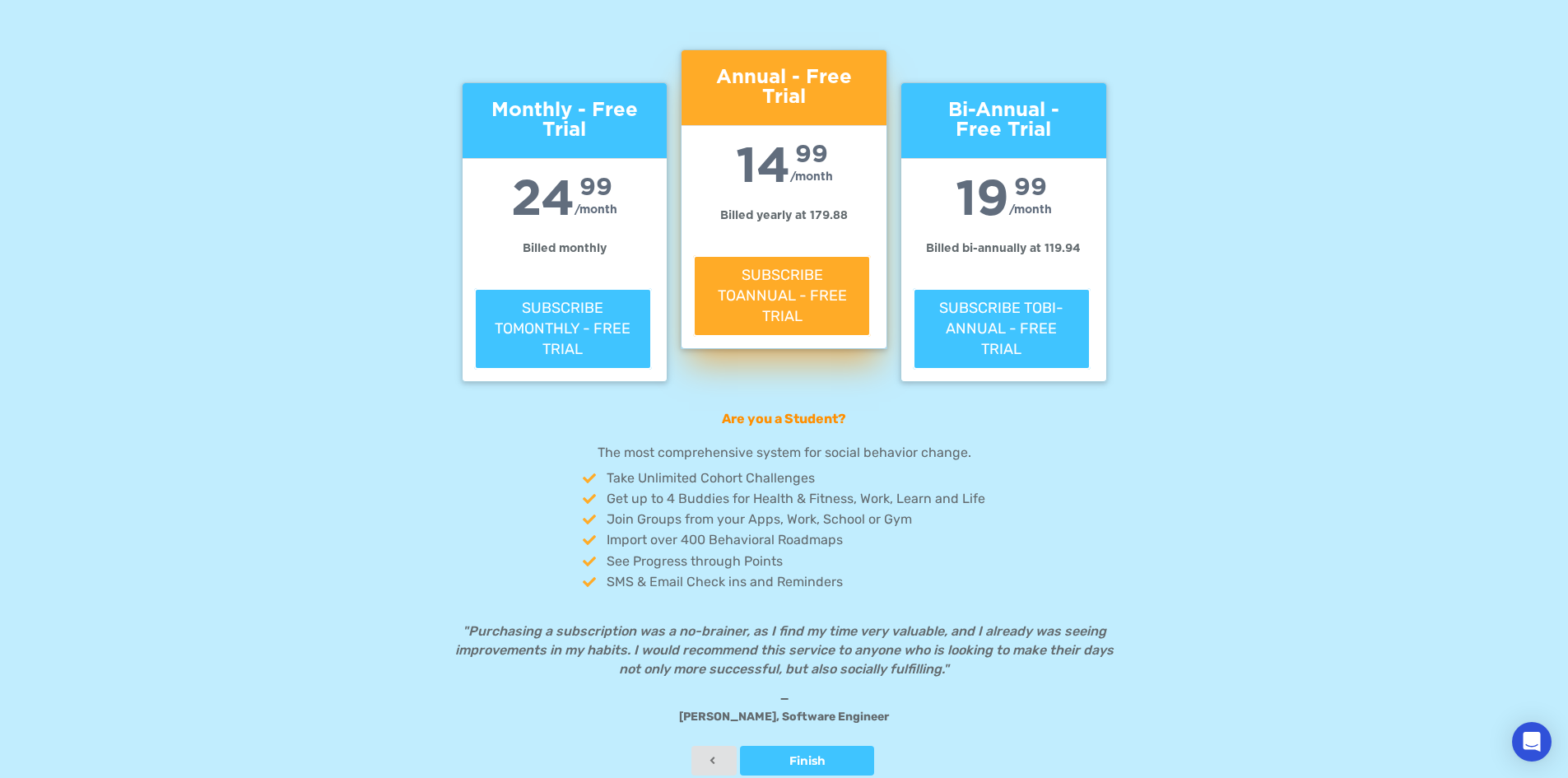
scroll to position [227, 0]
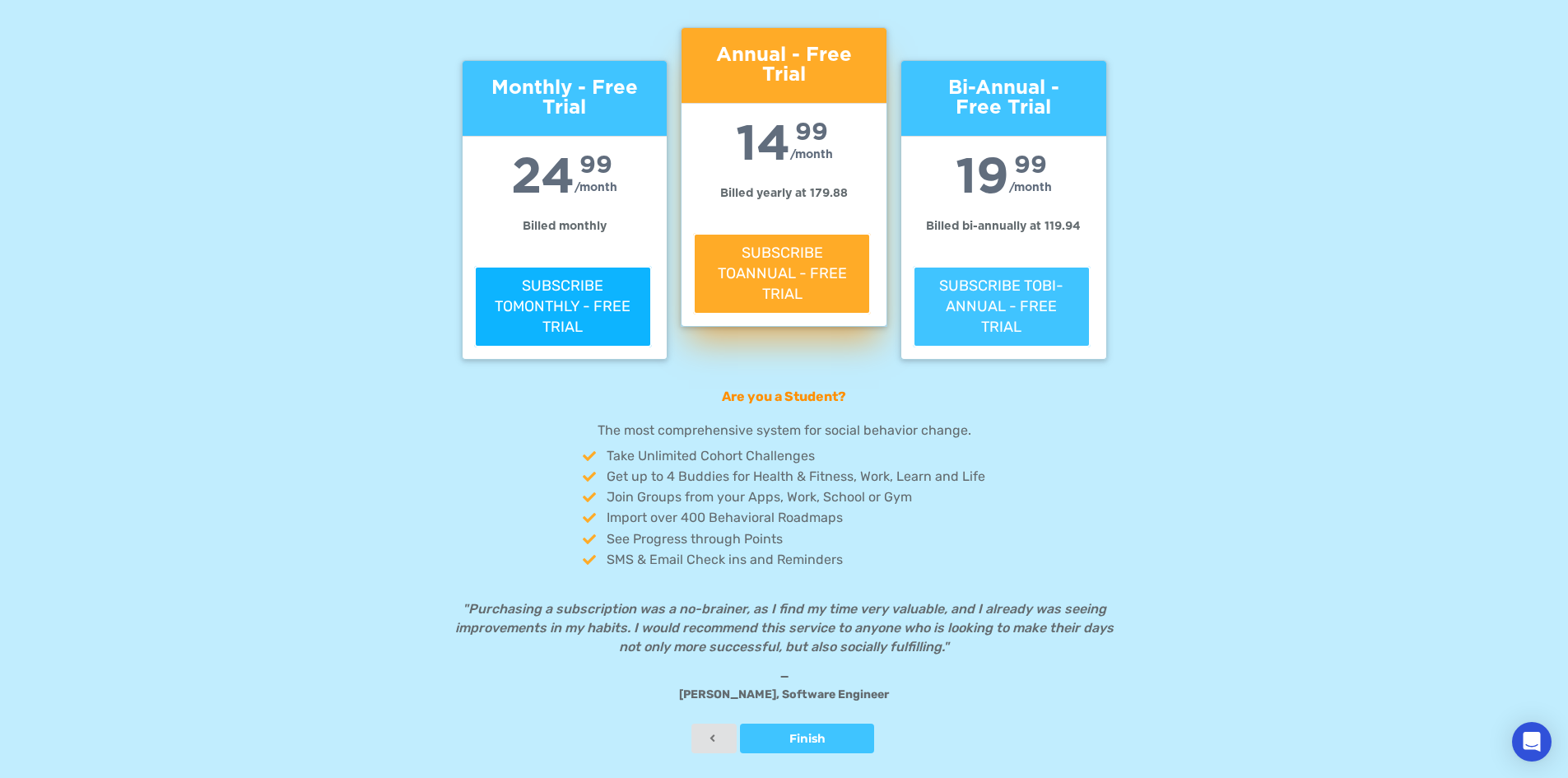
click at [554, 288] on button "Subscribe to Monthly - Free Trial" at bounding box center [563, 306] width 178 height 82
